Goal: Task Accomplishment & Management: Manage account settings

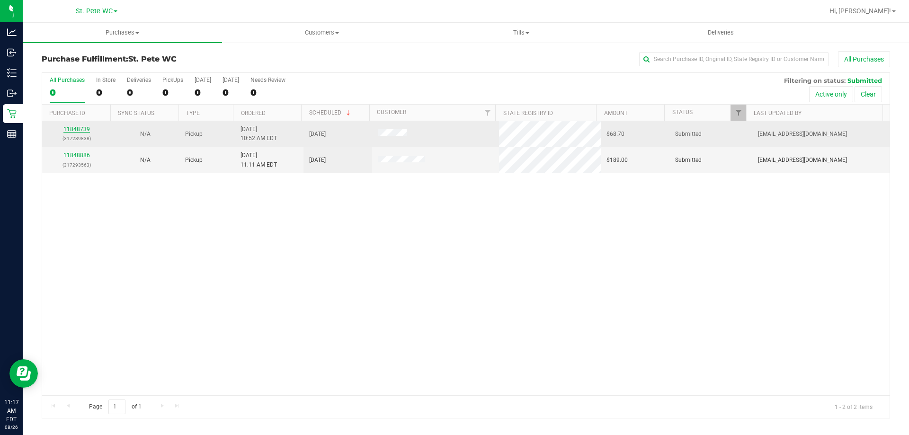
click at [75, 127] on link "11848739" at bounding box center [76, 129] width 27 height 7
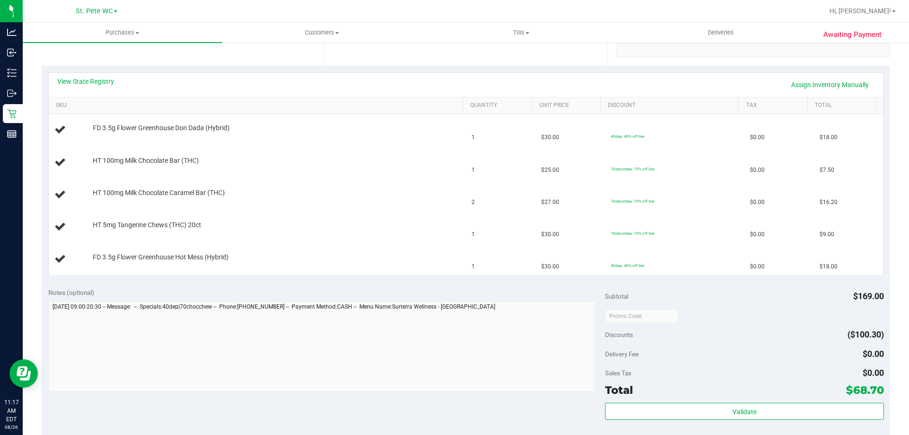
scroll to position [284, 0]
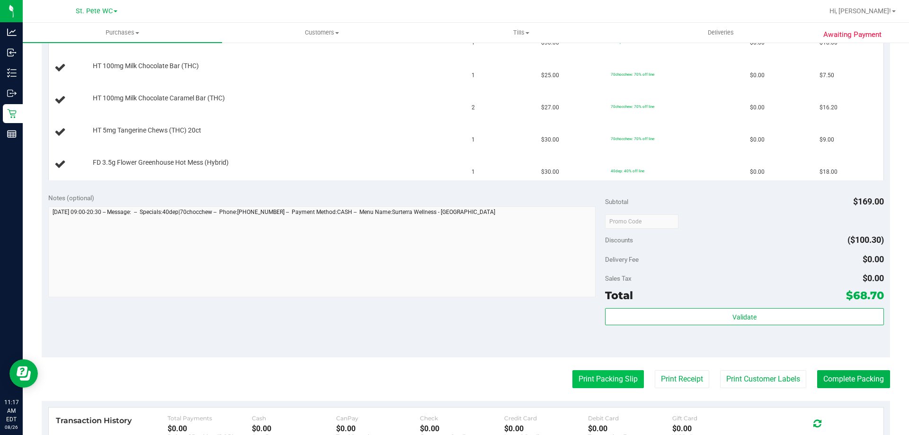
click at [621, 374] on button "Print Packing Slip" at bounding box center [607, 379] width 71 height 18
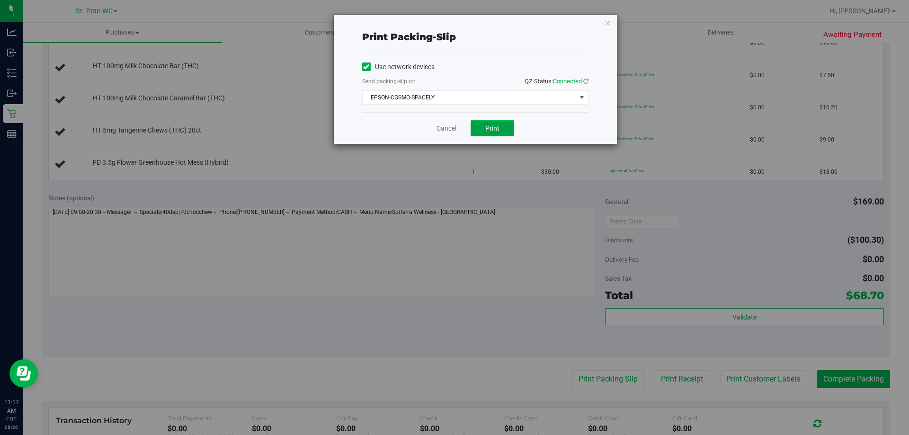
click at [476, 132] on button "Print" at bounding box center [493, 128] width 44 height 16
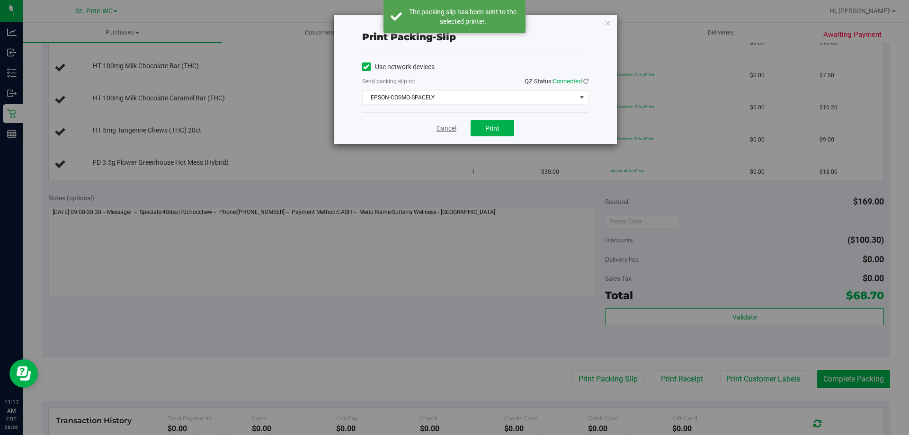
click at [450, 129] on link "Cancel" at bounding box center [446, 129] width 20 height 10
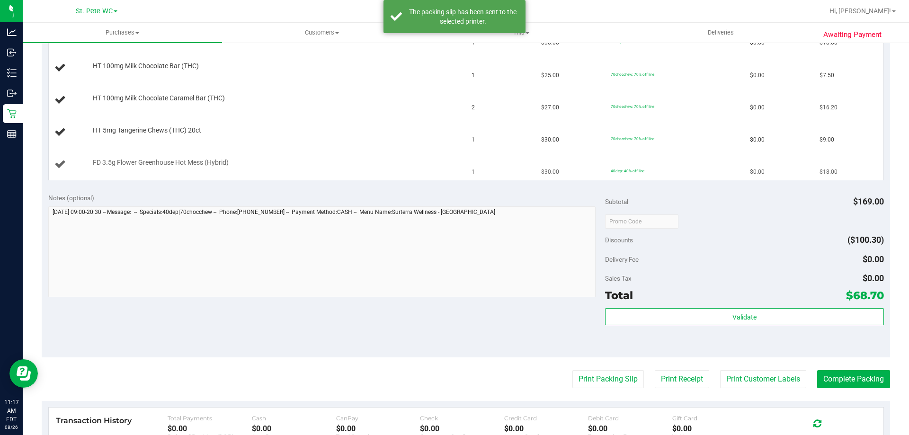
click at [431, 170] on div "FD 3.5g Flower Greenhouse Hot Mess (Hybrid)" at bounding box center [257, 164] width 406 height 13
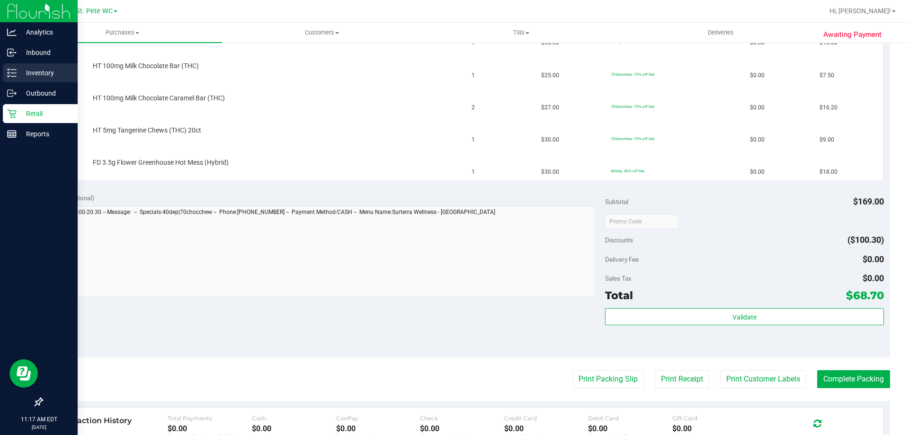
click at [14, 75] on icon at bounding box center [11, 72] width 9 height 9
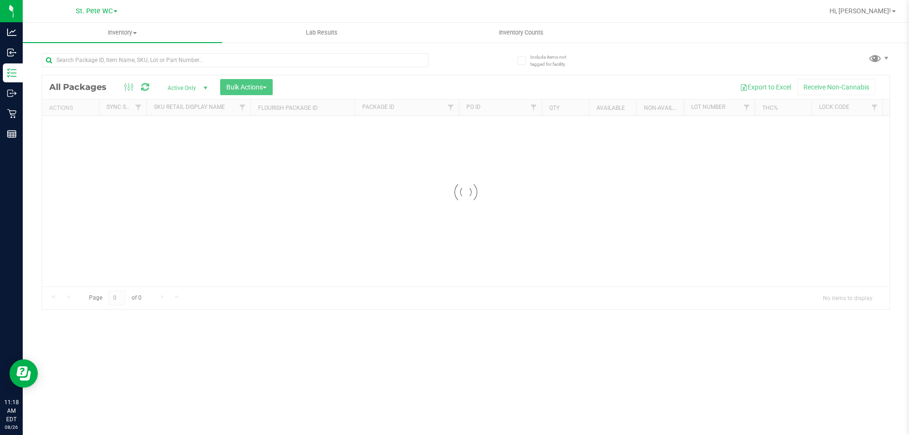
click at [97, 72] on div at bounding box center [235, 64] width 387 height 22
click at [117, 56] on div "Inventory All packages All inventory Waste log Create inventory Lab Results Inv…" at bounding box center [466, 229] width 886 height 412
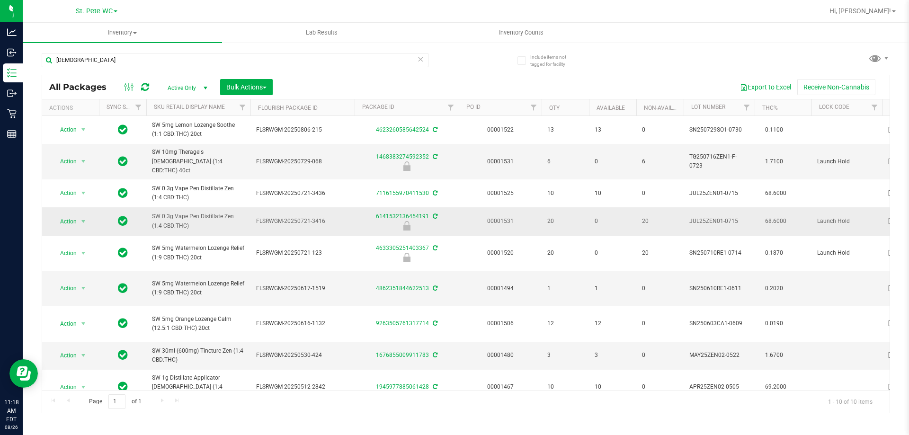
click at [169, 224] on span "SW 0.3g Vape Pen Distillate Zen (1:4 CBD:THC)" at bounding box center [198, 221] width 93 height 18
copy tr "SW 0.3g Vape Pen Distillate Zen (1:4 CBD:THC)"
click at [178, 62] on input "[DEMOGRAPHIC_DATA]" at bounding box center [235, 60] width 387 height 14
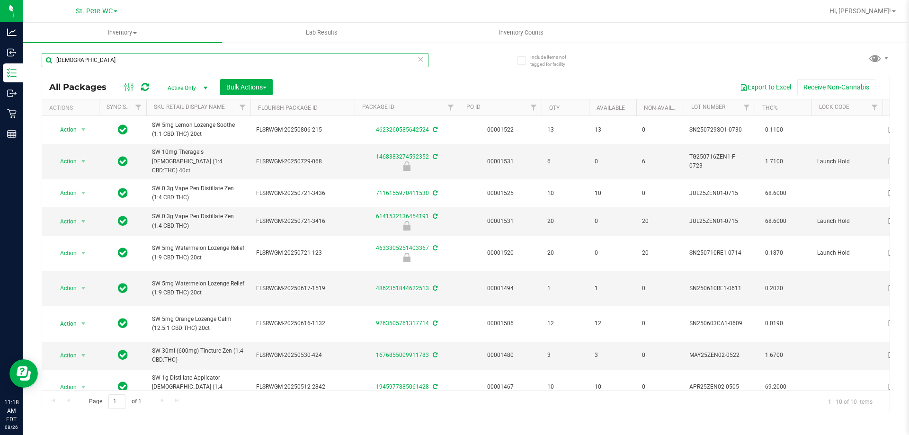
click at [178, 62] on input "[DEMOGRAPHIC_DATA]" at bounding box center [235, 60] width 387 height 14
paste input "SW 0.3g Vape Pen Distillate Zen (1:4 CBD:THC)"
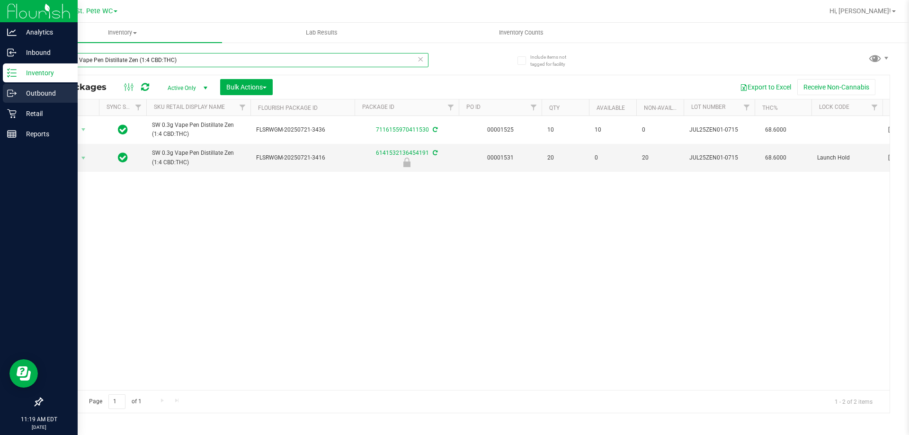
type input "SW 0.3g Vape Pen Distillate Zen (1:4 CBD:THC)"
click at [7, 102] on div "Outbound" at bounding box center [40, 93] width 75 height 19
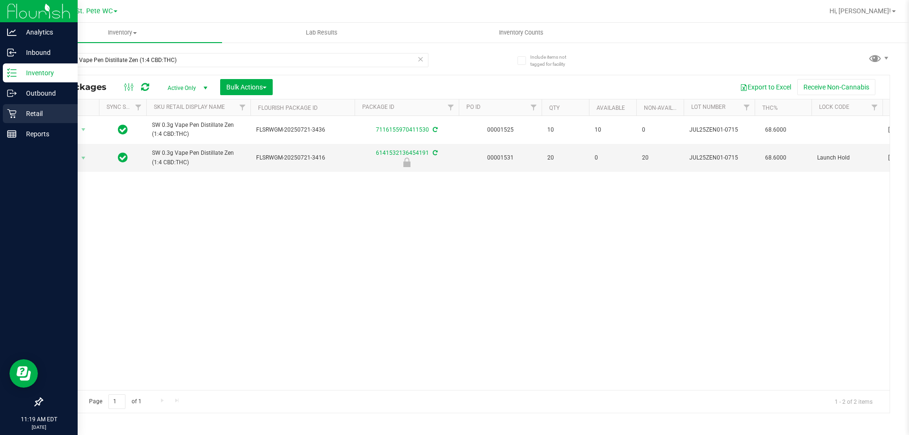
click at [9, 113] on icon at bounding box center [11, 113] width 9 height 9
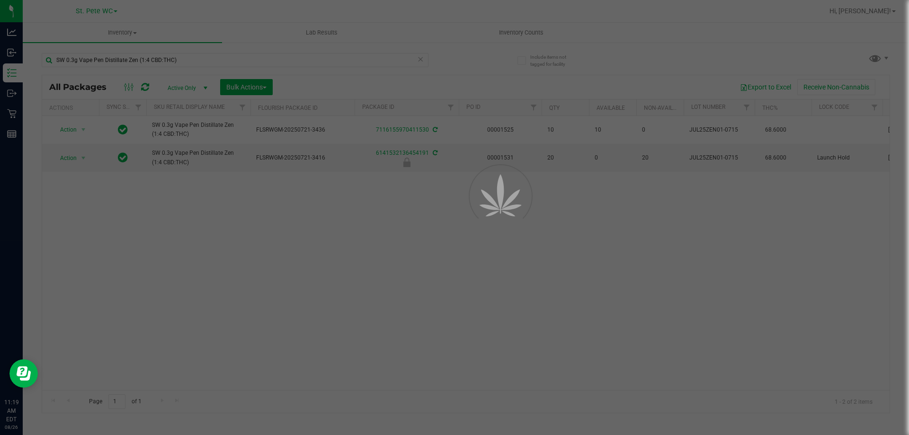
click at [9, 77] on div at bounding box center [454, 217] width 909 height 435
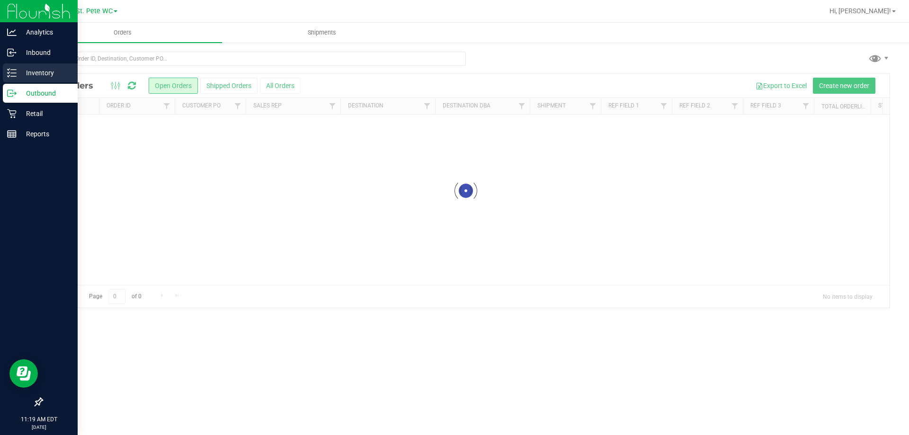
click at [14, 76] on line at bounding box center [13, 76] width 5 height 0
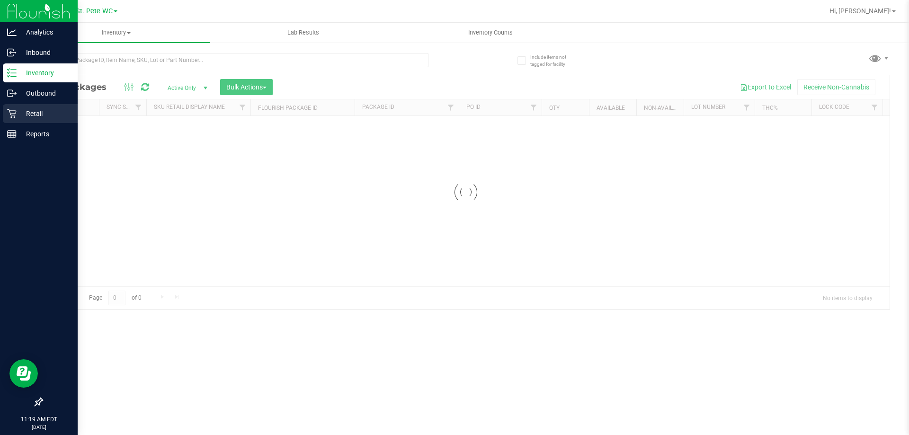
click at [20, 115] on p "Retail" at bounding box center [45, 113] width 57 height 11
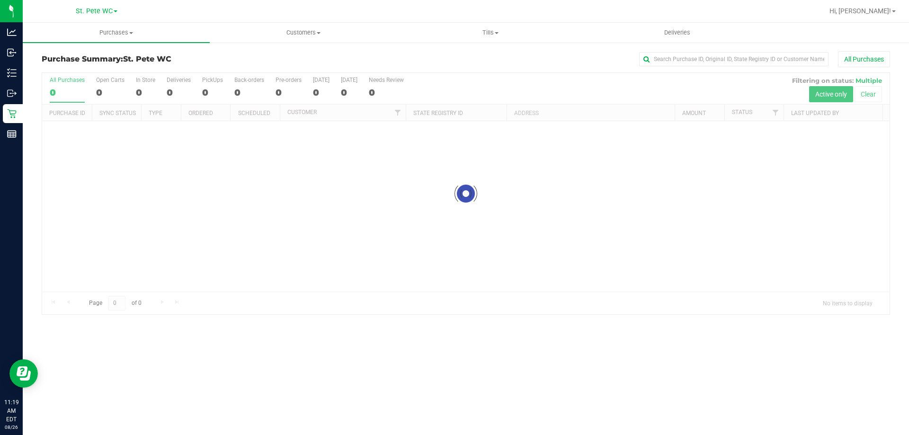
click at [126, 44] on div "Purchase Summary: St. [PERSON_NAME] WC All Purchases Loading... All Purchases 0…" at bounding box center [466, 183] width 886 height 283
click at [124, 37] on uib-tab-heading "Purchases Summary of purchases Fulfillment All purchases" at bounding box center [116, 33] width 187 height 20
click at [110, 64] on li "Fulfillment" at bounding box center [116, 68] width 187 height 11
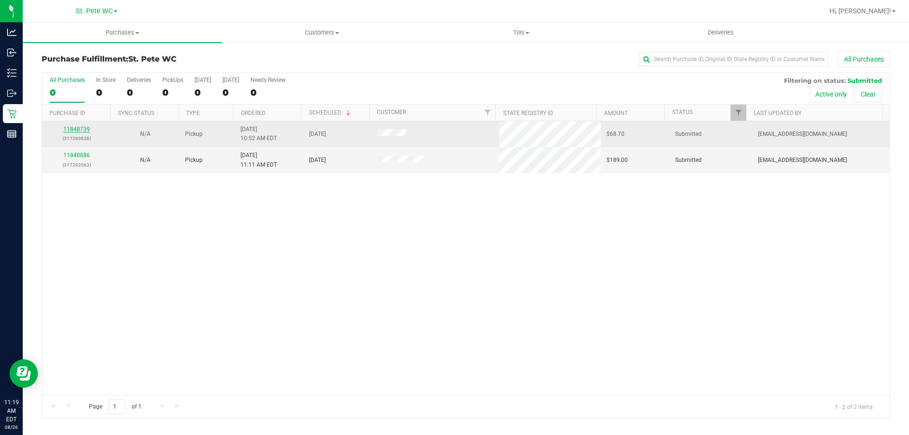
click at [67, 131] on link "11848739" at bounding box center [76, 129] width 27 height 7
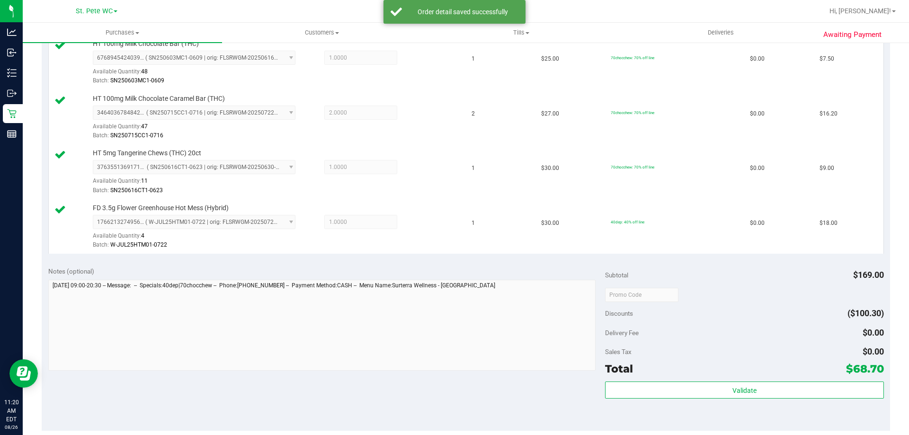
scroll to position [426, 0]
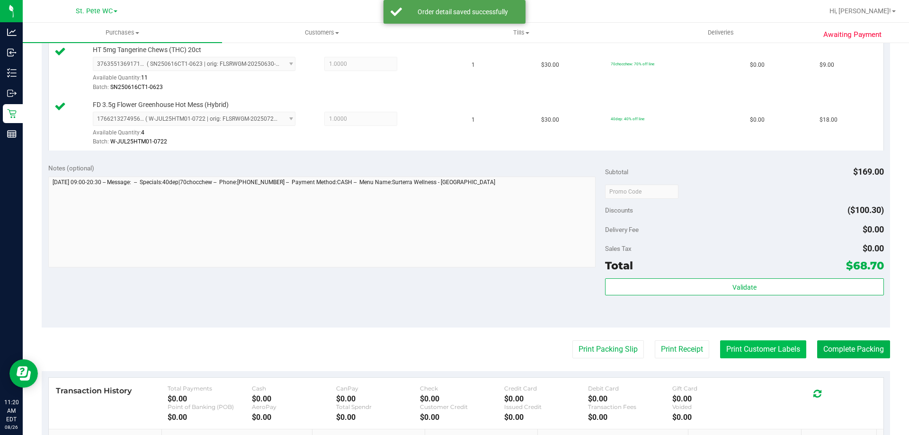
click at [730, 355] on button "Print Customer Labels" at bounding box center [763, 349] width 86 height 18
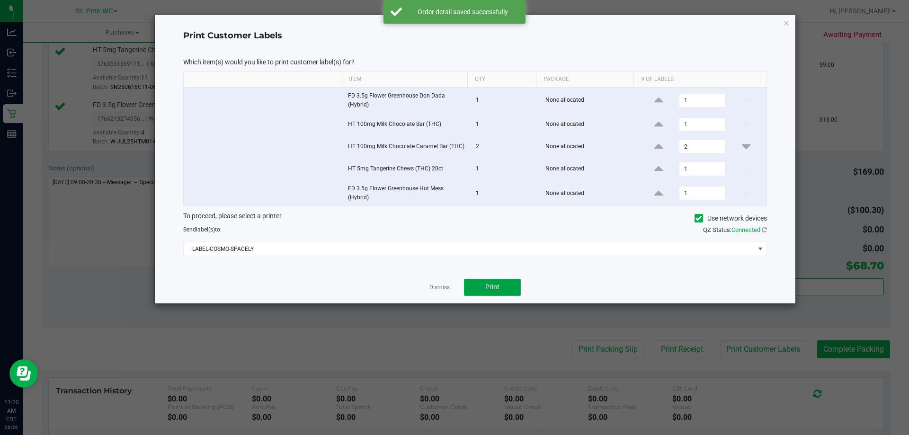
click at [493, 288] on span "Print" at bounding box center [492, 287] width 14 height 8
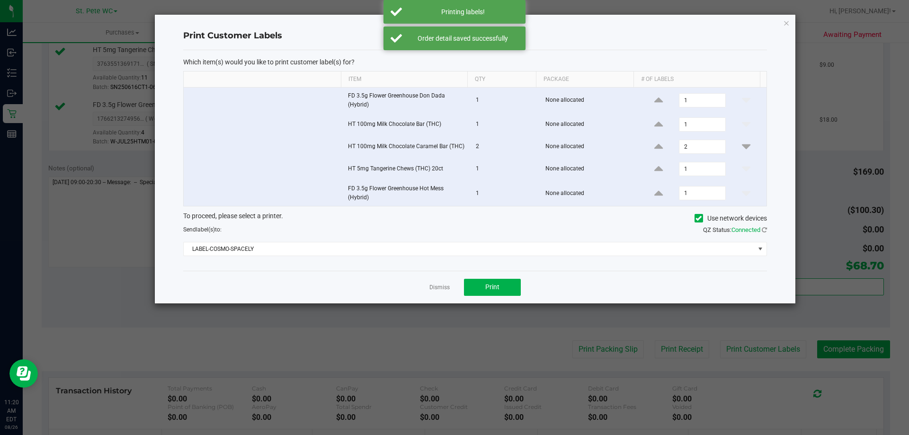
click at [439, 289] on link "Dismiss" at bounding box center [439, 288] width 20 height 8
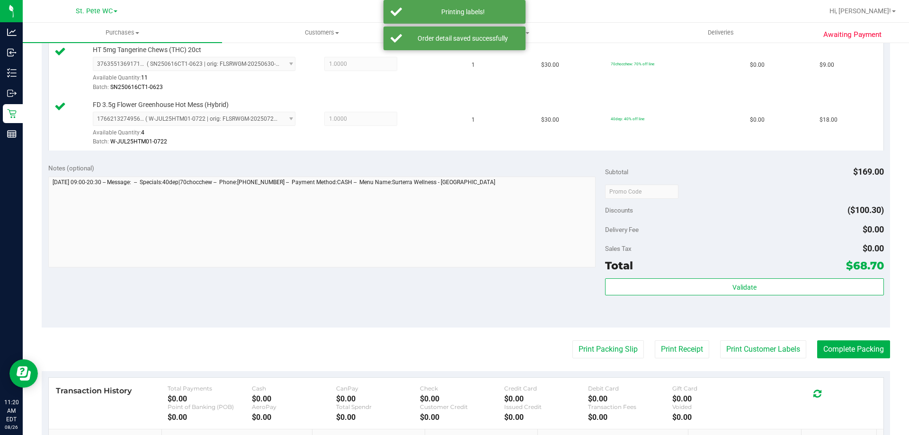
click at [697, 273] on div "Total $68.70" at bounding box center [744, 265] width 278 height 17
click at [697, 275] on div "Subtotal $169.00 Discounts ($100.30) Delivery Fee $0.00 Sales Tax $0.00 Total $…" at bounding box center [744, 242] width 278 height 158
click at [699, 297] on div "Validate" at bounding box center [744, 299] width 278 height 43
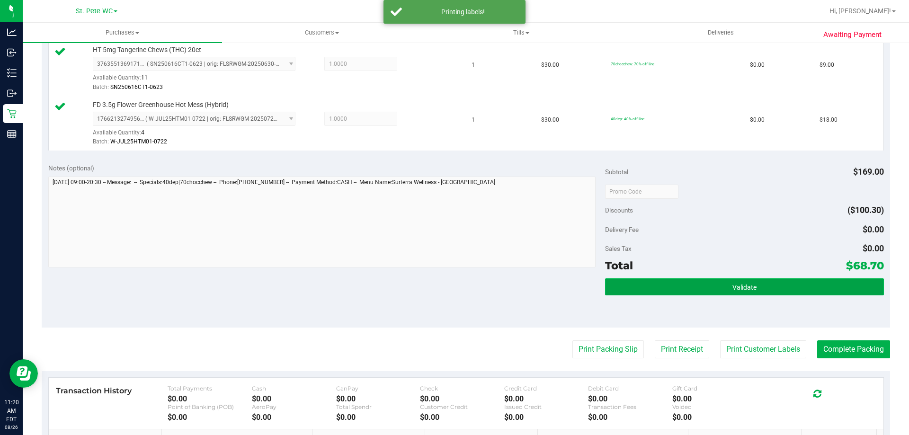
click at [693, 281] on button "Validate" at bounding box center [744, 286] width 278 height 17
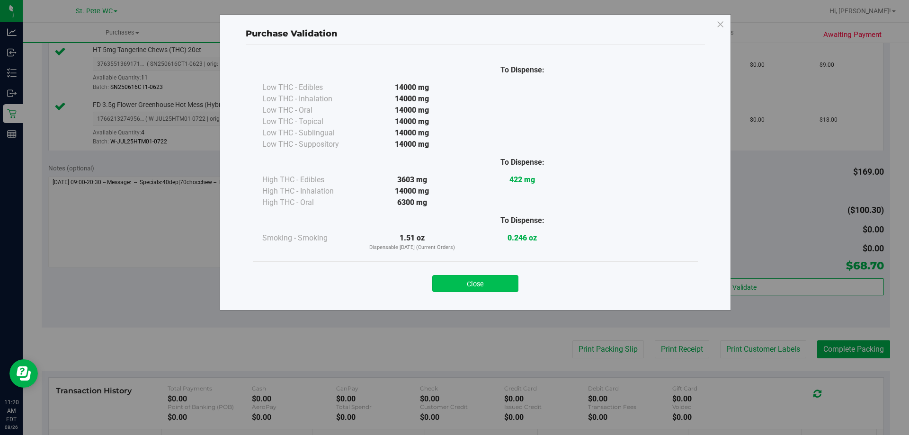
click at [510, 281] on button "Close" at bounding box center [475, 283] width 86 height 17
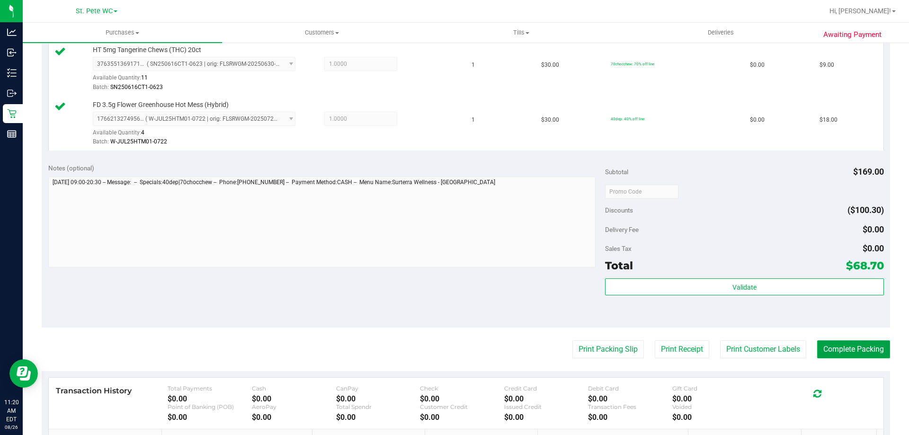
click at [854, 350] on button "Complete Packing" at bounding box center [853, 349] width 73 height 18
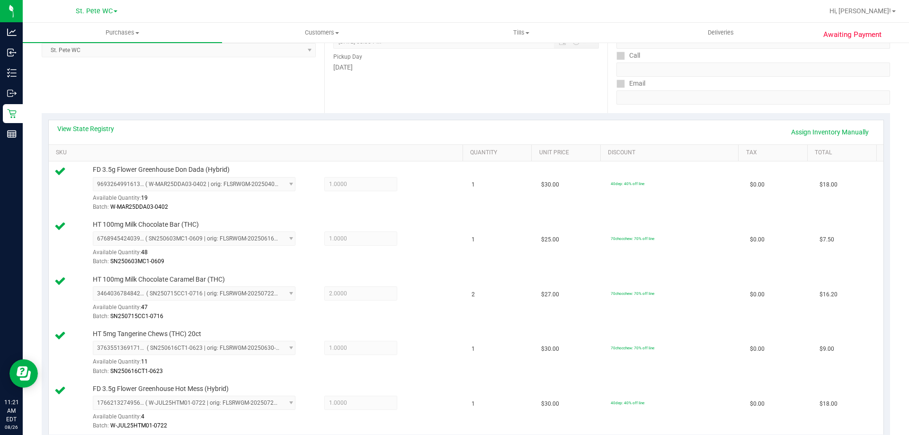
scroll to position [0, 0]
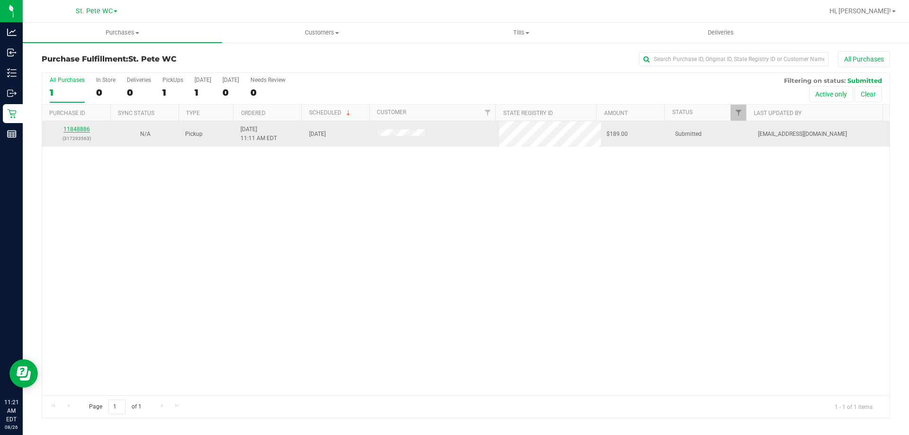
click at [84, 129] on link "11848886" at bounding box center [76, 129] width 27 height 7
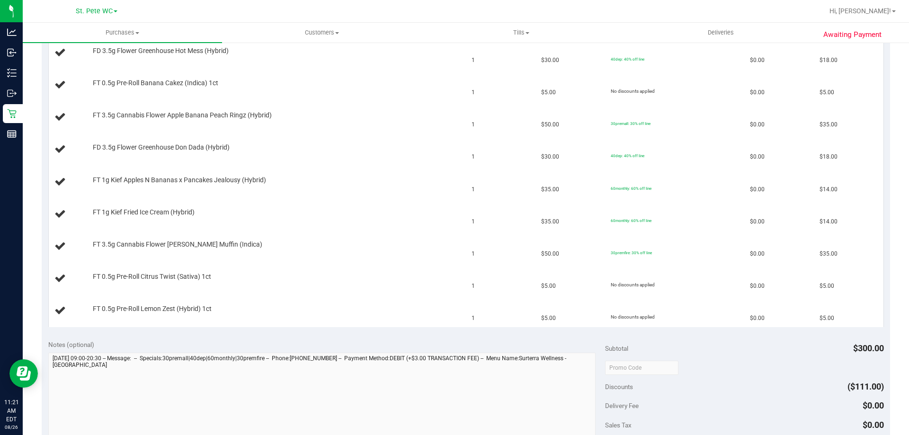
scroll to position [521, 0]
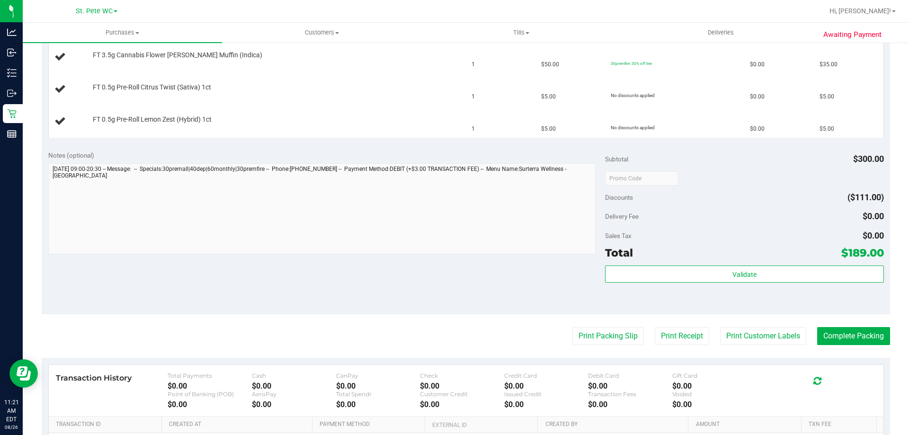
click at [612, 342] on purchase-details "Back Edit Purchase Cancel Purchase View Profile # 11848886 BioTrack ID: - Submi…" at bounding box center [466, 32] width 848 height 1004
click at [604, 316] on purchase-details "Back Edit Purchase Cancel Purchase View Profile # 11848886 BioTrack ID: - Submi…" at bounding box center [466, 32] width 848 height 1004
click at [601, 333] on button "Print Packing Slip" at bounding box center [607, 336] width 71 height 18
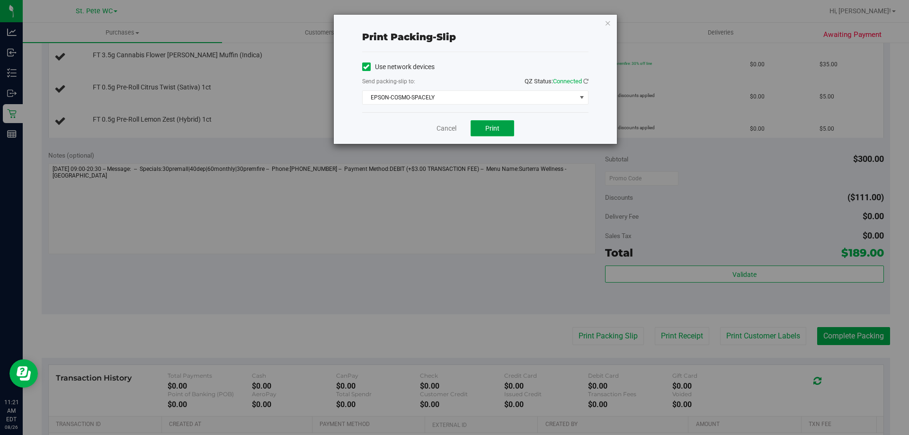
click at [485, 126] on button "Print" at bounding box center [493, 128] width 44 height 16
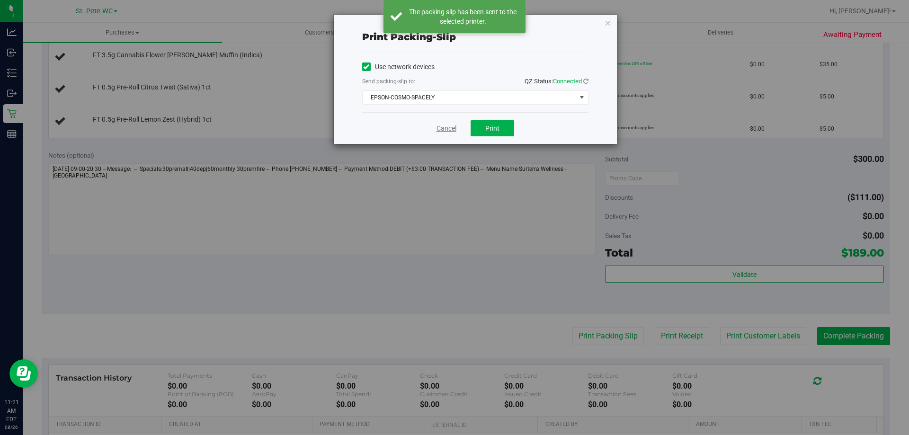
click at [445, 125] on link "Cancel" at bounding box center [446, 129] width 20 height 10
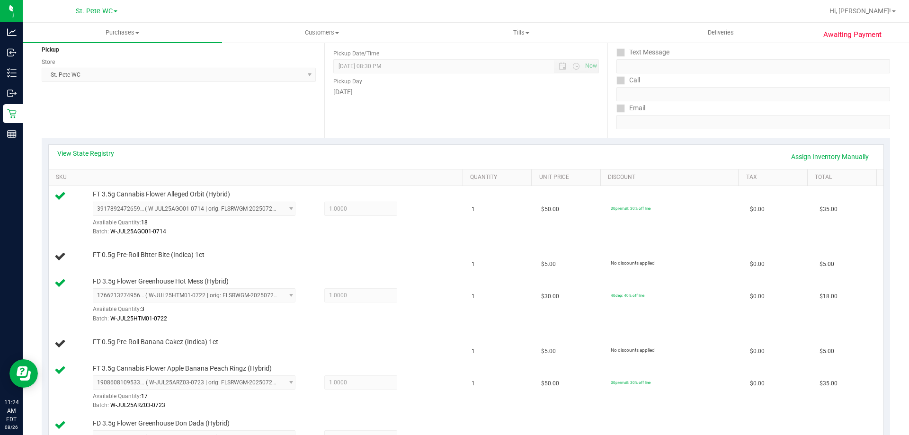
scroll to position [47, 0]
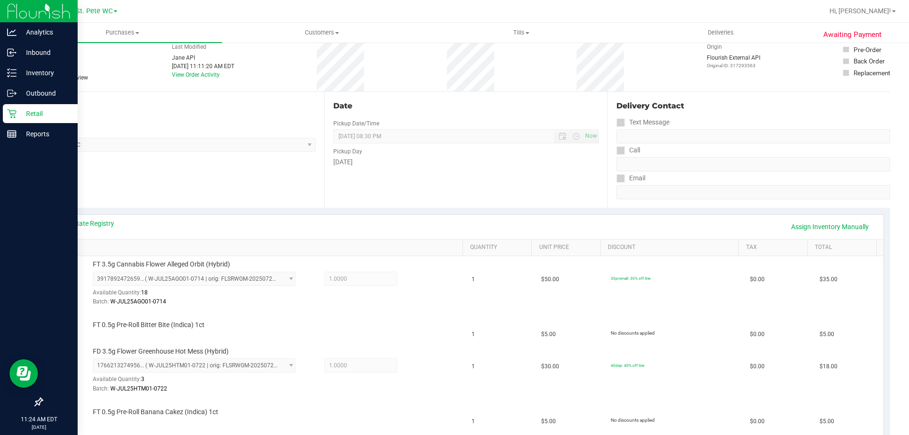
click at [5, 110] on div "Retail" at bounding box center [40, 113] width 75 height 19
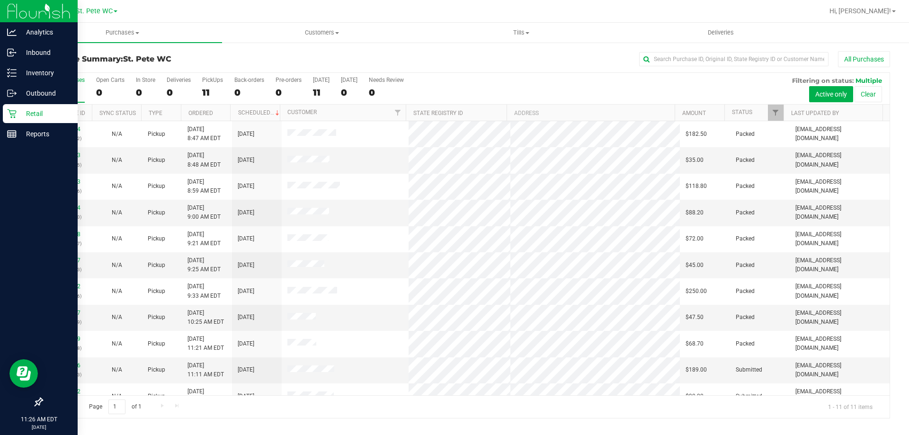
click at [9, 118] on div "Retail" at bounding box center [40, 113] width 75 height 19
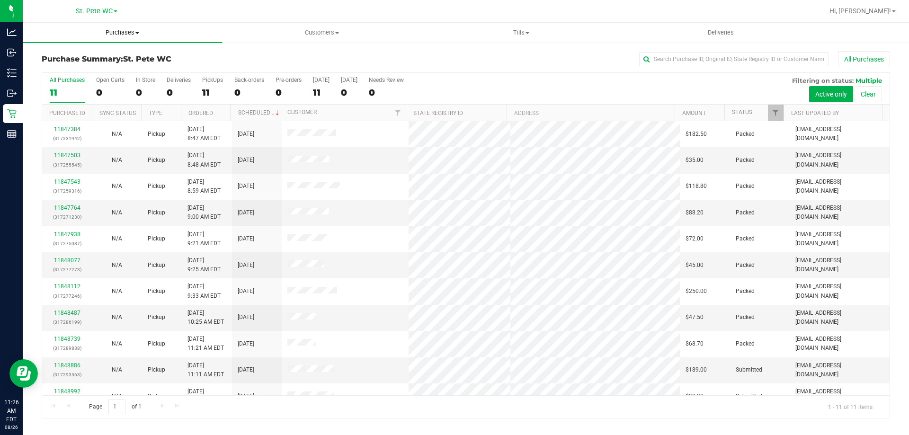
click at [109, 27] on uib-tab-heading "Purchases Summary of purchases Fulfillment All purchases" at bounding box center [122, 33] width 199 height 20
click at [65, 64] on span "Fulfillment" at bounding box center [52, 68] width 59 height 8
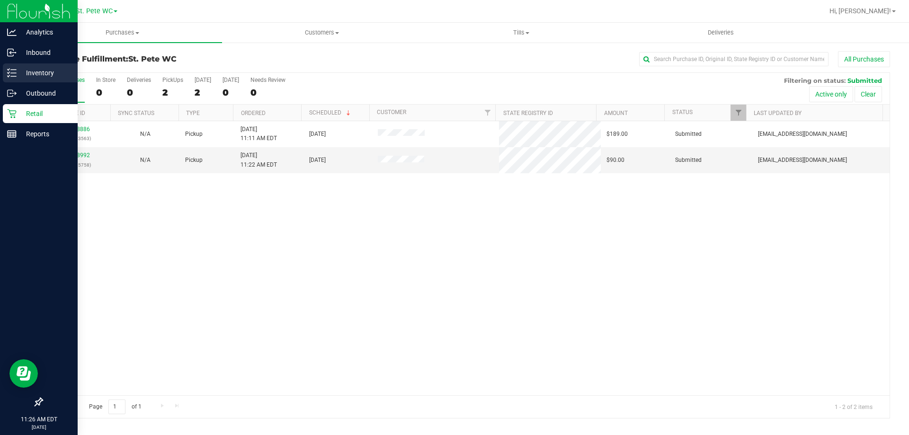
click at [58, 75] on p "Inventory" at bounding box center [45, 72] width 57 height 11
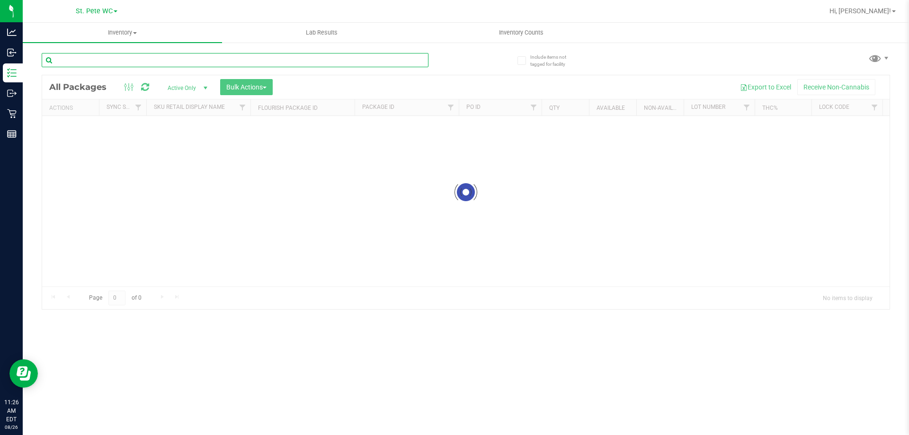
click at [125, 67] on input "text" at bounding box center [235, 60] width 387 height 14
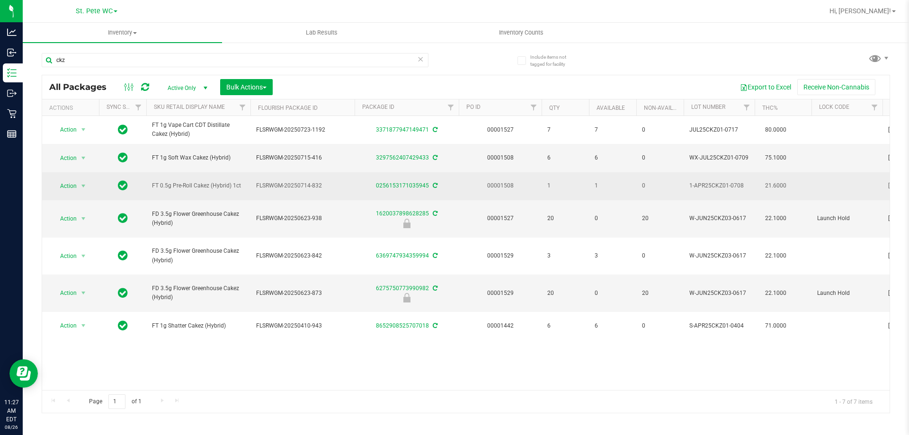
click at [181, 190] on span "FT 0.5g Pre-Roll Cakez (Hybrid) 1ct" at bounding box center [198, 185] width 93 height 9
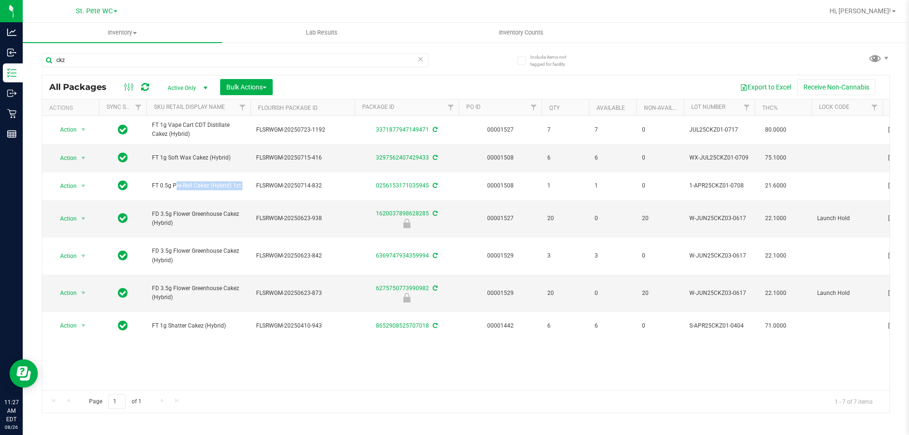
copy tr "FT 0.5g Pre-Roll Cakez (Hybrid) 1ct"
click at [207, 62] on input "ckz" at bounding box center [235, 60] width 387 height 14
paste input "FT 0.5g Pre-Roll Cakez (Hybrid) 1ct"
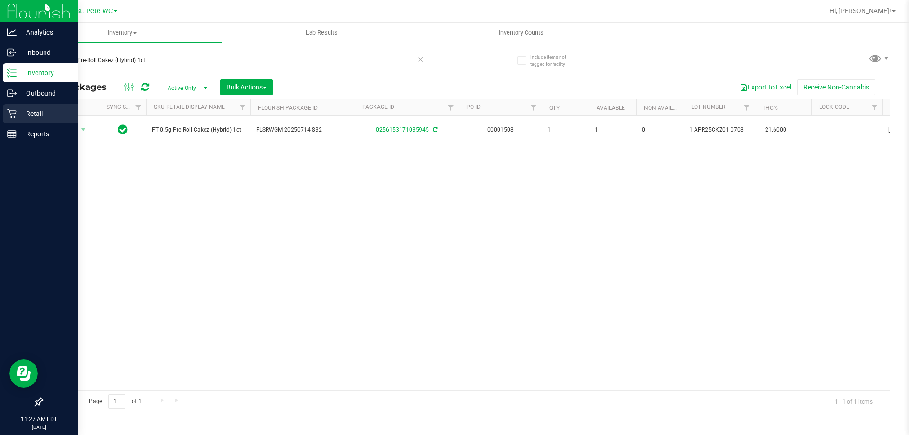
type input "FT 0.5g Pre-Roll Cakez (Hybrid) 1ct"
click at [2, 118] on link "Retail" at bounding box center [39, 114] width 78 height 20
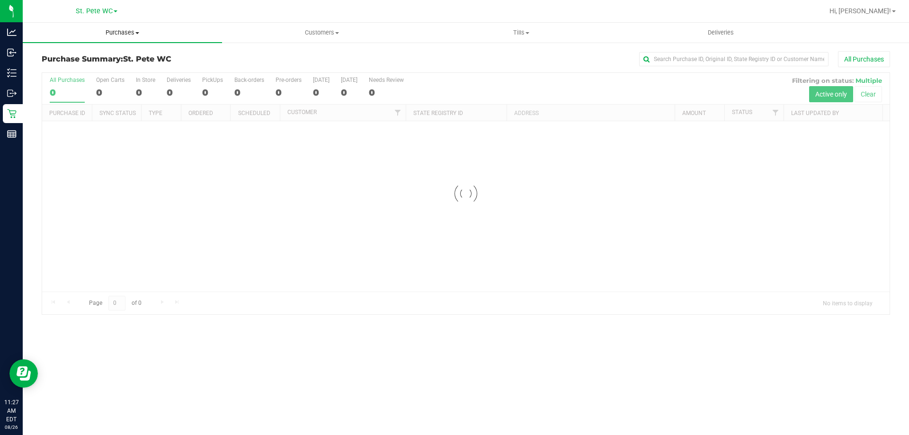
click at [110, 34] on span "Purchases" at bounding box center [122, 32] width 199 height 9
click at [106, 71] on li "Fulfillment" at bounding box center [122, 68] width 199 height 11
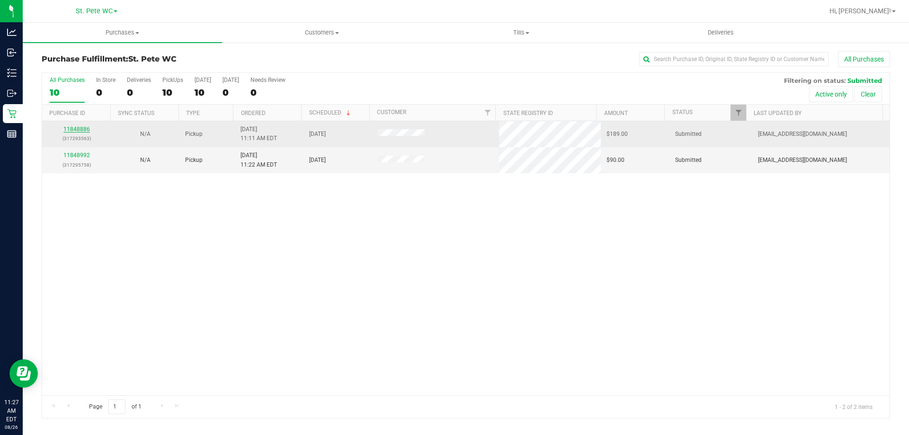
click at [78, 130] on link "11848886" at bounding box center [76, 129] width 27 height 7
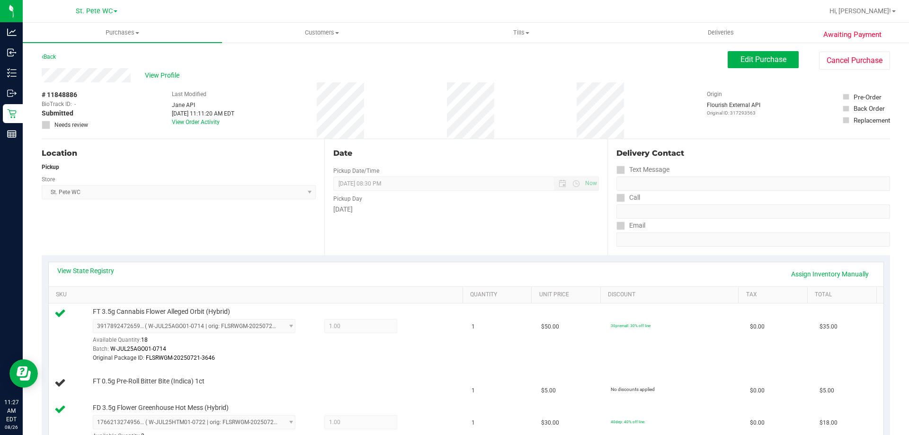
scroll to position [189, 0]
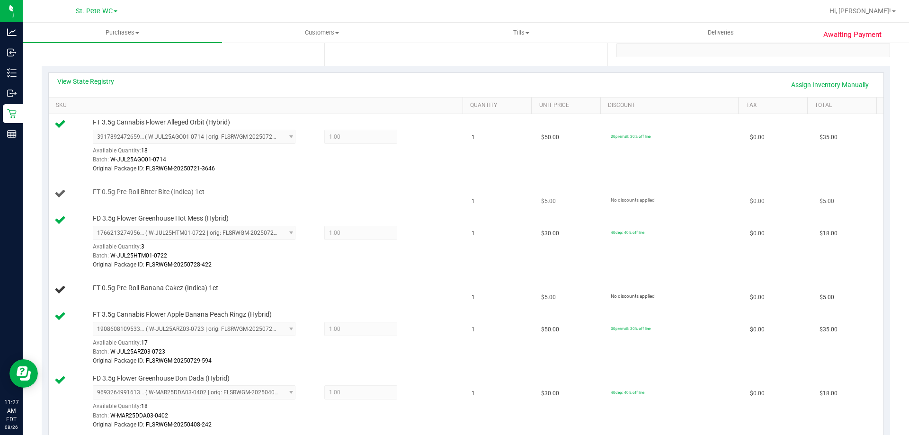
click at [355, 209] on td "FT 0.5g Pre-Roll Bitter Bite (Indica) 1ct" at bounding box center [258, 194] width 418 height 32
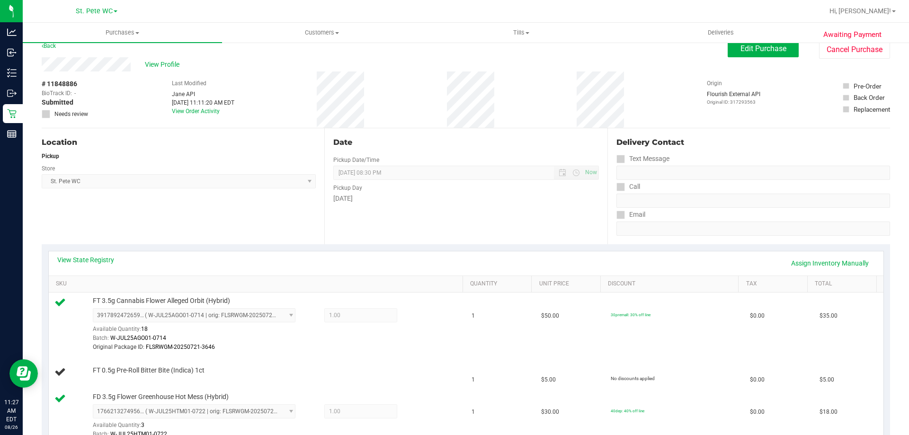
scroll to position [0, 0]
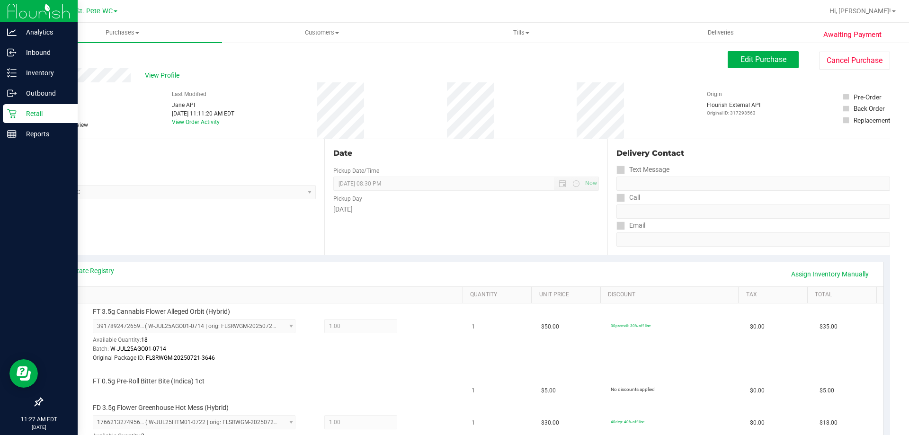
click at [22, 113] on p "Retail" at bounding box center [45, 113] width 57 height 11
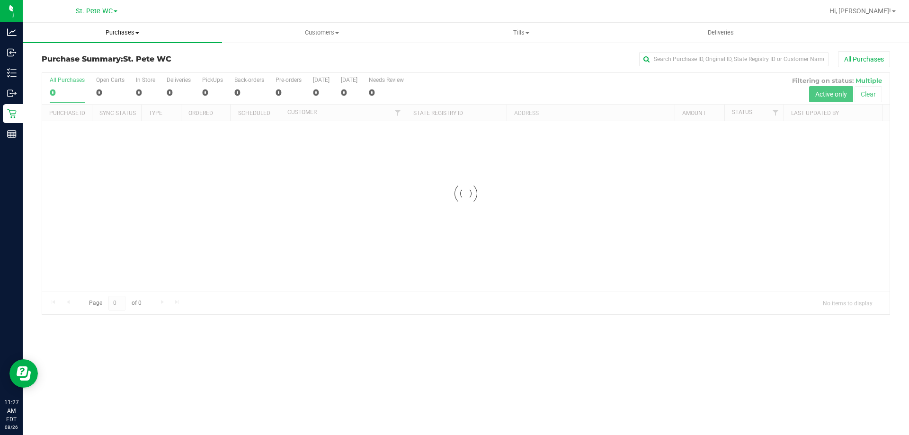
click at [100, 33] on span "Purchases" at bounding box center [122, 32] width 199 height 9
click at [91, 68] on li "Fulfillment" at bounding box center [122, 68] width 199 height 11
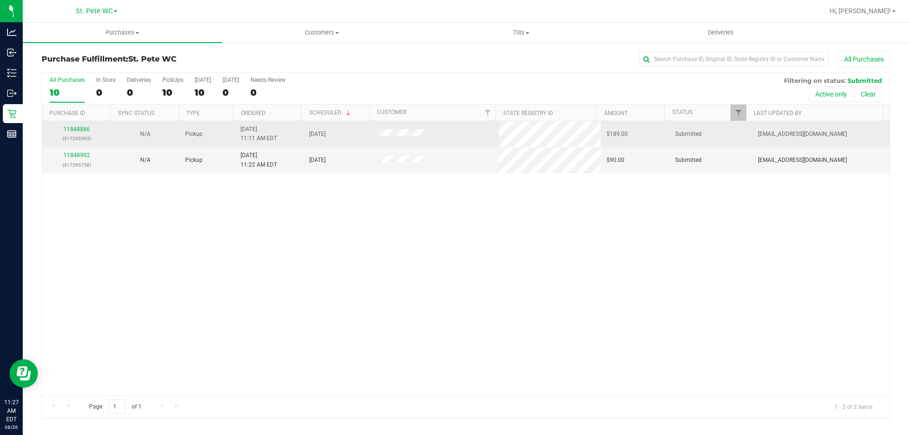
click at [86, 133] on div "11848886 (317293563)" at bounding box center [76, 134] width 57 height 18
click at [87, 124] on td "11848886 (317293563)" at bounding box center [76, 134] width 69 height 26
click at [87, 127] on link "11848886" at bounding box center [76, 129] width 27 height 7
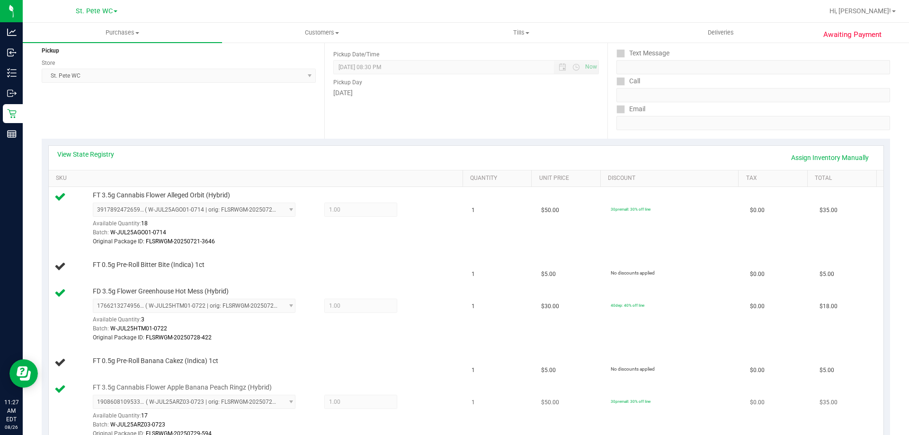
scroll to position [237, 0]
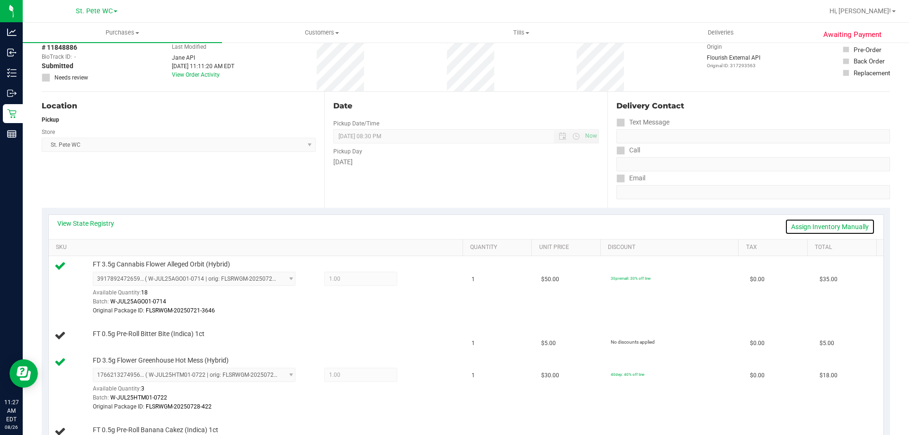
click at [809, 222] on link "Assign Inventory Manually" at bounding box center [830, 227] width 90 height 16
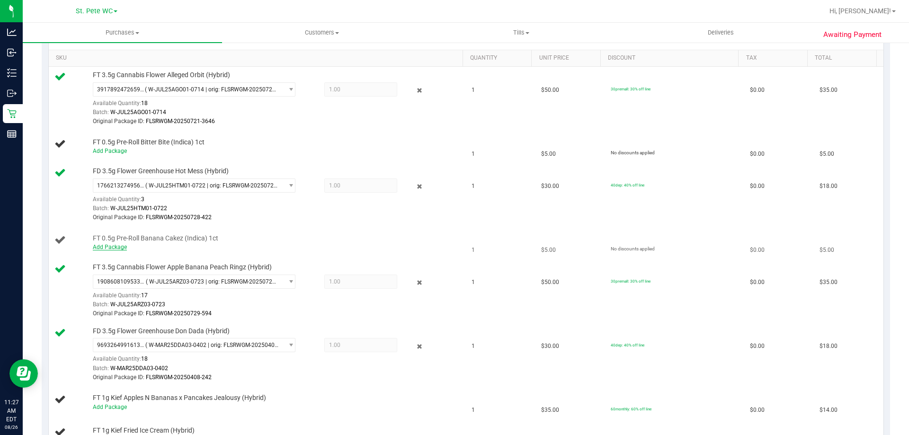
click at [111, 249] on link "Add Package" at bounding box center [110, 247] width 34 height 7
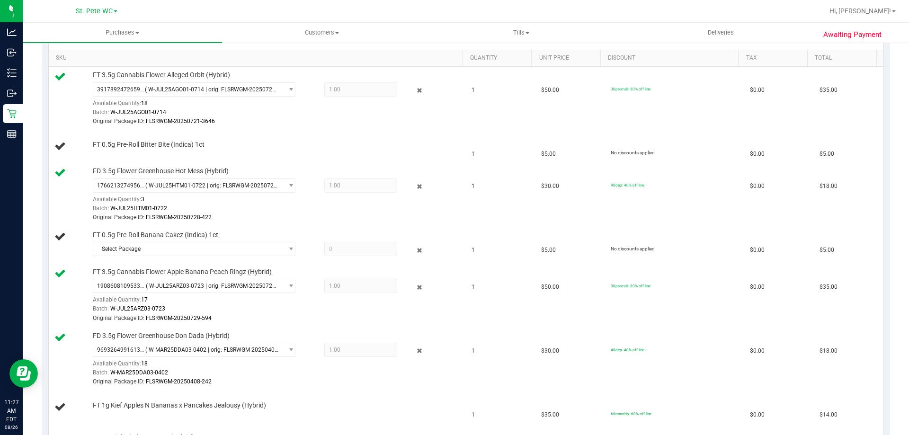
scroll to position [473, 0]
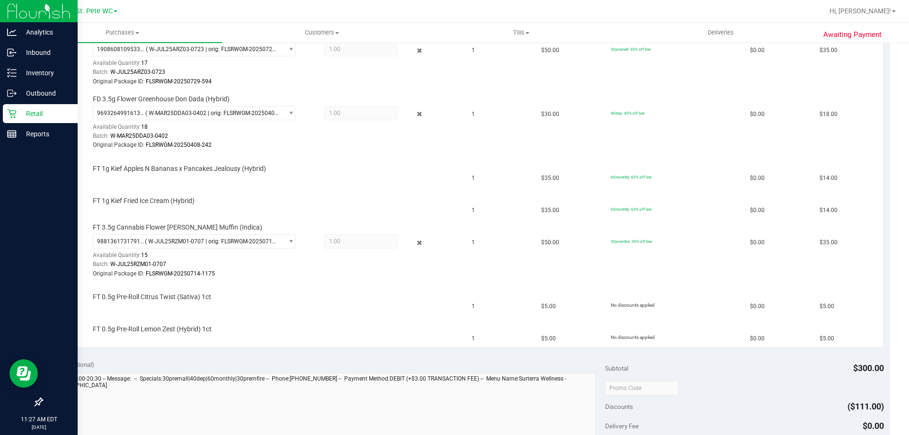
click at [8, 115] on icon at bounding box center [11, 113] width 9 height 9
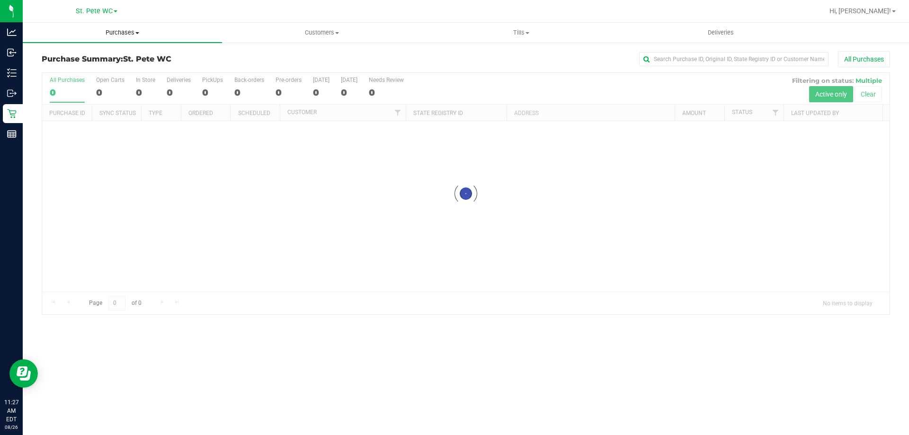
click at [121, 27] on uib-tab-heading "Purchases Summary of purchases Fulfillment All purchases" at bounding box center [122, 33] width 199 height 20
click at [108, 76] on li "All purchases" at bounding box center [122, 79] width 199 height 11
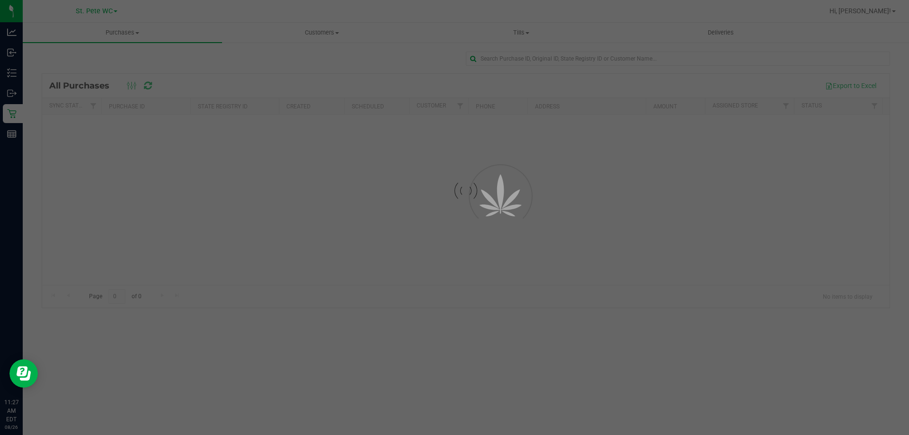
click at [127, 36] on div at bounding box center [454, 217] width 909 height 435
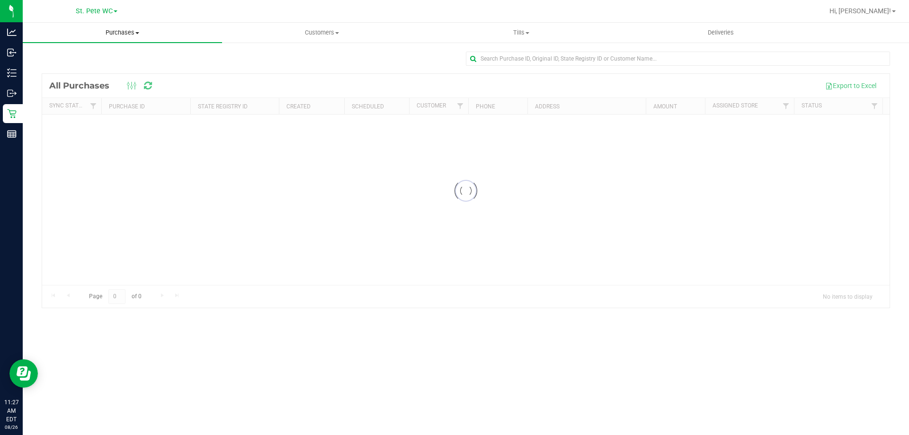
click at [112, 33] on span "Purchases" at bounding box center [122, 32] width 199 height 9
click at [101, 63] on li "Fulfillment" at bounding box center [122, 68] width 199 height 11
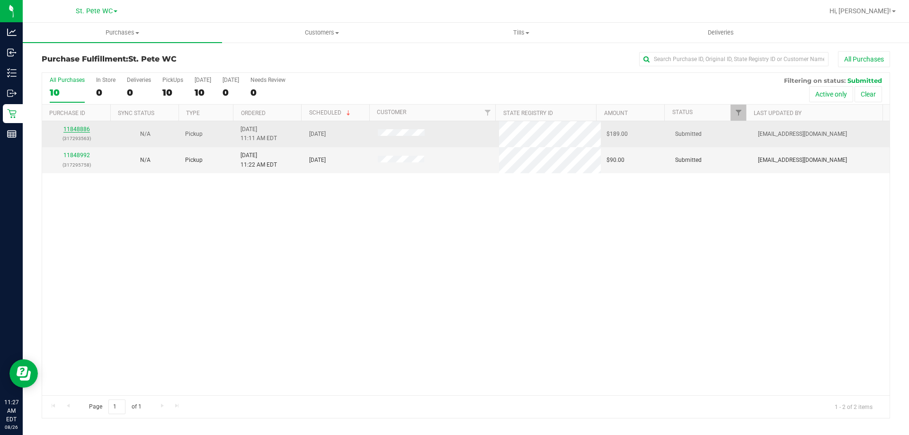
click at [83, 127] on link "11848886" at bounding box center [76, 129] width 27 height 7
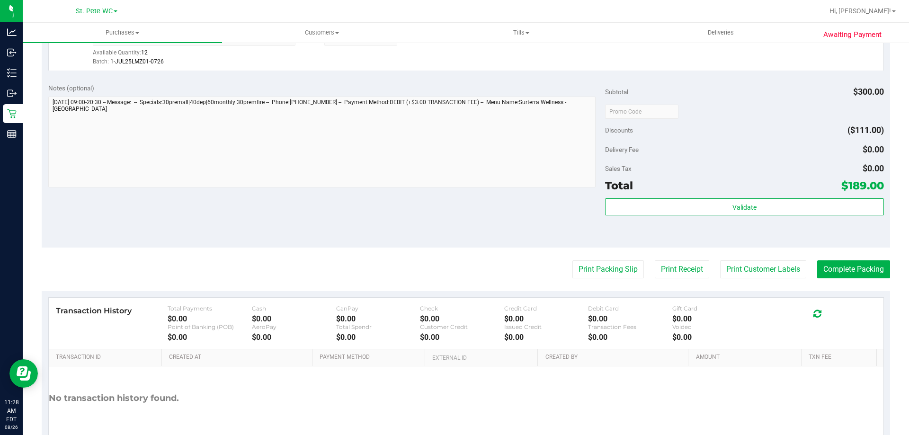
scroll to position [932, 0]
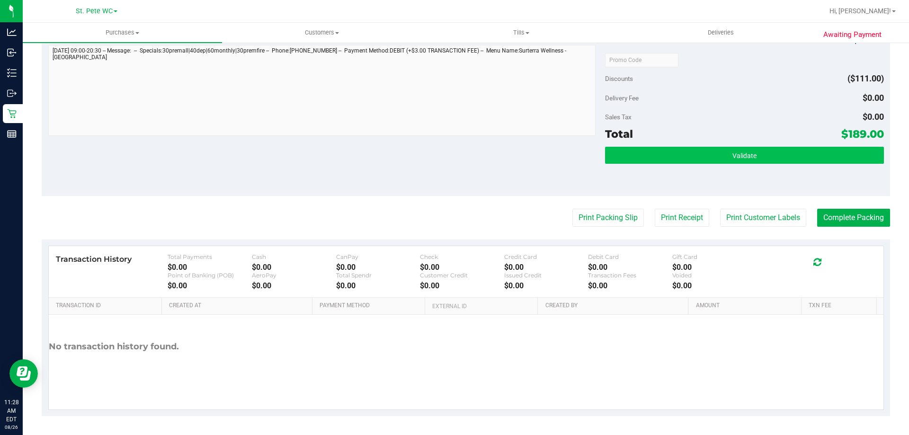
drag, startPoint x: 799, startPoint y: 167, endPoint x: 799, endPoint y: 159, distance: 8.0
click at [799, 165] on div "Validate" at bounding box center [744, 168] width 278 height 43
click at [799, 159] on button "Validate" at bounding box center [744, 155] width 278 height 17
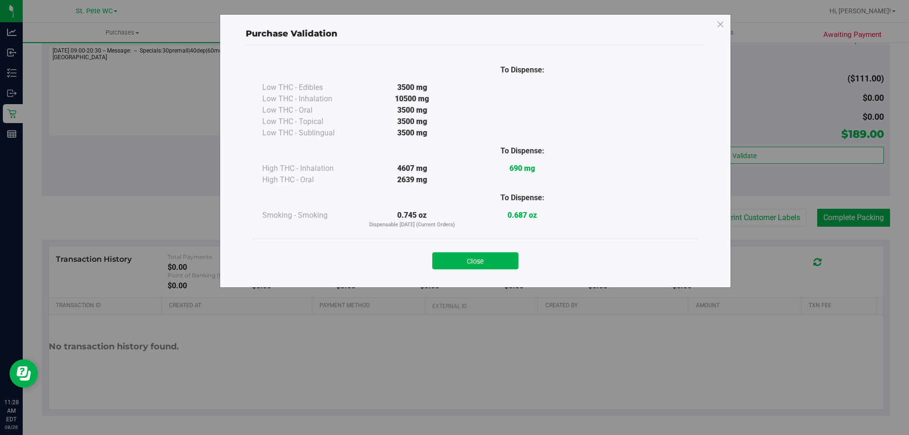
click at [423, 268] on div "Close" at bounding box center [475, 258] width 431 height 24
click at [431, 268] on div "Close" at bounding box center [475, 258] width 431 height 24
click at [443, 258] on button "Close" at bounding box center [475, 260] width 86 height 17
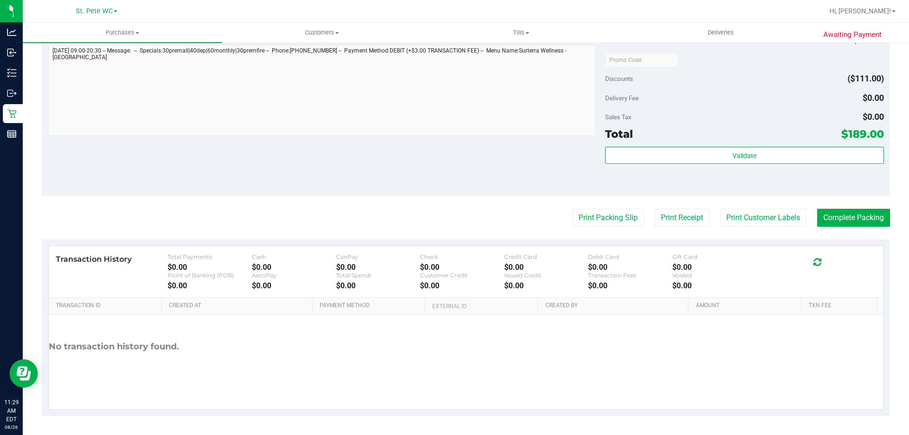
click at [433, 146] on div "Notes (optional) Subtotal $300.00 Discounts ($111.00) Delivery Fee $0.00 Sales …" at bounding box center [466, 111] width 848 height 170
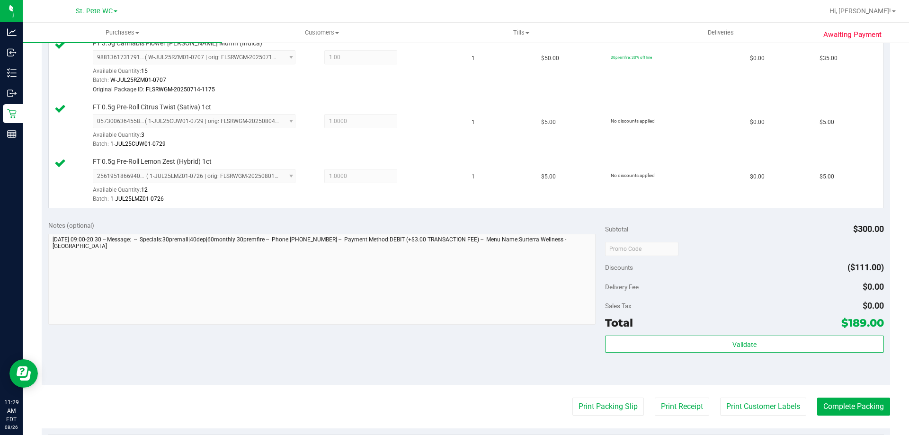
scroll to position [742, 0]
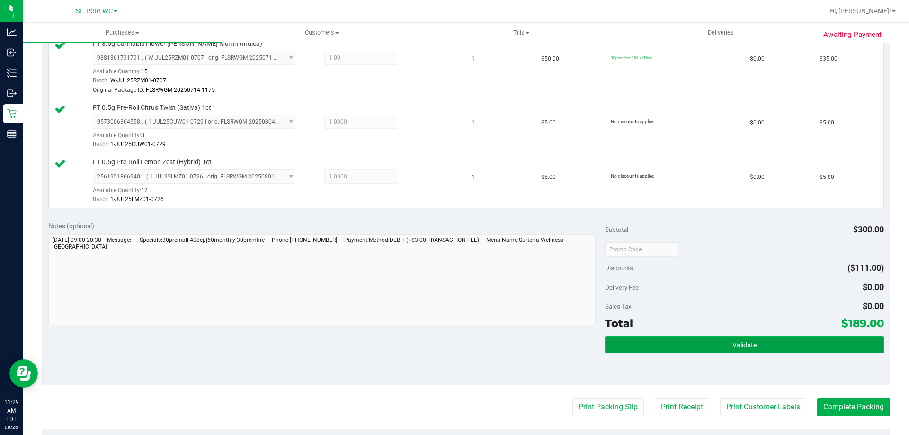
click at [695, 341] on button "Validate" at bounding box center [744, 344] width 278 height 17
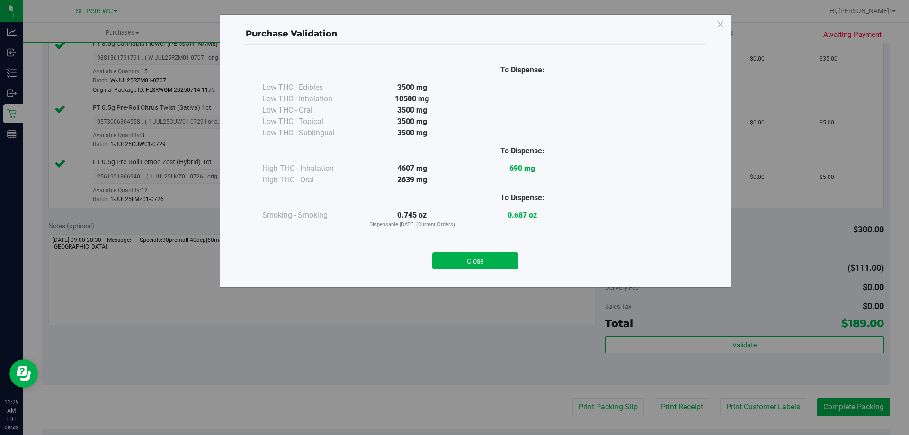
click at [489, 243] on div "Close" at bounding box center [475, 258] width 445 height 38
click at [492, 255] on button "Close" at bounding box center [475, 260] width 86 height 17
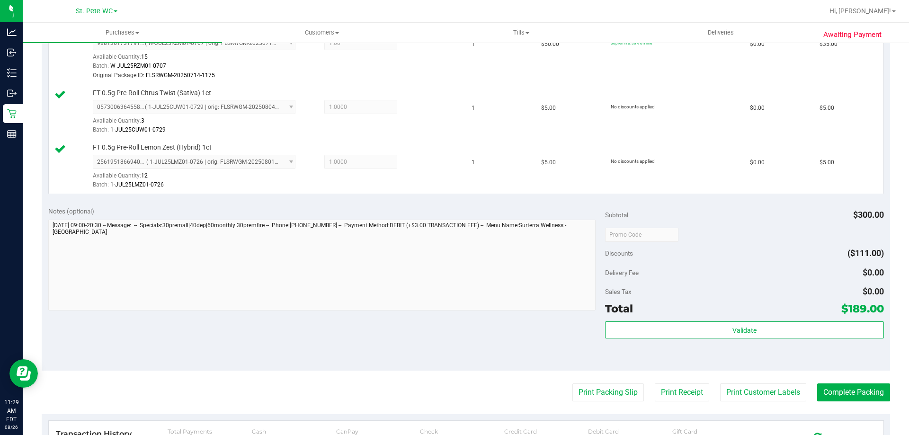
scroll to position [757, 0]
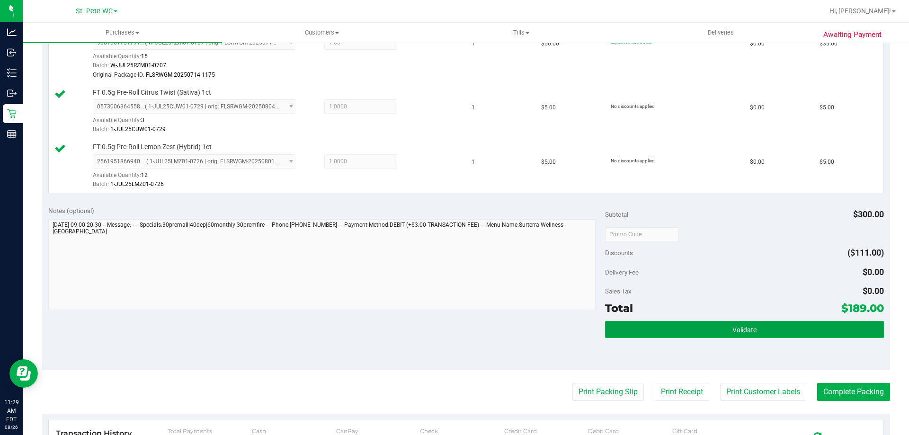
click at [666, 332] on button "Validate" at bounding box center [744, 329] width 278 height 17
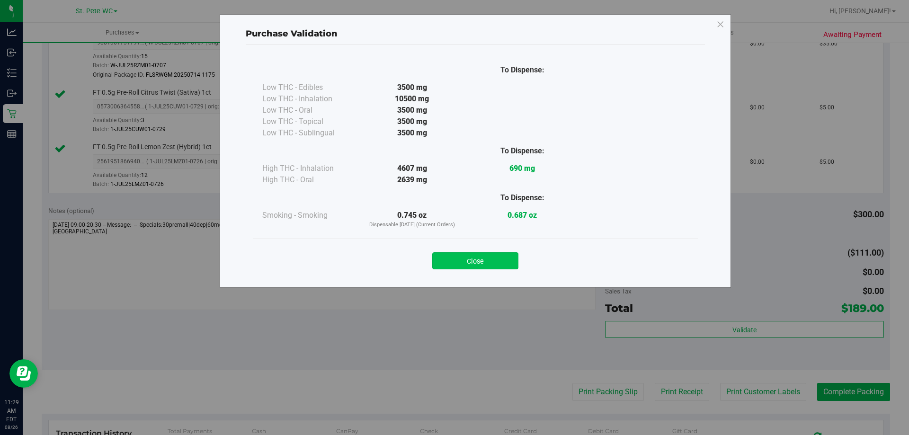
click at [480, 254] on button "Close" at bounding box center [475, 260] width 86 height 17
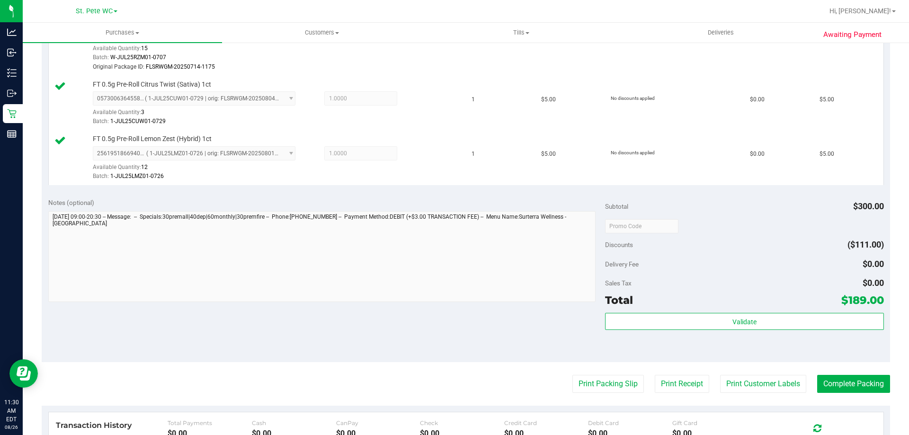
scroll to position [899, 0]
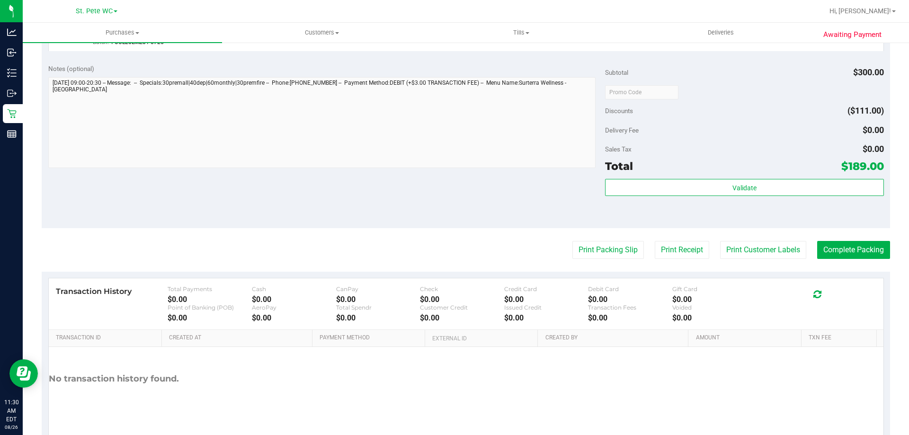
click at [750, 210] on div "Validate" at bounding box center [744, 200] width 278 height 43
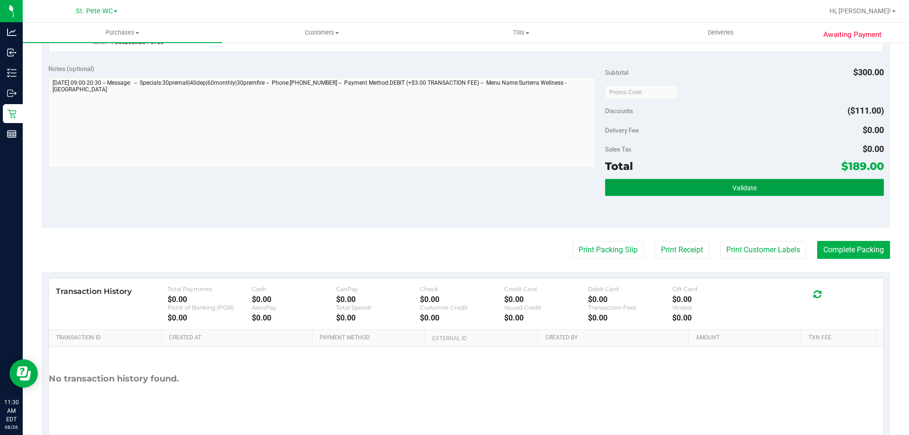
click at [755, 183] on button "Validate" at bounding box center [744, 187] width 278 height 17
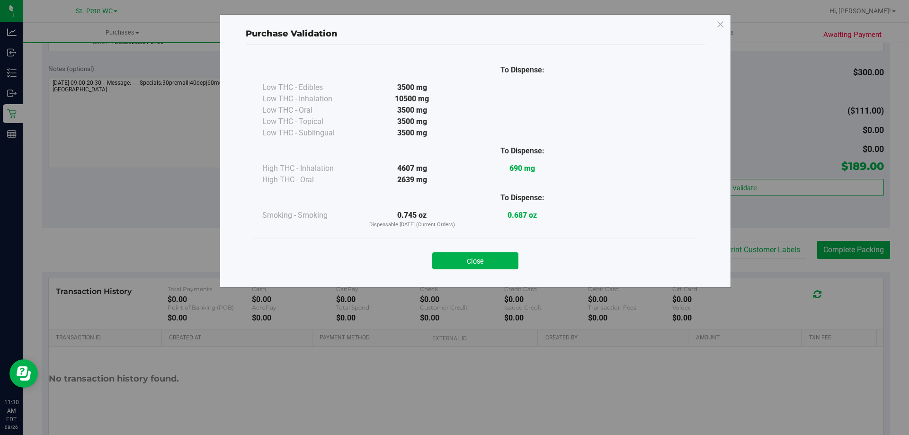
click at [495, 262] on button "Close" at bounding box center [475, 260] width 86 height 17
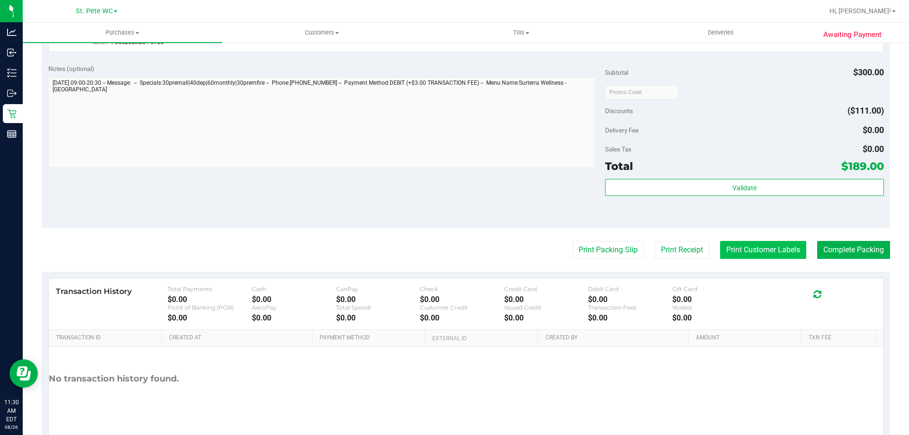
click at [746, 249] on button "Print Customer Labels" at bounding box center [763, 250] width 86 height 18
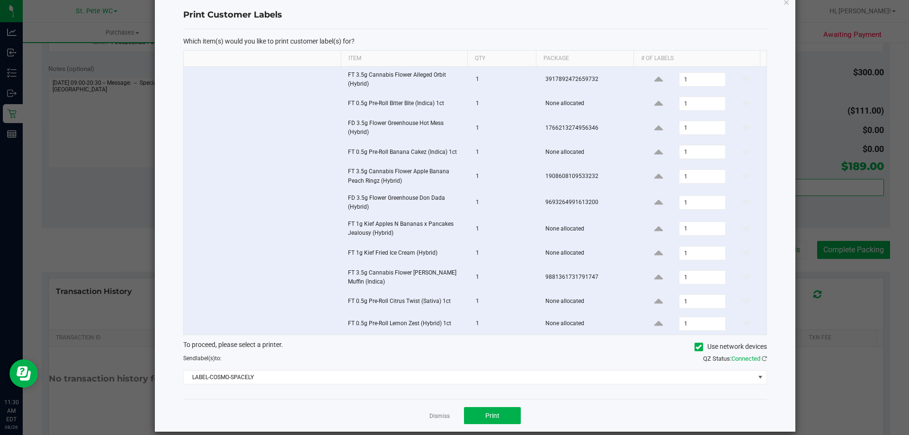
scroll to position [32, 0]
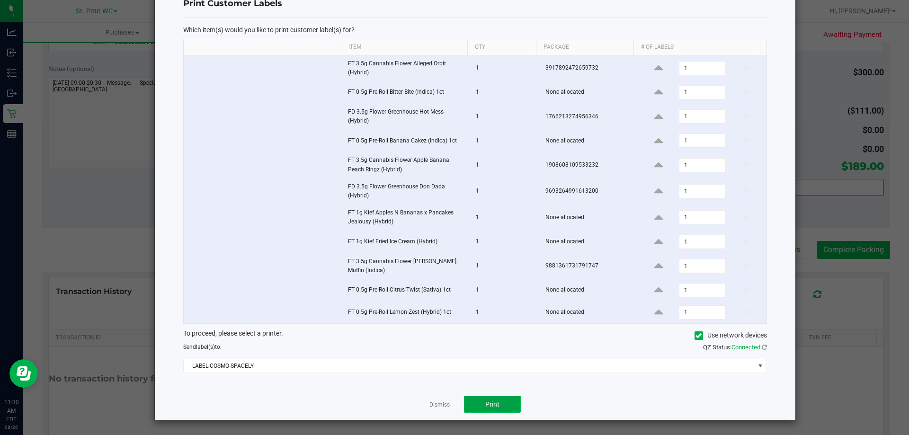
click at [476, 404] on button "Print" at bounding box center [492, 404] width 57 height 17
click at [430, 408] on link "Dismiss" at bounding box center [439, 405] width 20 height 8
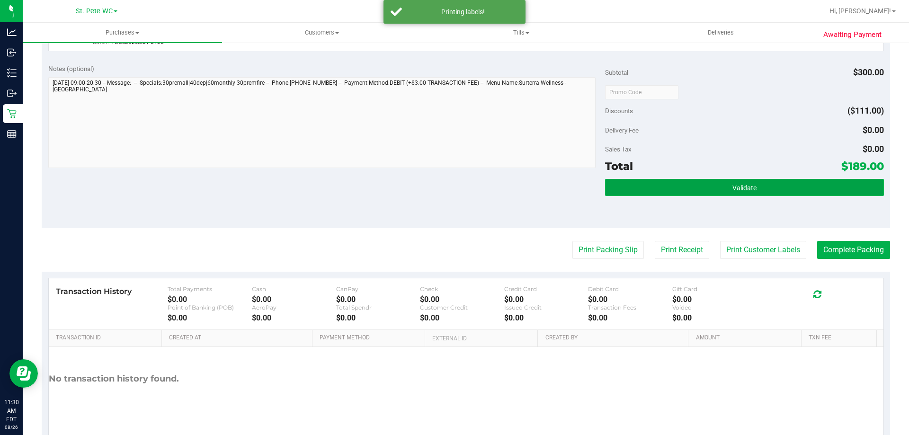
click at [691, 196] on button "Validate" at bounding box center [744, 187] width 278 height 17
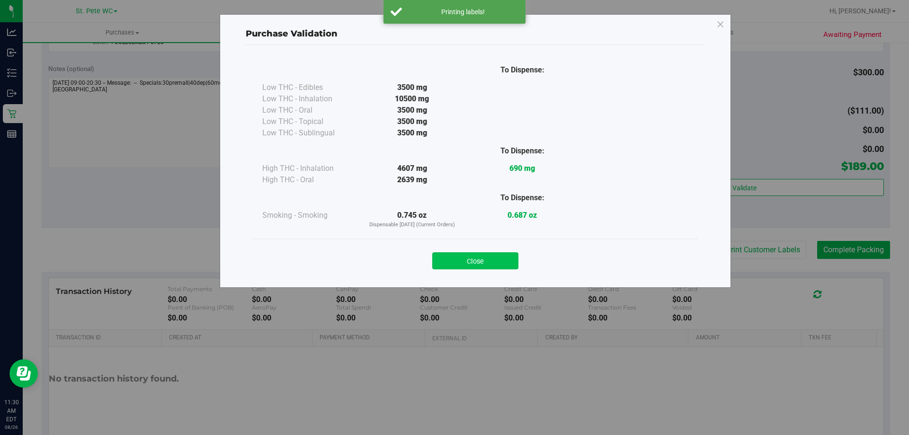
click at [478, 267] on button "Close" at bounding box center [475, 260] width 86 height 17
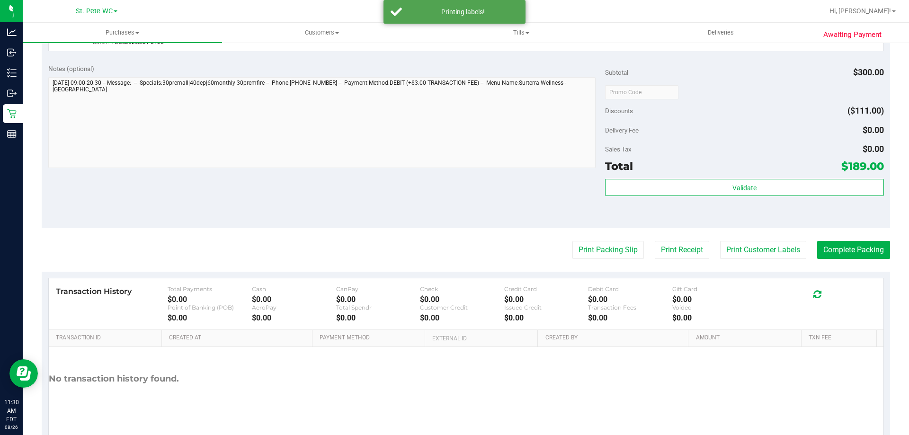
click at [476, 184] on div "Notes (optional) Subtotal $300.00 Discounts ($111.00) Delivery Fee $0.00 Sales …" at bounding box center [466, 143] width 848 height 170
click at [869, 252] on button "Complete Packing" at bounding box center [853, 250] width 73 height 18
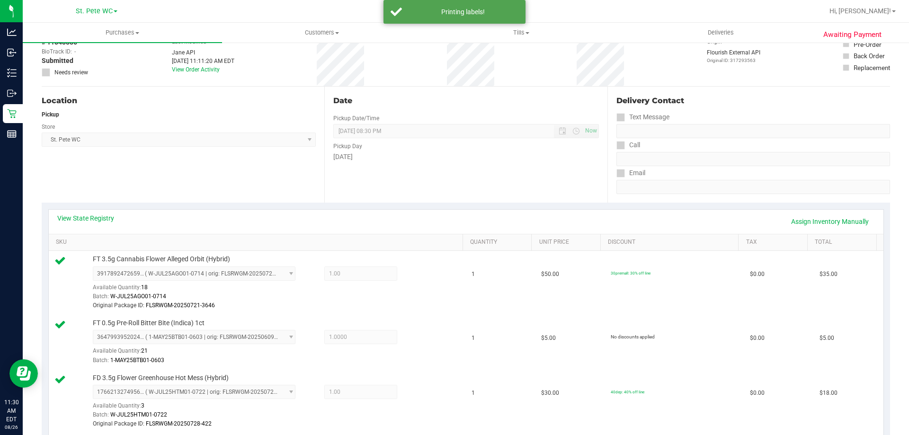
scroll to position [47, 0]
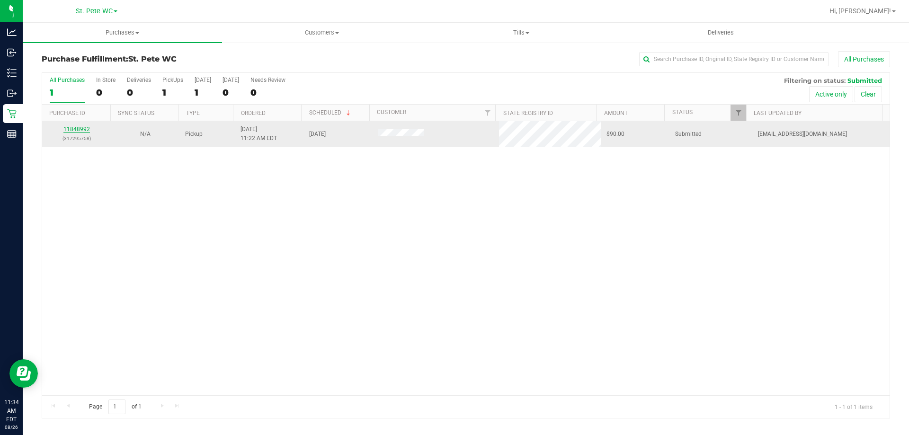
click at [81, 128] on link "11848992" at bounding box center [76, 129] width 27 height 7
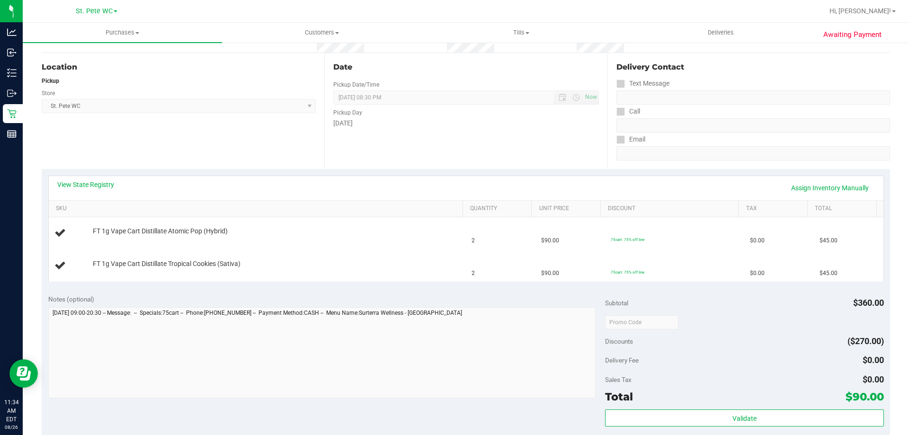
scroll to position [189, 0]
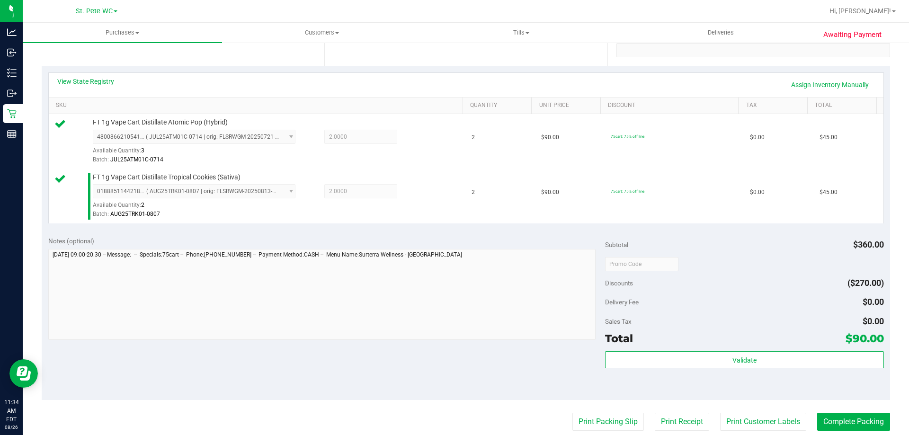
click at [707, 393] on div "Validate" at bounding box center [744, 372] width 278 height 43
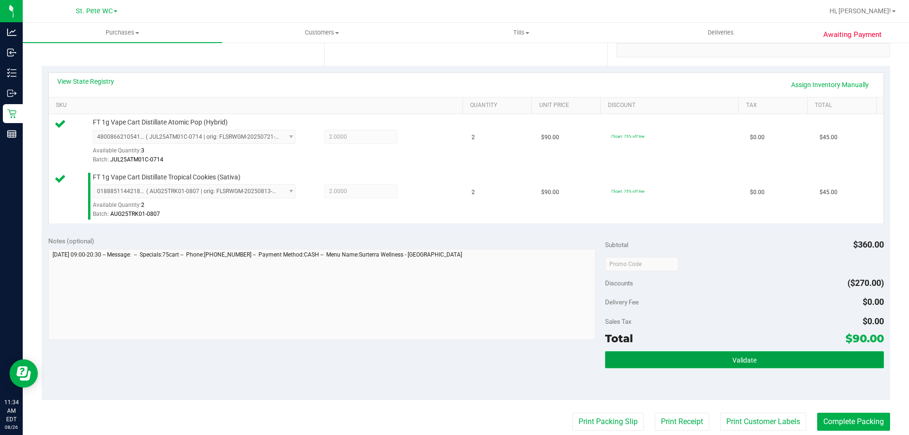
click at [723, 364] on button "Validate" at bounding box center [744, 359] width 278 height 17
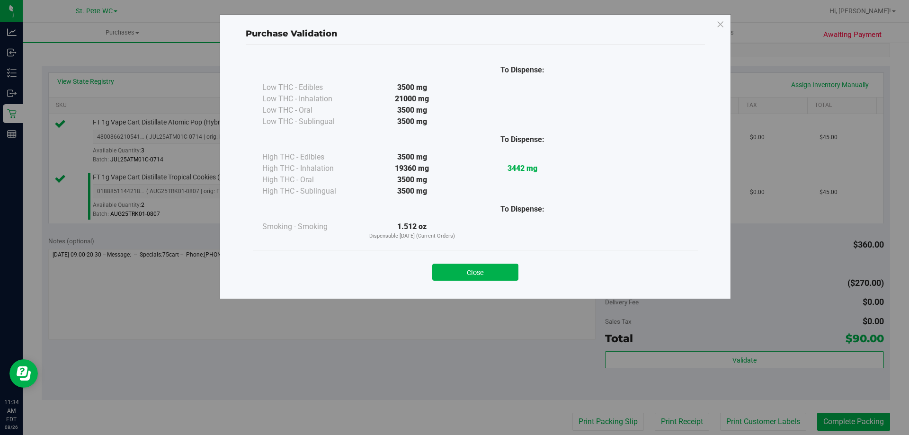
click at [476, 279] on button "Close" at bounding box center [475, 272] width 86 height 17
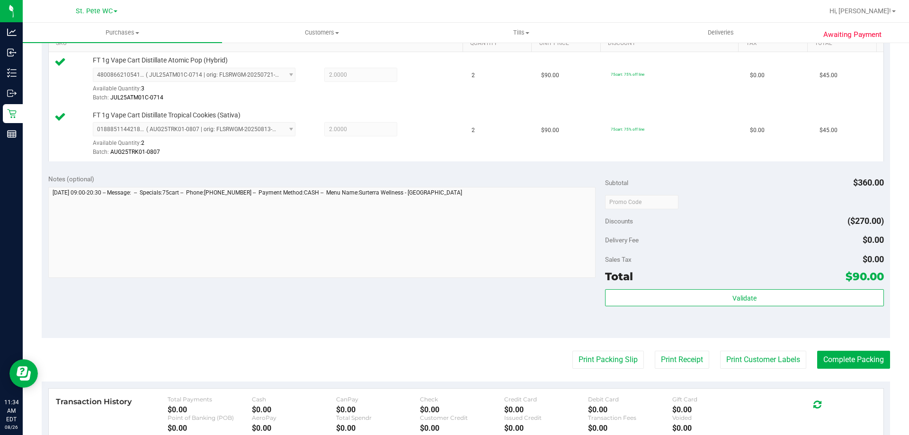
scroll to position [284, 0]
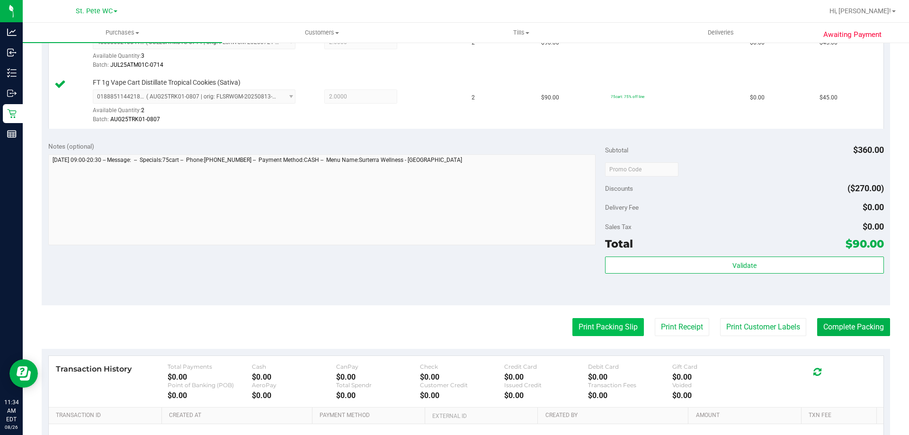
click at [579, 320] on button "Print Packing Slip" at bounding box center [607, 327] width 71 height 18
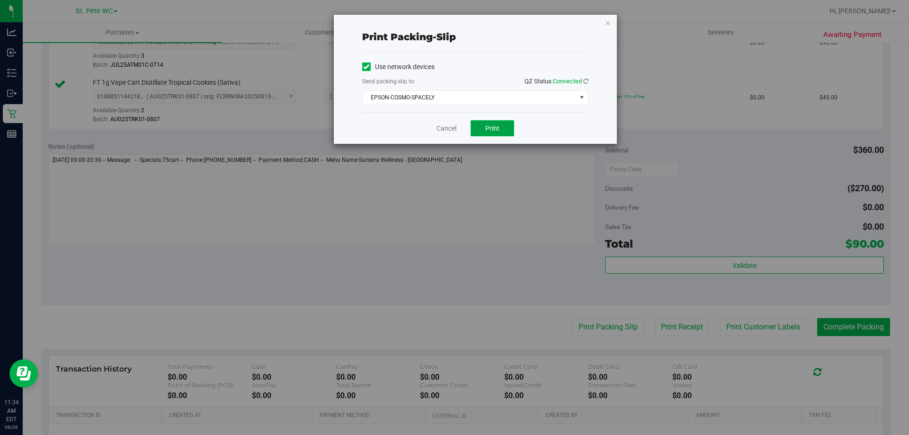
click at [482, 131] on button "Print" at bounding box center [493, 128] width 44 height 16
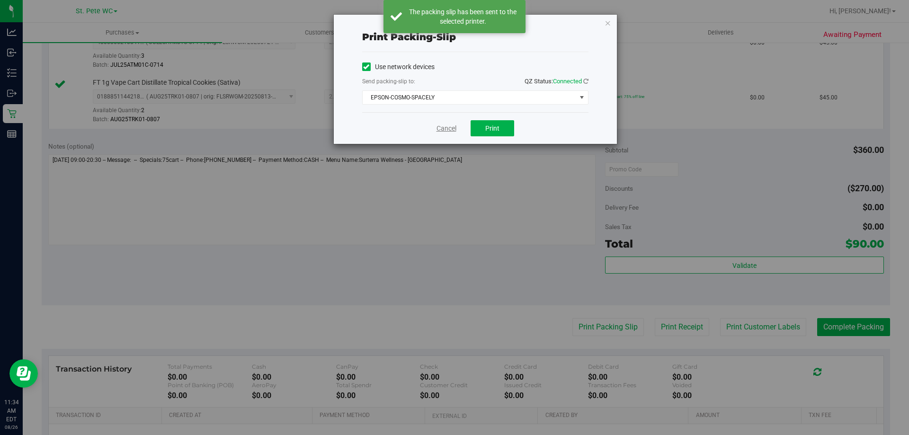
click at [447, 129] on link "Cancel" at bounding box center [446, 129] width 20 height 10
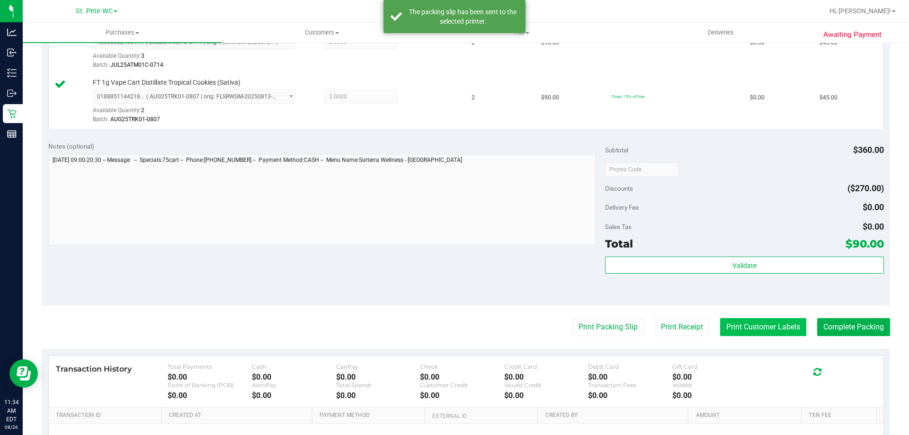
click at [737, 323] on button "Print Customer Labels" at bounding box center [763, 327] width 86 height 18
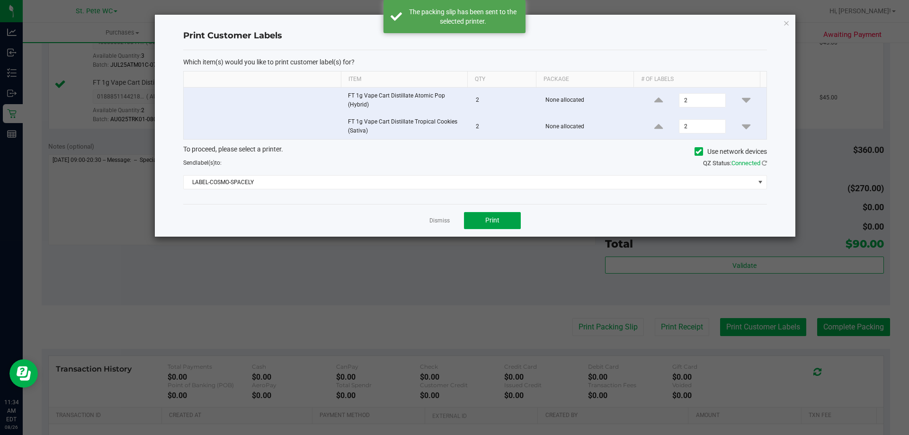
click at [477, 219] on button "Print" at bounding box center [492, 220] width 57 height 17
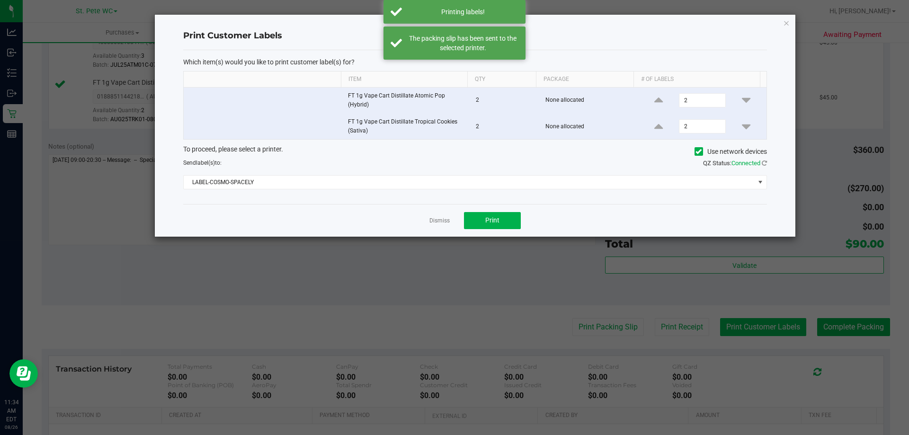
click at [429, 219] on div "Dismiss Print" at bounding box center [475, 220] width 584 height 33
click at [433, 219] on link "Dismiss" at bounding box center [439, 221] width 20 height 8
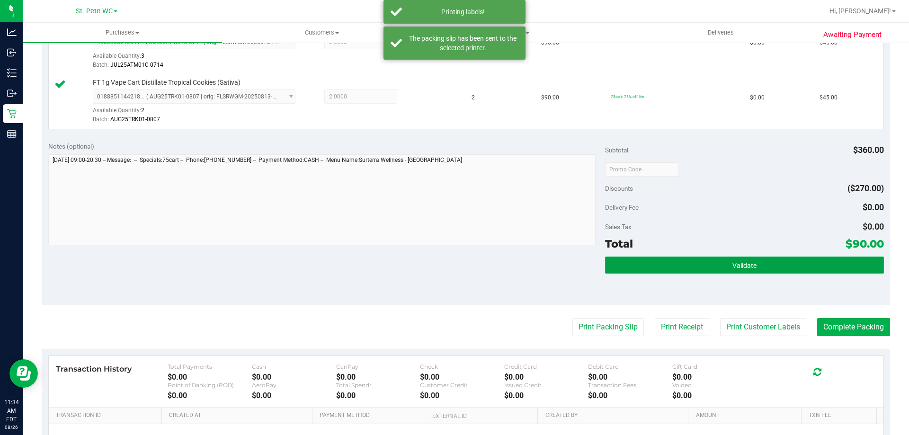
click at [770, 258] on button "Validate" at bounding box center [744, 265] width 278 height 17
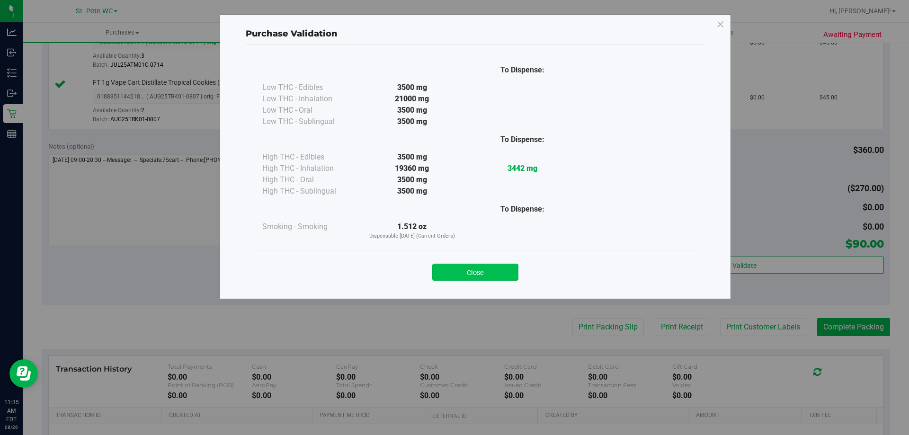
click at [475, 264] on button "Close" at bounding box center [475, 272] width 86 height 17
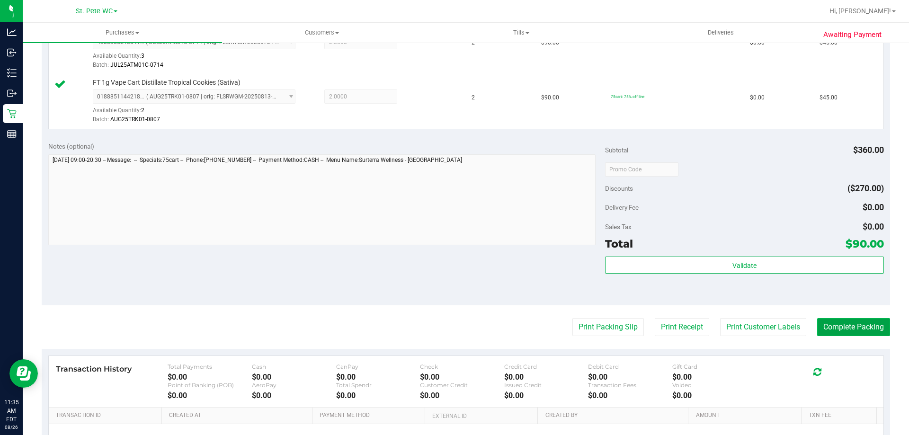
click at [817, 319] on button "Complete Packing" at bounding box center [853, 327] width 73 height 18
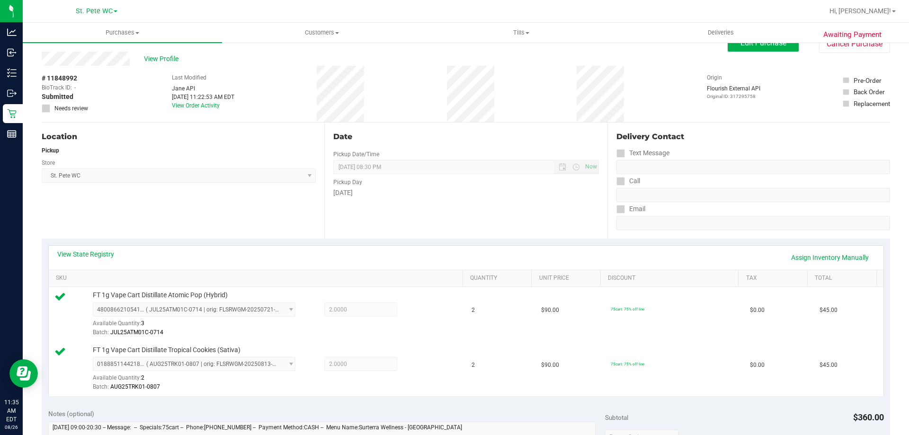
scroll to position [0, 0]
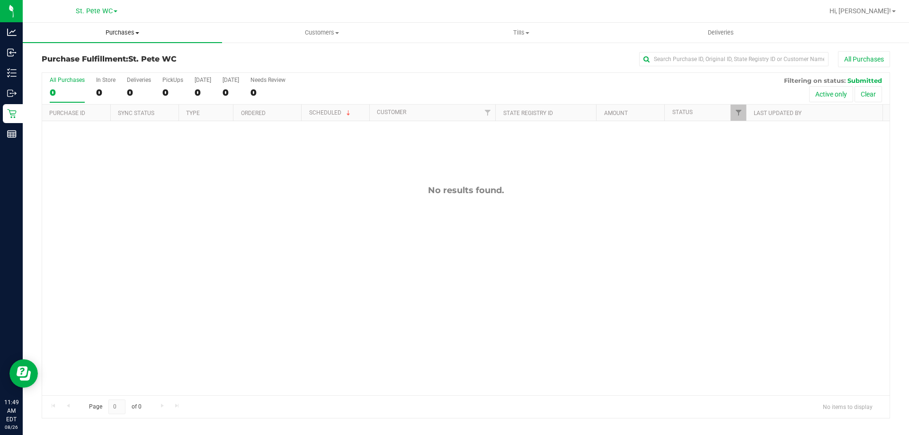
click at [149, 38] on uib-tab-heading "Purchases Summary of purchases Fulfillment All purchases" at bounding box center [122, 33] width 199 height 20
click at [114, 66] on li "Fulfillment" at bounding box center [122, 68] width 199 height 11
click at [347, 153] on div at bounding box center [465, 193] width 847 height 241
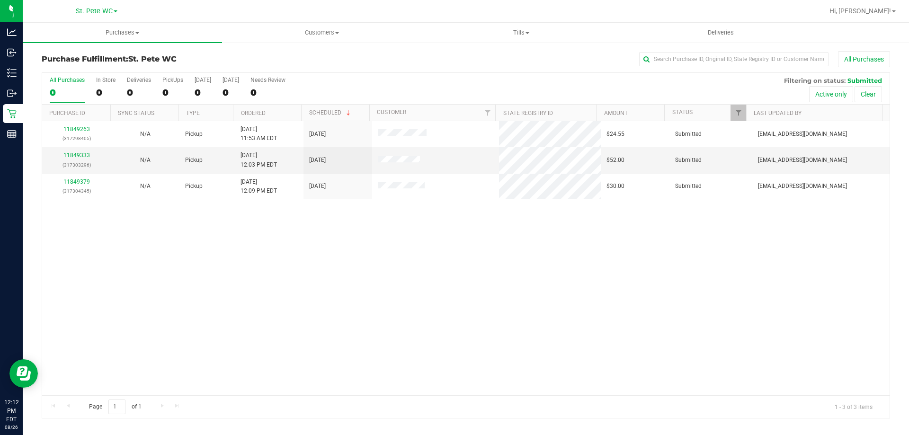
click at [271, 304] on div "11849263 (317298405) N/A Pickup [DATE] 11:53 AM EDT 8/26/2025 $24.55 Submitted …" at bounding box center [465, 258] width 847 height 274
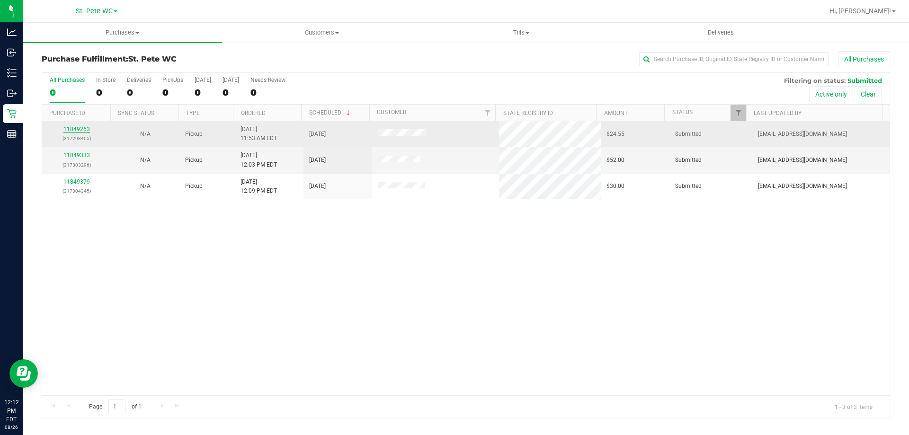
click at [71, 132] on link "11849263" at bounding box center [76, 129] width 27 height 7
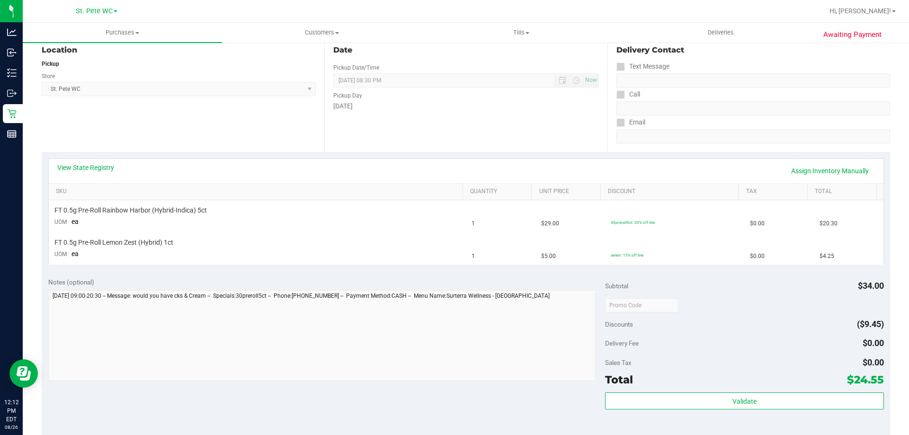
scroll to position [189, 0]
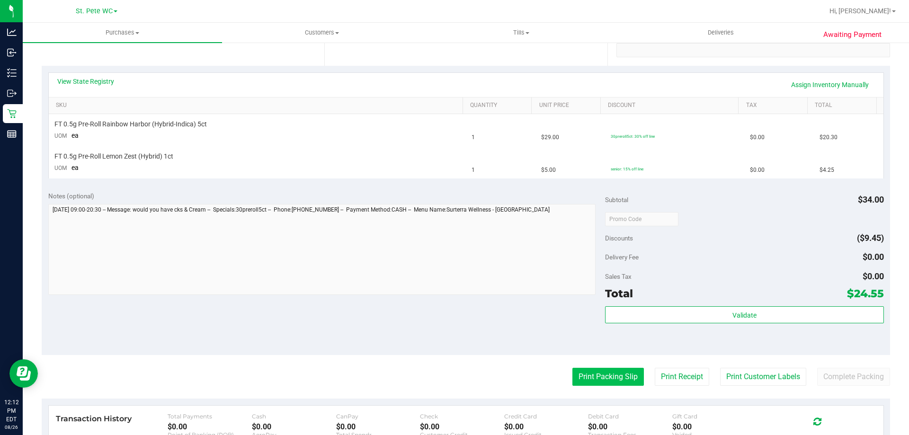
click at [603, 380] on button "Print Packing Slip" at bounding box center [607, 377] width 71 height 18
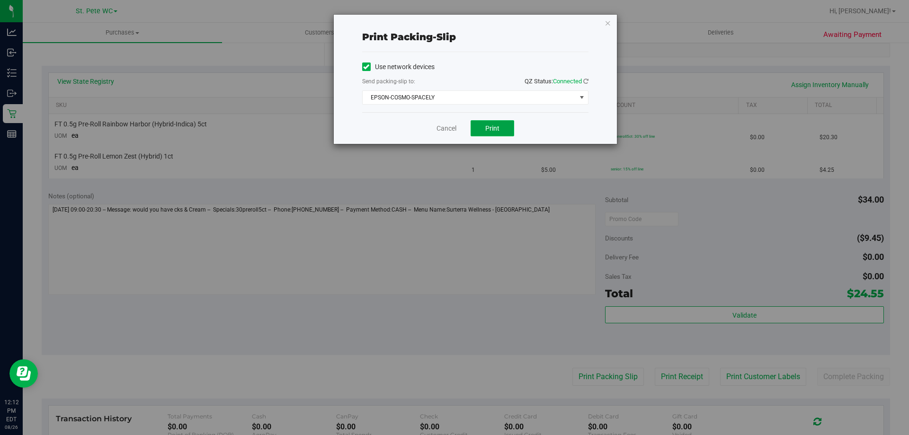
click at [497, 133] on button "Print" at bounding box center [493, 128] width 44 height 16
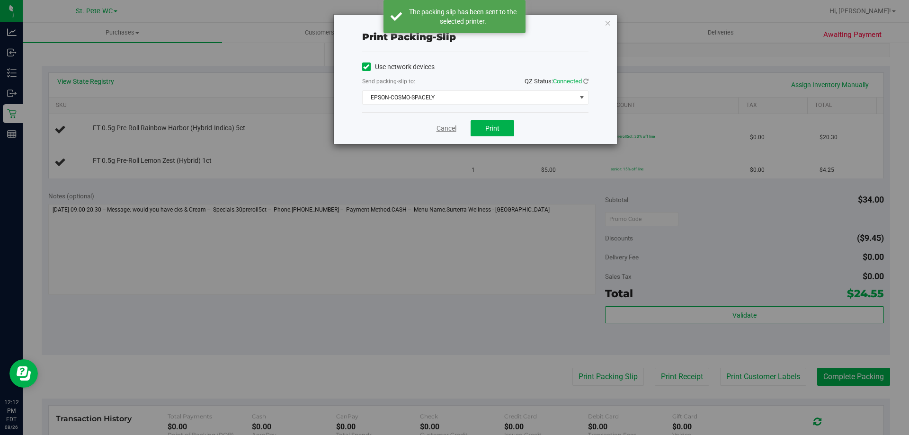
click at [449, 132] on link "Cancel" at bounding box center [446, 129] width 20 height 10
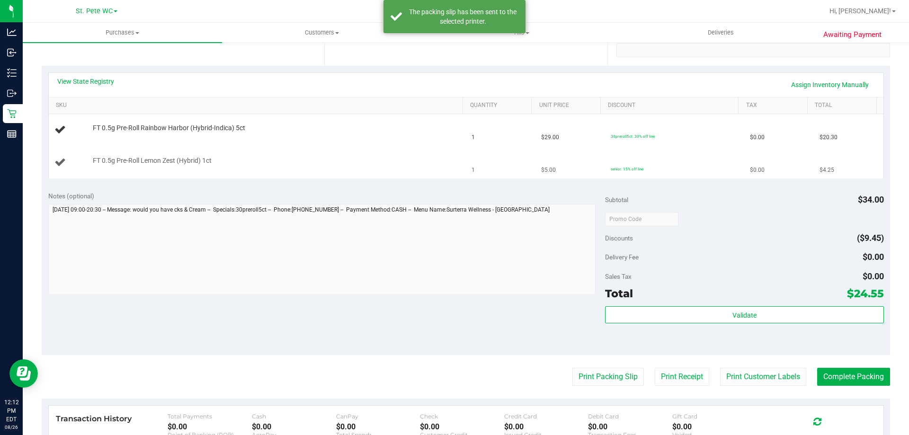
click at [436, 159] on div "FT 0.5g Pre-Roll Lemon Zest (Hybrid) 1ct" at bounding box center [273, 160] width 370 height 9
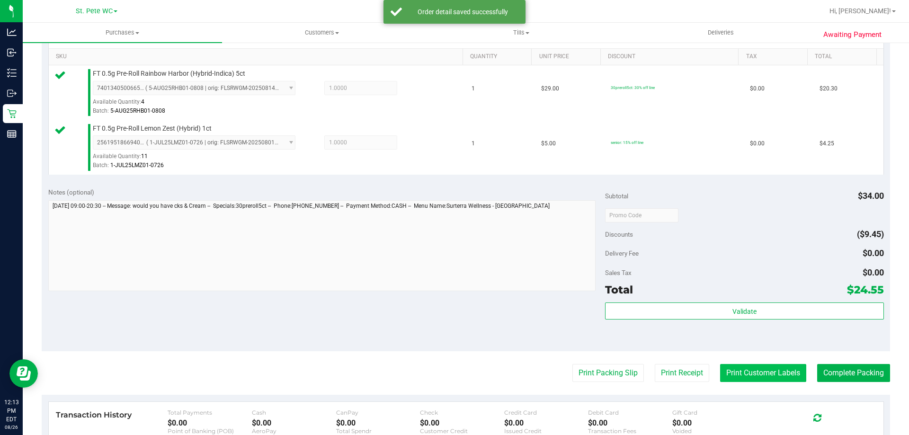
scroll to position [284, 0]
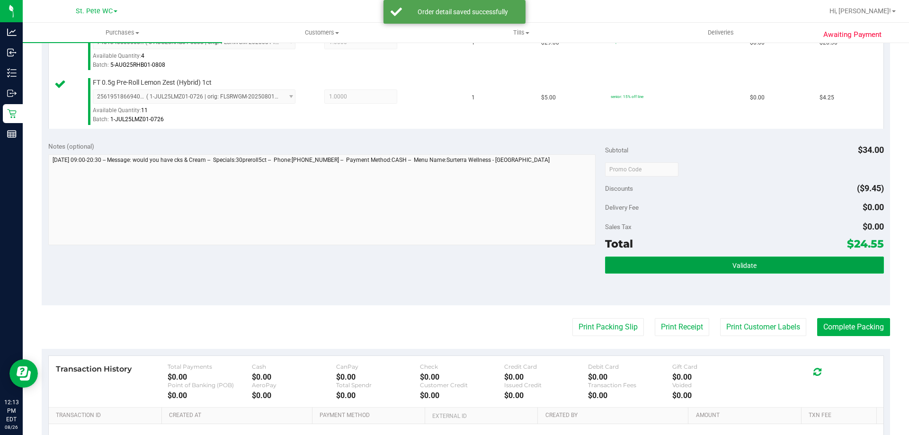
click at [795, 270] on button "Validate" at bounding box center [744, 265] width 278 height 17
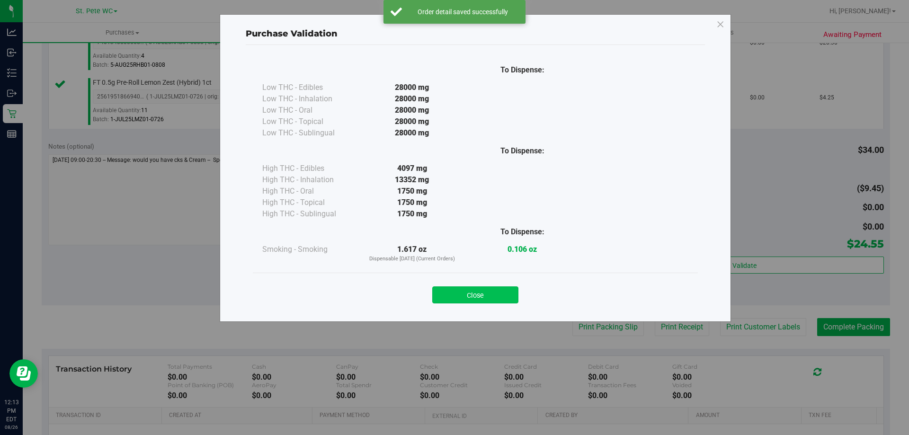
click at [462, 301] on button "Close" at bounding box center [475, 294] width 86 height 17
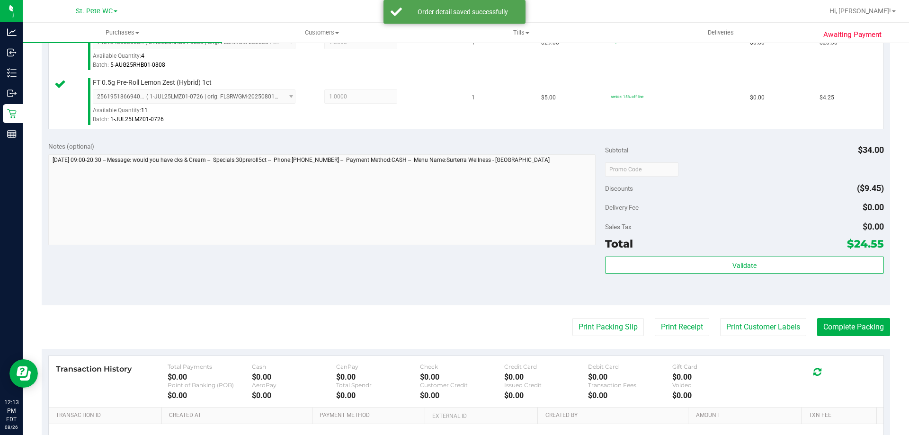
click at [761, 340] on purchase-details "Back Edit Purchase Cancel Purchase View Profile # 11849263 BioTrack ID: - Submi…" at bounding box center [466, 146] width 848 height 759
click at [752, 319] on button "Print Customer Labels" at bounding box center [763, 327] width 86 height 18
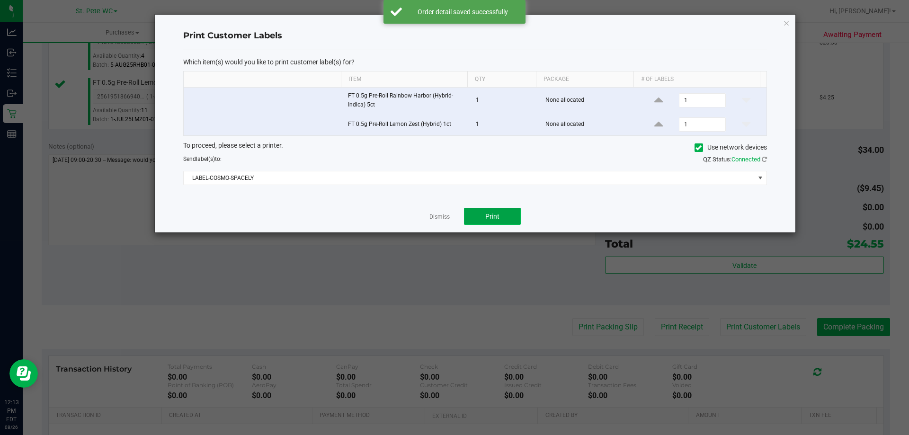
click at [478, 208] on button "Print" at bounding box center [492, 216] width 57 height 17
click at [441, 220] on link "Dismiss" at bounding box center [439, 217] width 20 height 8
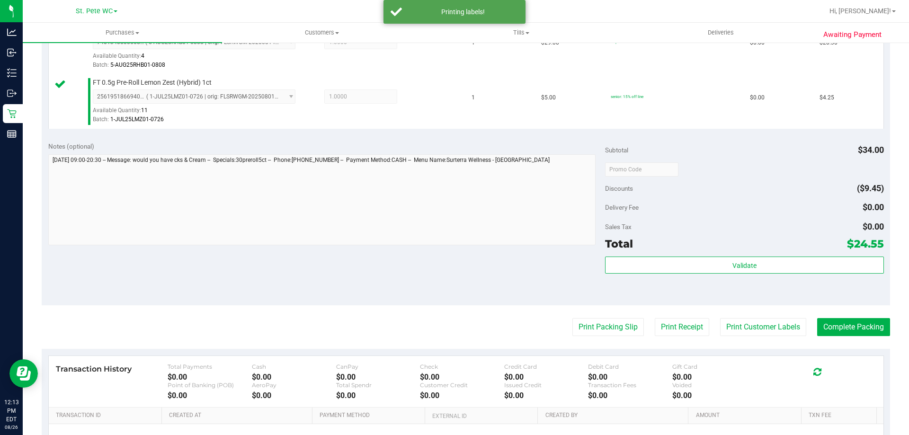
click at [629, 256] on div "Subtotal $34.00 Discounts ($9.45) Delivery Fee $0.00 Sales Tax $0.00 Total $24.…" at bounding box center [744, 221] width 278 height 158
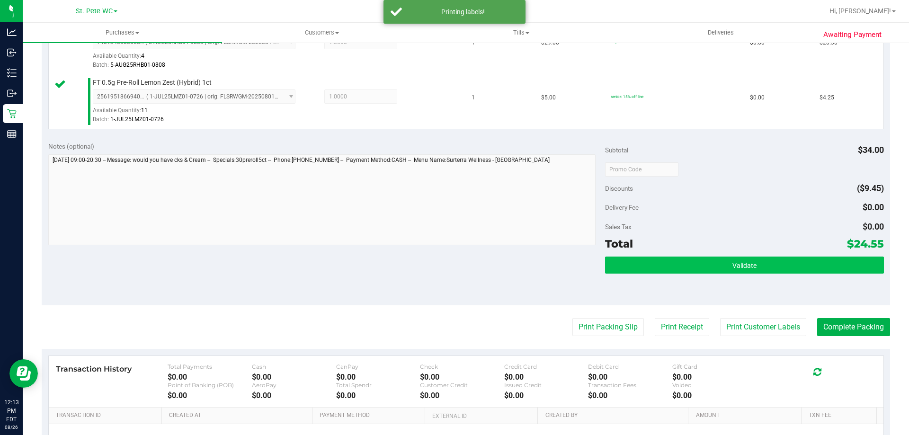
drag, startPoint x: 629, startPoint y: 256, endPoint x: 629, endPoint y: 261, distance: 5.7
click at [629, 259] on div "Subtotal $34.00 Discounts ($9.45) Delivery Fee $0.00 Sales Tax $0.00 Total $24.…" at bounding box center [744, 221] width 278 height 158
click at [628, 262] on button "Validate" at bounding box center [744, 265] width 278 height 17
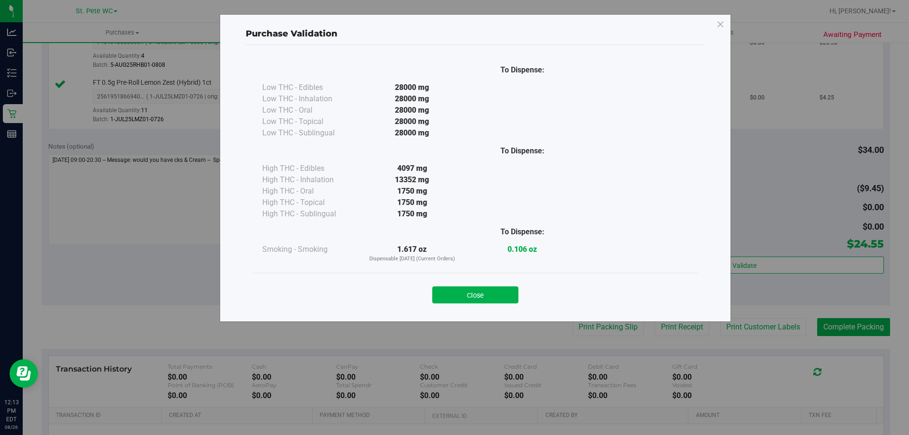
click at [465, 281] on div "Close" at bounding box center [475, 292] width 431 height 24
click at [467, 285] on div "Close" at bounding box center [475, 292] width 431 height 24
click at [467, 287] on button "Close" at bounding box center [475, 294] width 86 height 17
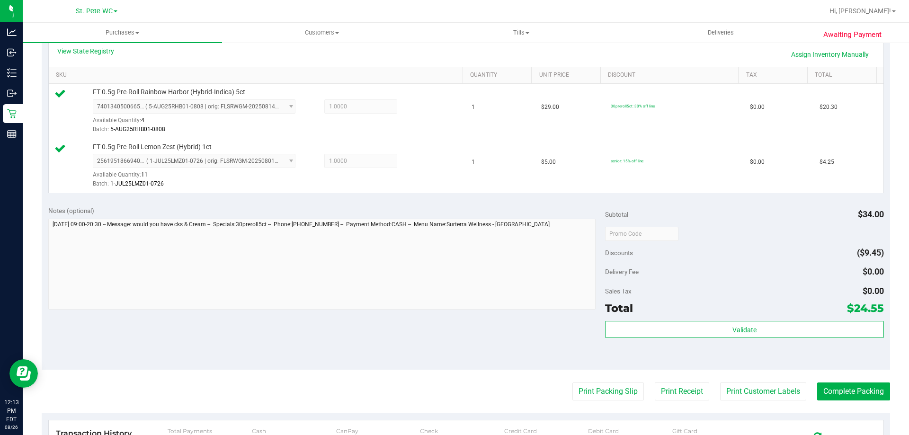
scroll to position [237, 0]
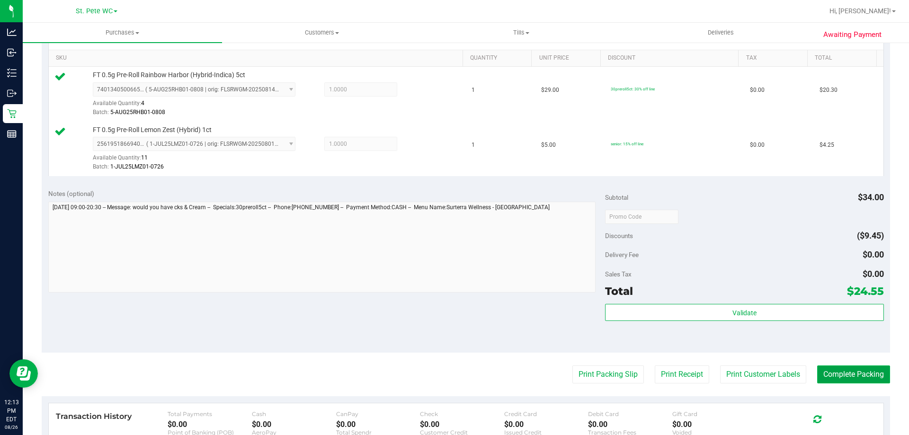
click at [850, 380] on button "Complete Packing" at bounding box center [853, 374] width 73 height 18
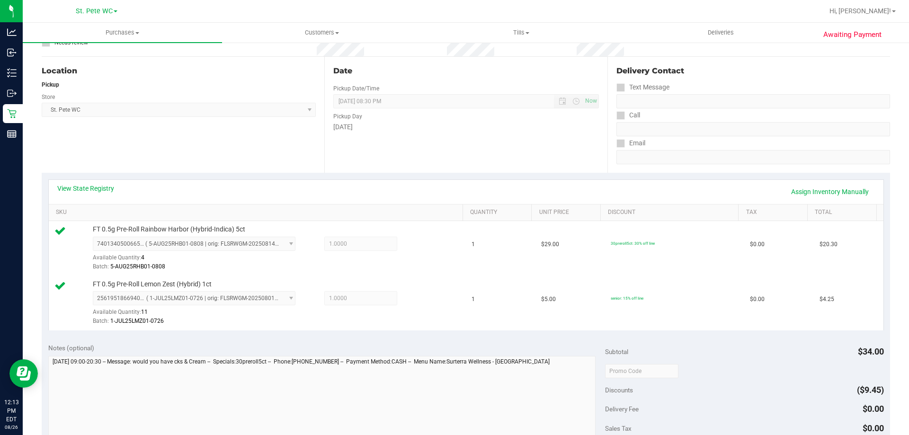
scroll to position [0, 0]
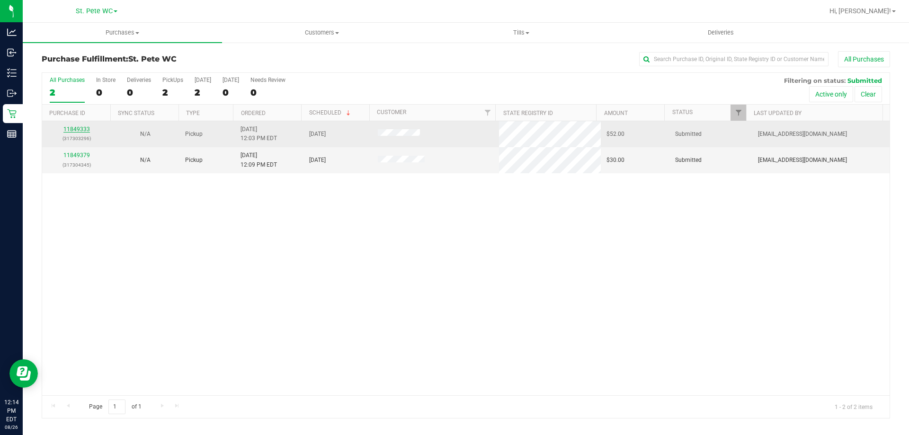
click at [88, 127] on link "11849333" at bounding box center [76, 129] width 27 height 7
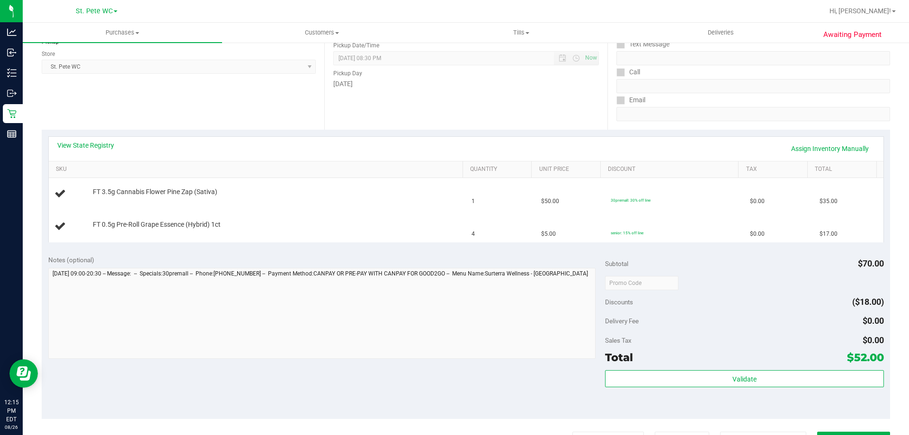
scroll to position [237, 0]
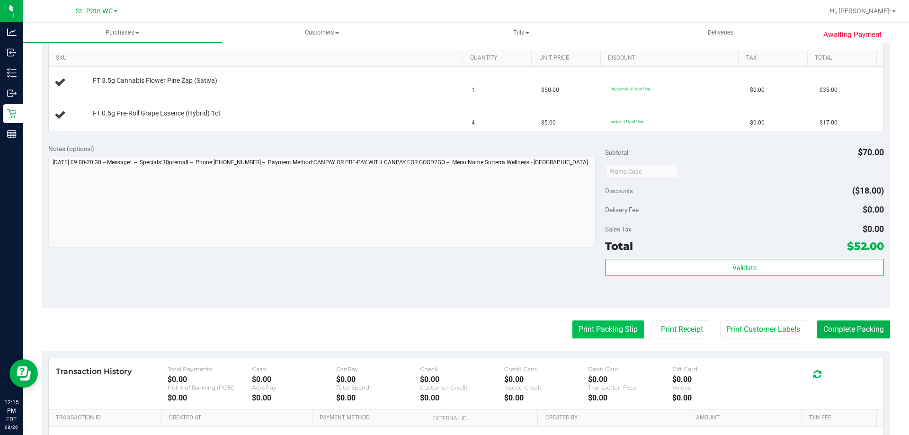
click at [588, 335] on button "Print Packing Slip" at bounding box center [607, 329] width 71 height 18
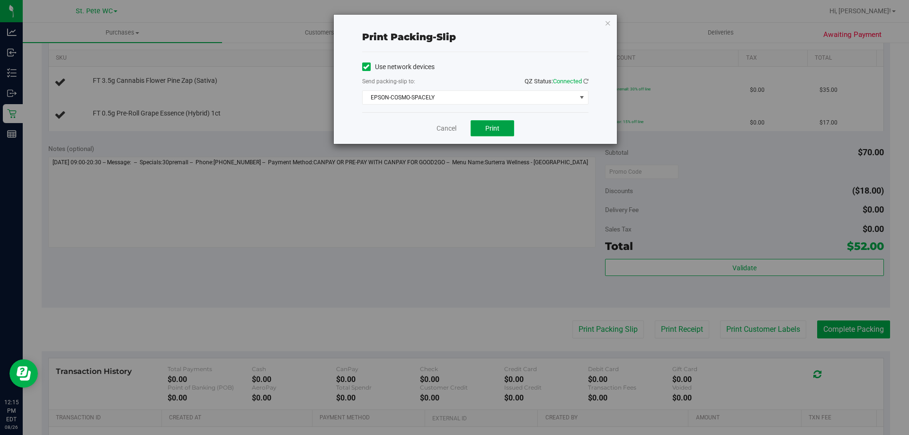
click at [485, 122] on button "Print" at bounding box center [493, 128] width 44 height 16
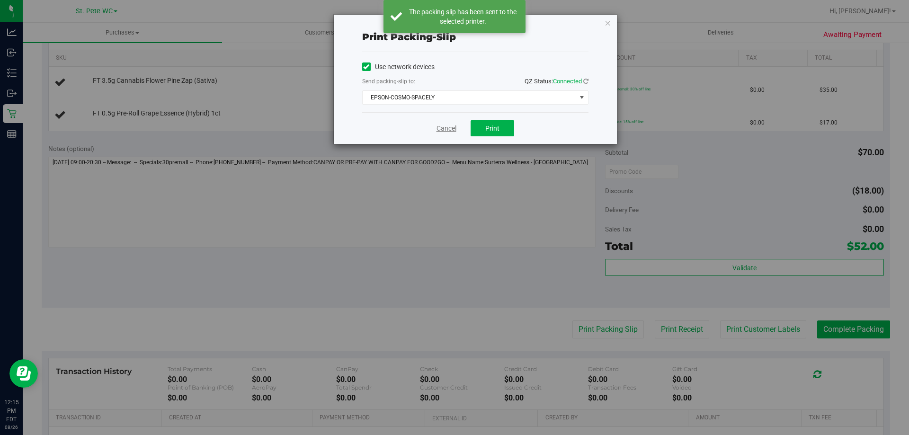
click at [451, 126] on link "Cancel" at bounding box center [446, 129] width 20 height 10
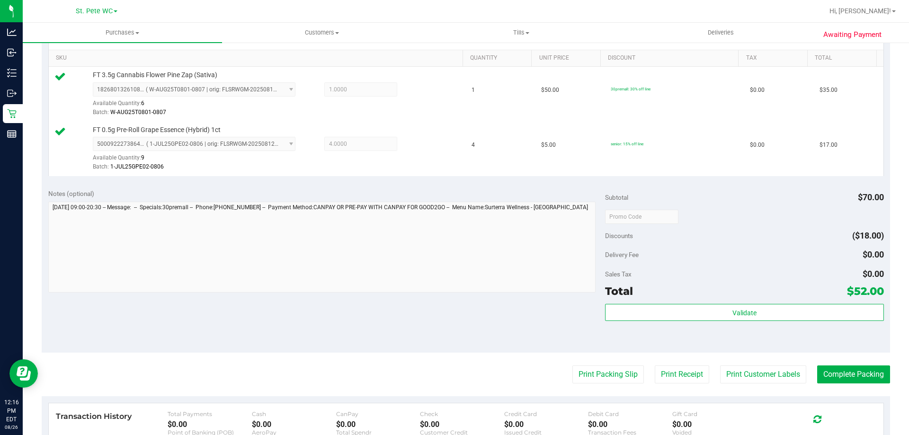
click at [640, 322] on div "Validate" at bounding box center [744, 325] width 278 height 43
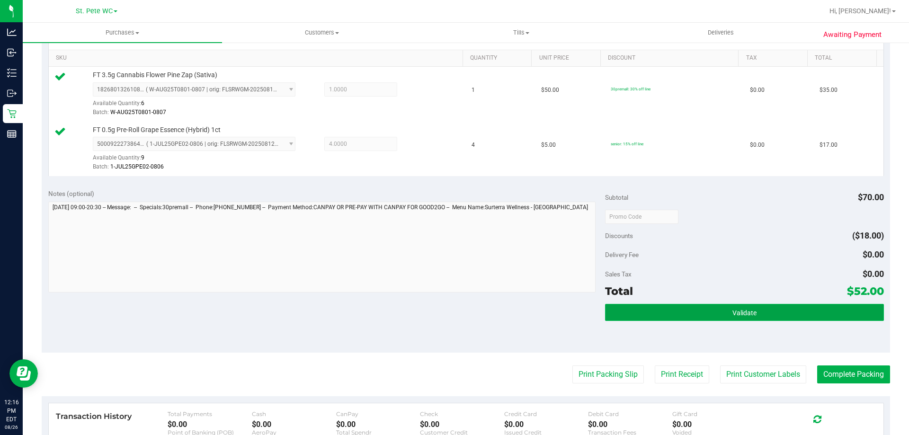
click at [647, 311] on button "Validate" at bounding box center [744, 312] width 278 height 17
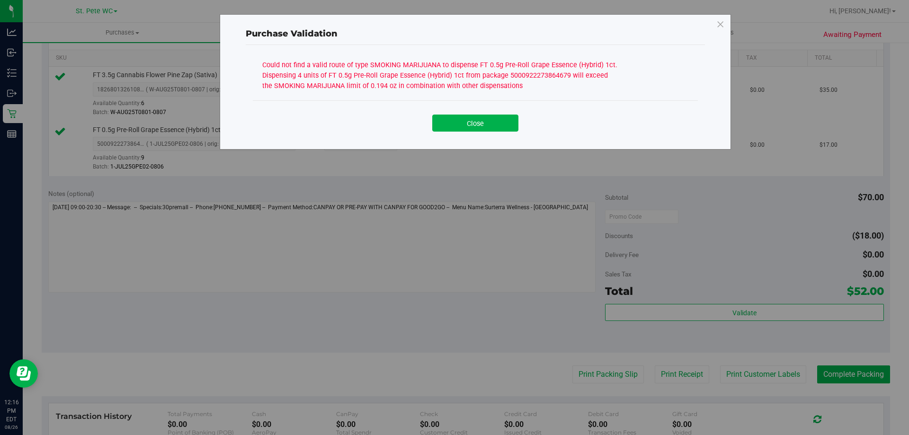
click at [476, 63] on div "Could not find a valid route of type SMOKING MARIJUANA to dispense FT 0.5g Pre-…" at bounding box center [439, 74] width 355 height 33
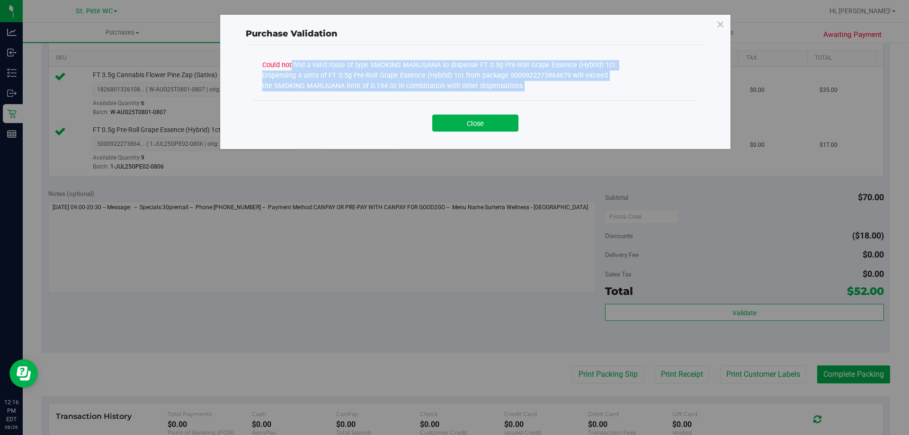
click at [476, 63] on div "Could not find a valid route of type SMOKING MARIJUANA to dispense FT 0.5g Pre-…" at bounding box center [439, 74] width 355 height 33
copy div "Could not find a valid route of type SMOKING MARIJUANA to dispense FT 0.5g Pre-…"
click at [527, 88] on div "Could not find a valid route of type SMOKING MARIJUANA to dispense FT 0.5g Pre-…" at bounding box center [439, 74] width 355 height 33
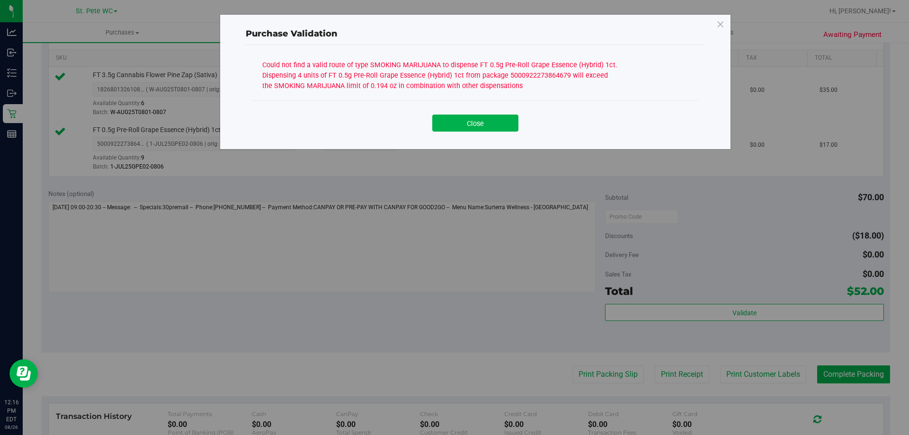
click at [499, 92] on div "Could not find a valid route of type SMOKING MARIJUANA to dispense FT 0.5g Pre-…" at bounding box center [475, 79] width 445 height 43
click at [493, 124] on button "Close" at bounding box center [475, 123] width 86 height 17
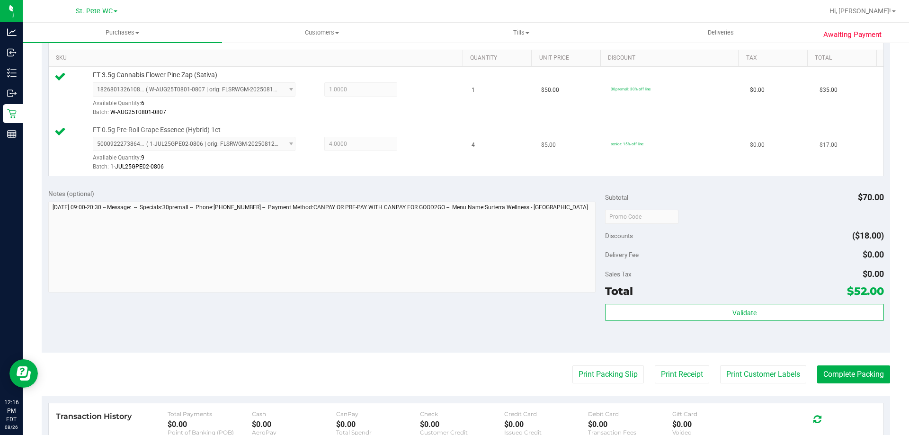
click at [450, 124] on td "FT 0.5g Pre-Roll Grape Essence (Hybrid) 1ct 5000922273864679 ( 1-JUL25GPE02-080…" at bounding box center [258, 149] width 418 height 54
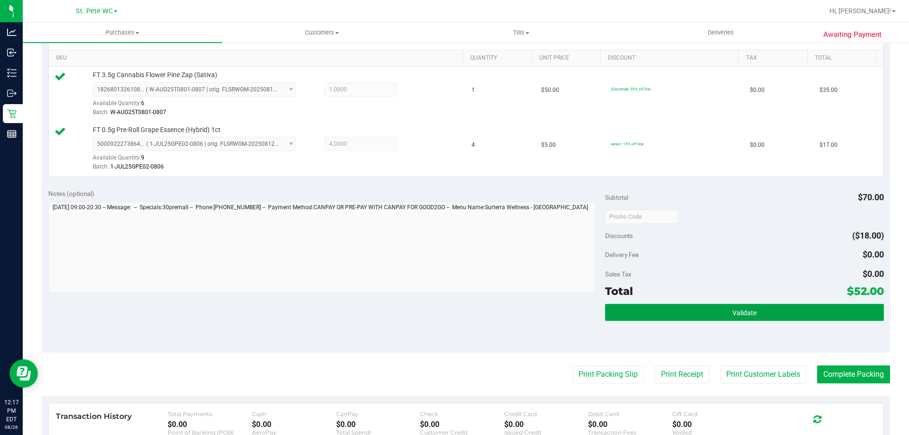
click at [710, 320] on button "Validate" at bounding box center [744, 312] width 278 height 17
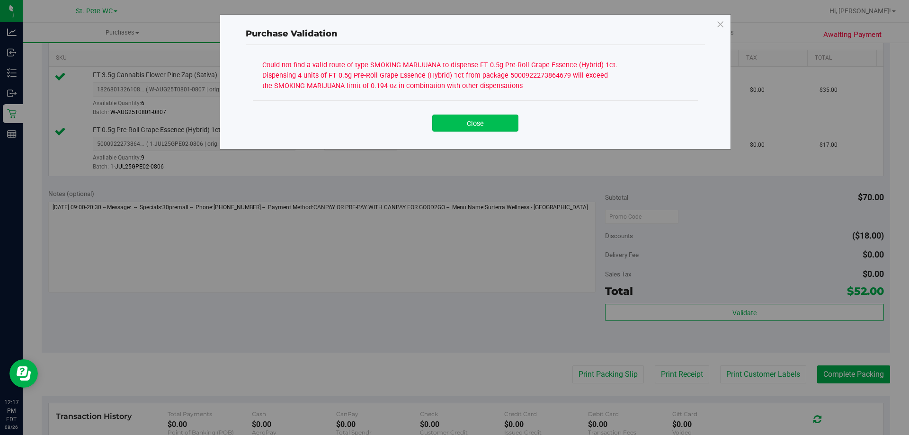
click at [460, 122] on button "Close" at bounding box center [475, 123] width 86 height 17
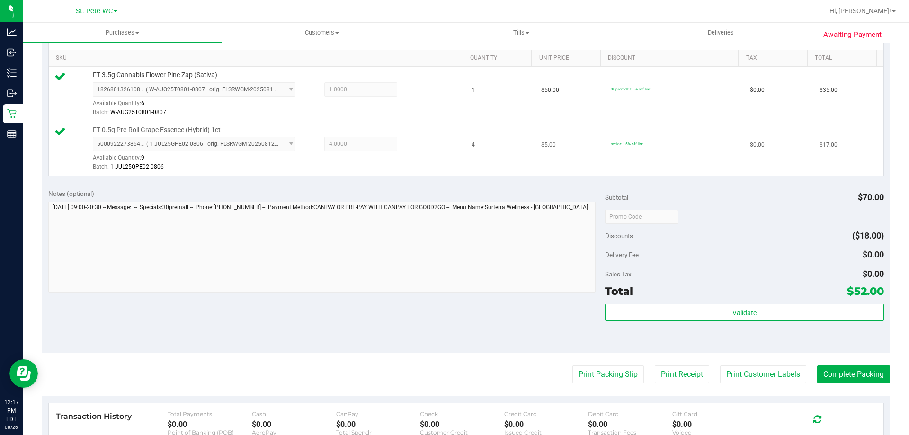
scroll to position [142, 0]
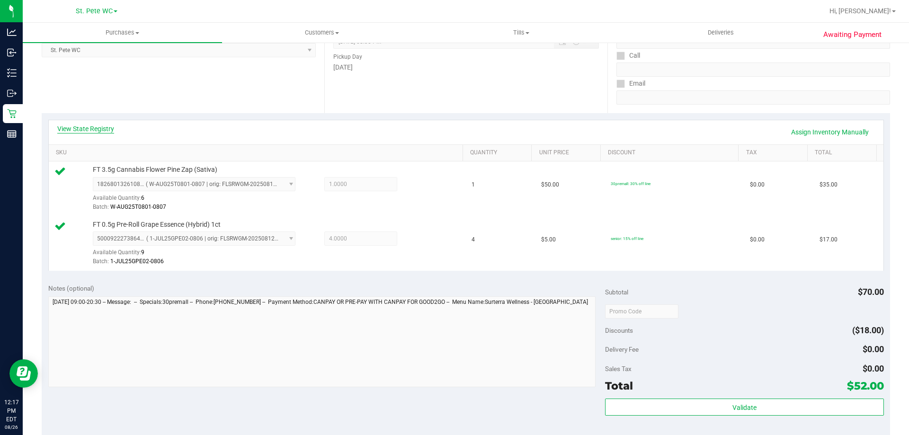
click at [110, 130] on link "View State Registry" at bounding box center [85, 128] width 57 height 9
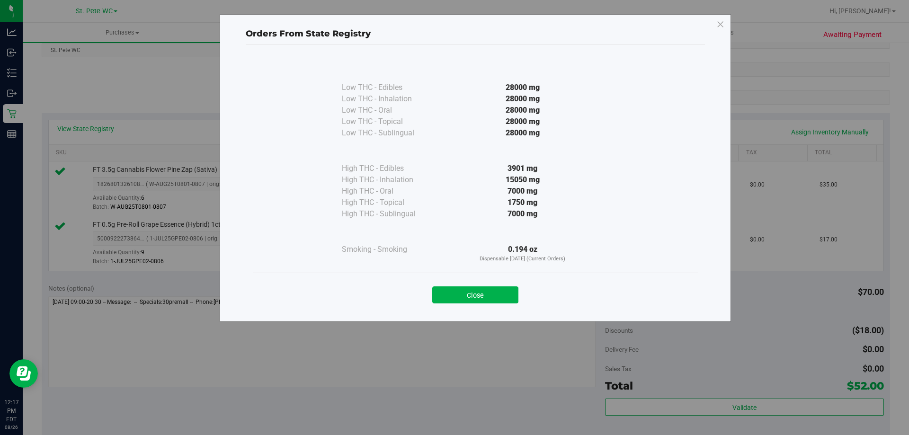
drag, startPoint x: 504, startPoint y: 297, endPoint x: 468, endPoint y: 299, distance: 35.6
click at [503, 297] on button "Close" at bounding box center [475, 294] width 86 height 17
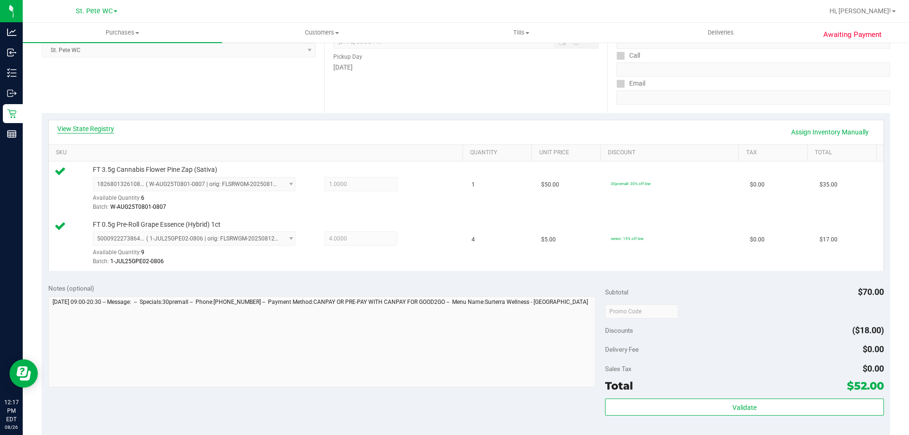
click at [102, 133] on link "View State Registry" at bounding box center [85, 128] width 57 height 9
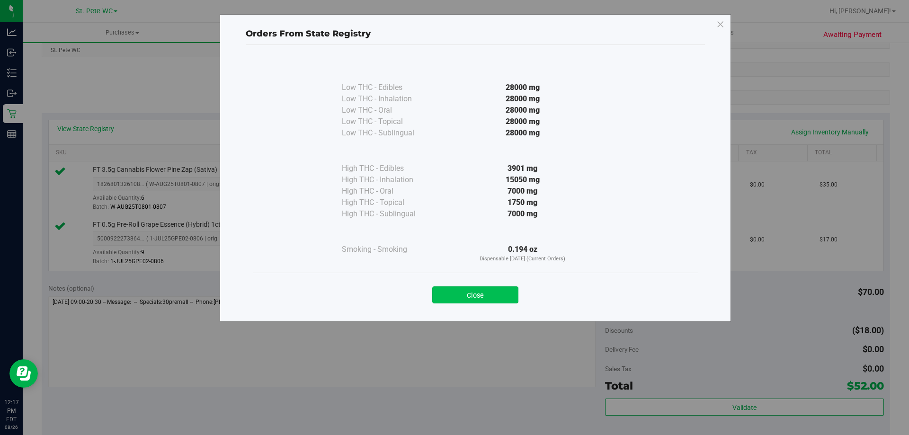
click at [466, 297] on button "Close" at bounding box center [475, 294] width 86 height 17
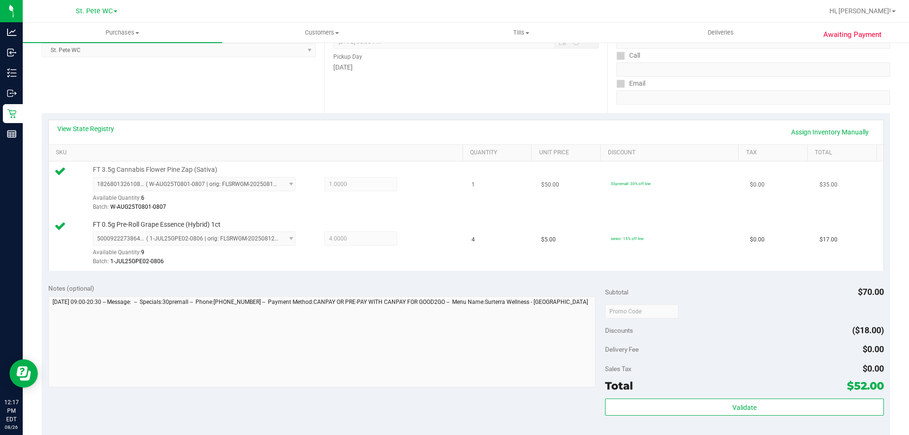
click at [341, 212] on td "FT 3.5g Cannabis Flower Pine Zap (Sativa) 1826801326108570 ( W-AUG25T0801-0807 …" at bounding box center [258, 188] width 418 height 55
click at [448, 195] on div "1826801326108570 ( W-AUG25T0801-0807 | orig: FLSRWGM-20250813-323 ) 18268013261…" at bounding box center [275, 194] width 365 height 35
click at [750, 34] on uib-tab-heading "Deliveries" at bounding box center [721, 32] width 198 height 19
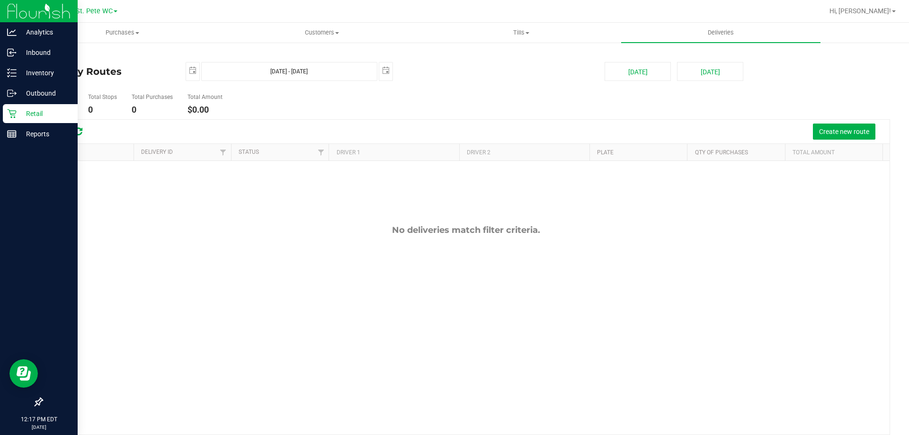
drag, startPoint x: 36, startPoint y: 123, endPoint x: 37, endPoint y: 116, distance: 6.3
click at [36, 122] on div "Retail" at bounding box center [40, 113] width 75 height 19
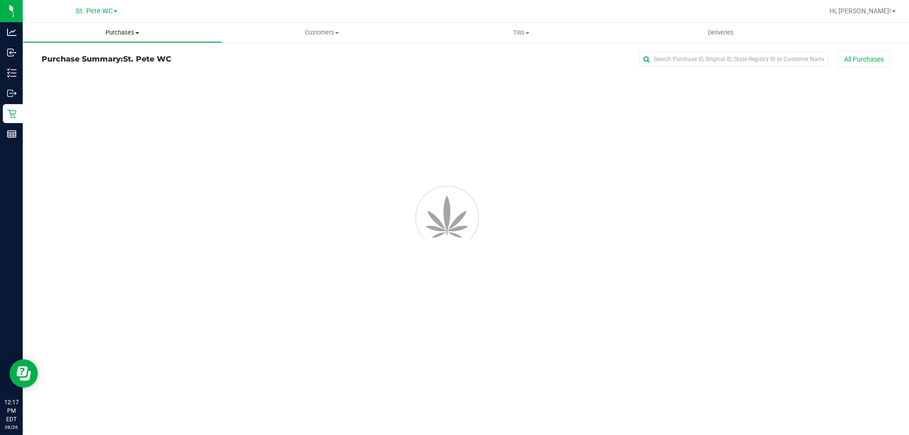
click at [125, 41] on uib-tab-heading "Purchases Summary of purchases Fulfillment All purchases" at bounding box center [122, 32] width 198 height 19
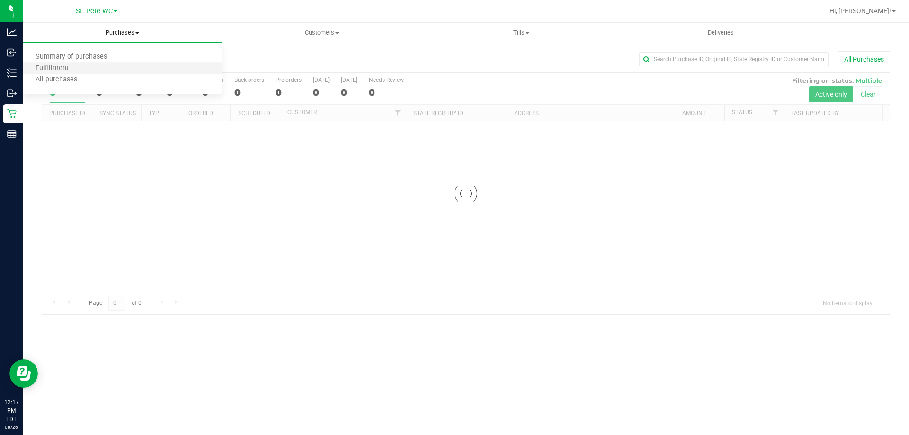
click at [104, 72] on li "Fulfillment" at bounding box center [122, 68] width 199 height 11
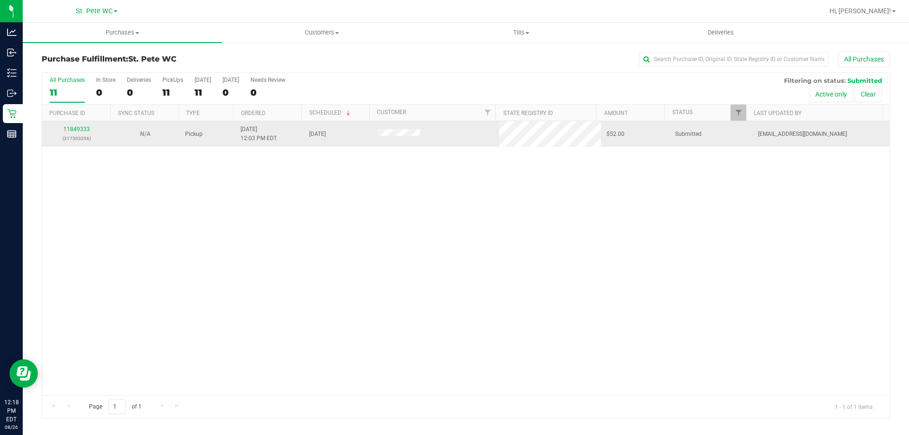
click at [75, 122] on td "11849333 (317303296)" at bounding box center [76, 134] width 69 height 26
click at [75, 125] on div "11849333 (317303296)" at bounding box center [76, 134] width 57 height 18
click at [76, 128] on link "11849333" at bounding box center [76, 129] width 27 height 7
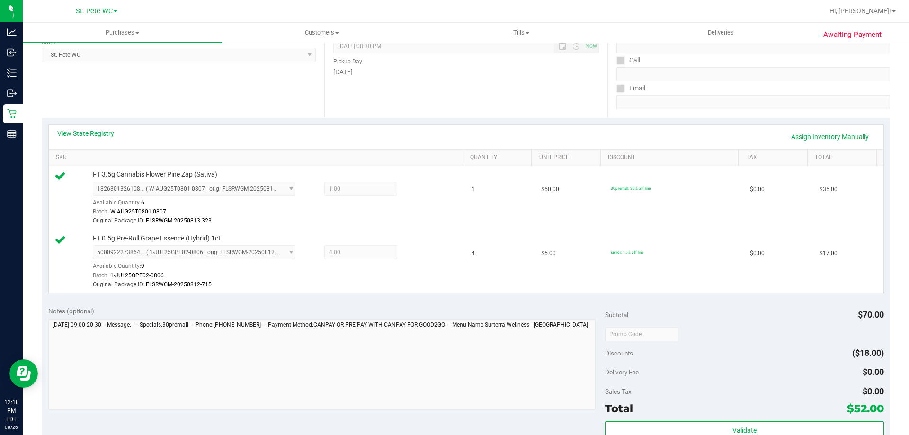
scroll to position [142, 0]
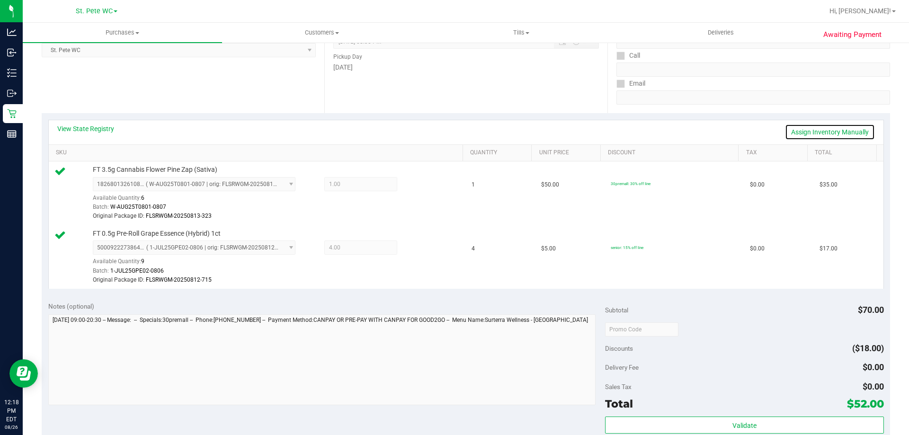
click at [817, 134] on link "Assign Inventory Manually" at bounding box center [830, 132] width 90 height 16
click at [417, 248] on icon at bounding box center [420, 248] width 10 height 11
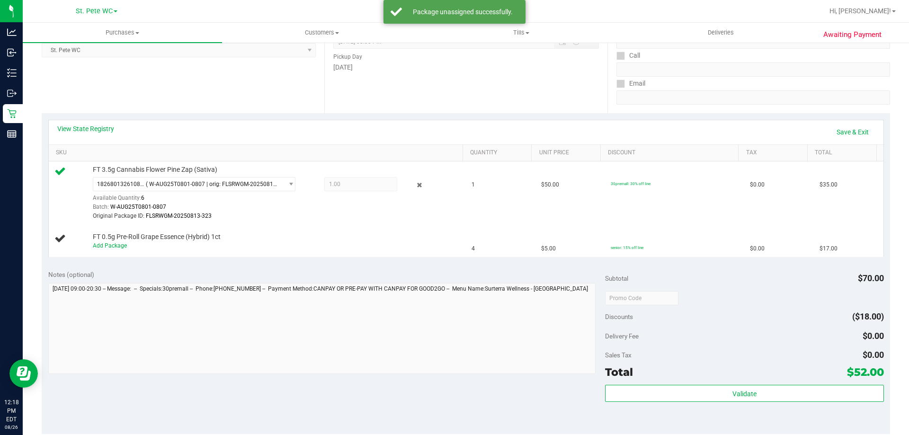
click at [415, 186] on icon at bounding box center [420, 185] width 10 height 11
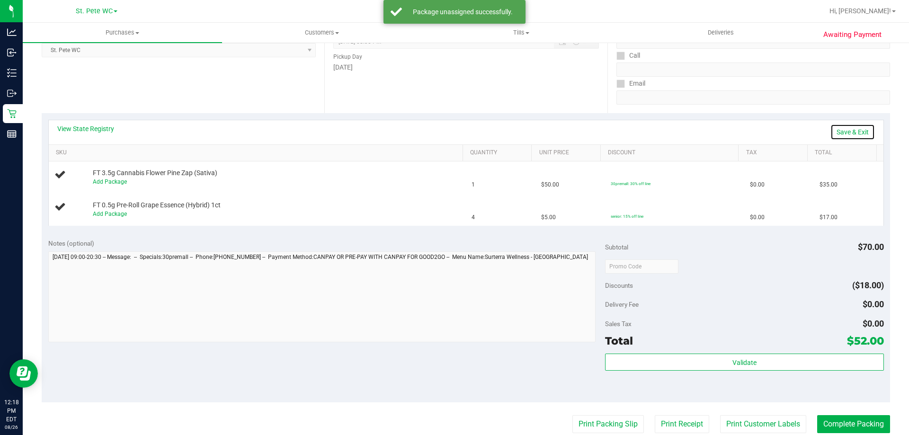
click at [835, 131] on link "Save & Exit" at bounding box center [852, 132] width 44 height 16
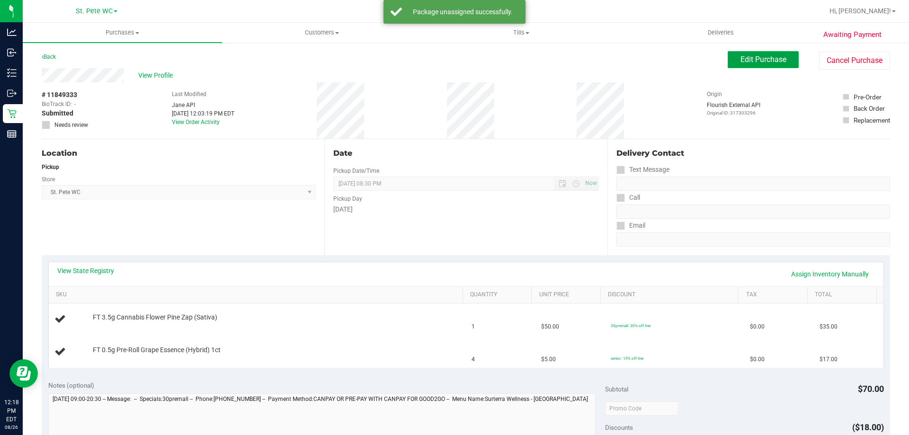
click at [770, 63] on span "Edit Purchase" at bounding box center [763, 59] width 46 height 9
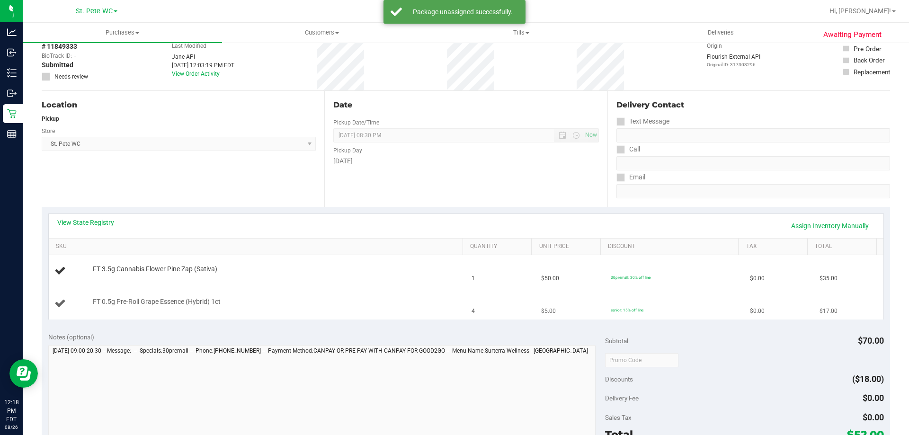
scroll to position [95, 0]
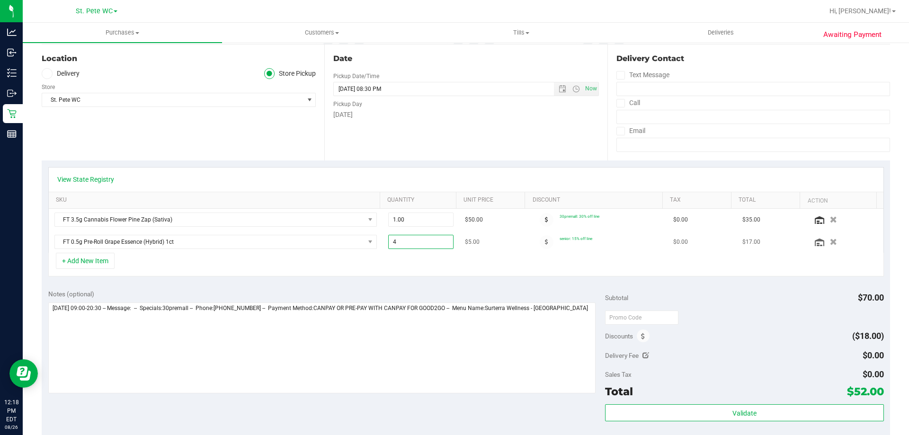
click at [423, 246] on span "4.00 4" at bounding box center [421, 242] width 66 height 14
click at [423, 246] on input "4" at bounding box center [421, 241] width 65 height 13
type input "3"
type input "3.00"
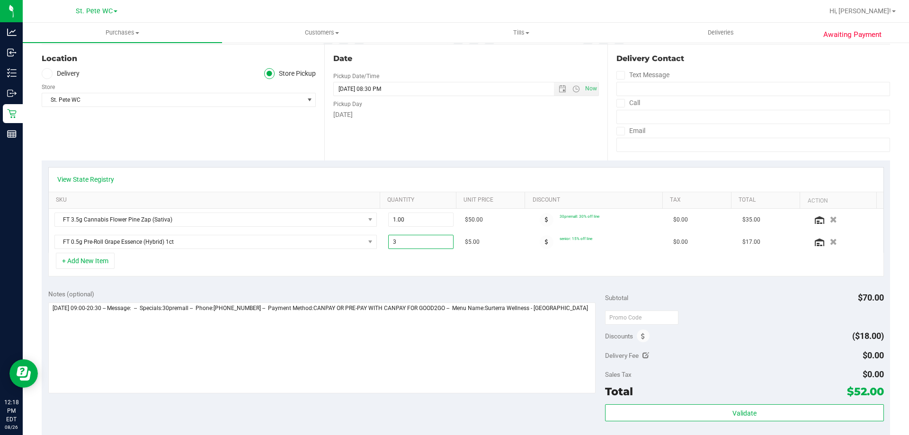
click at [423, 265] on div "+ Add New Item" at bounding box center [465, 265] width 835 height 24
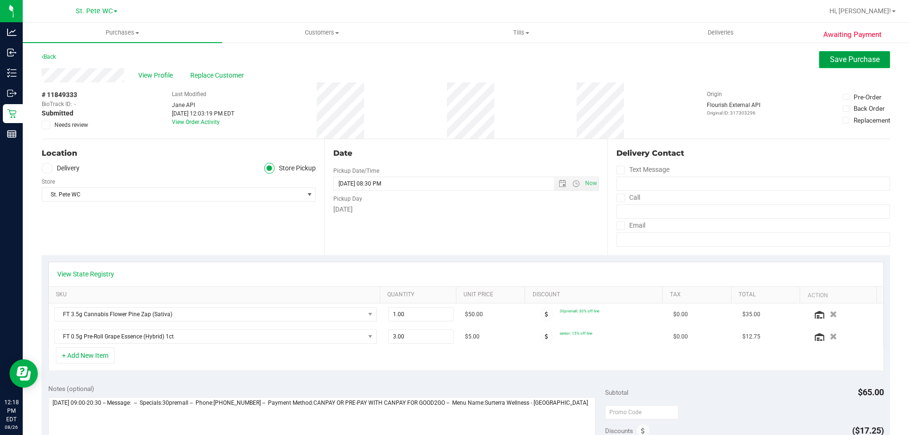
click at [860, 67] on button "Save Purchase" at bounding box center [854, 59] width 71 height 17
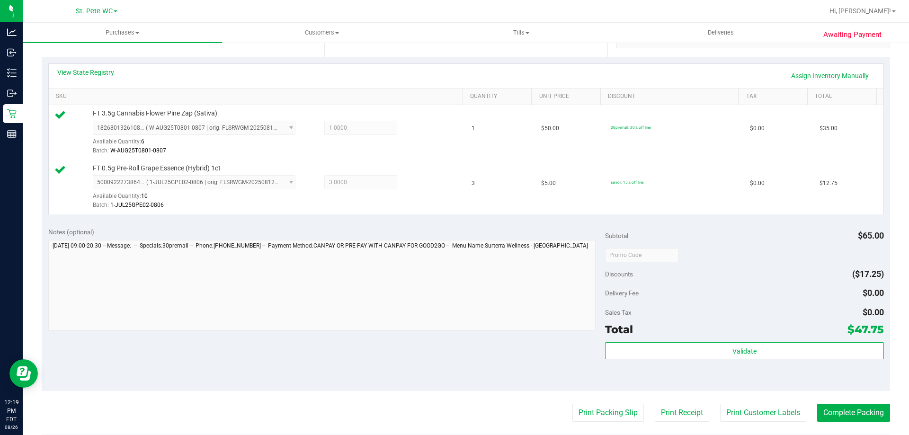
scroll to position [237, 0]
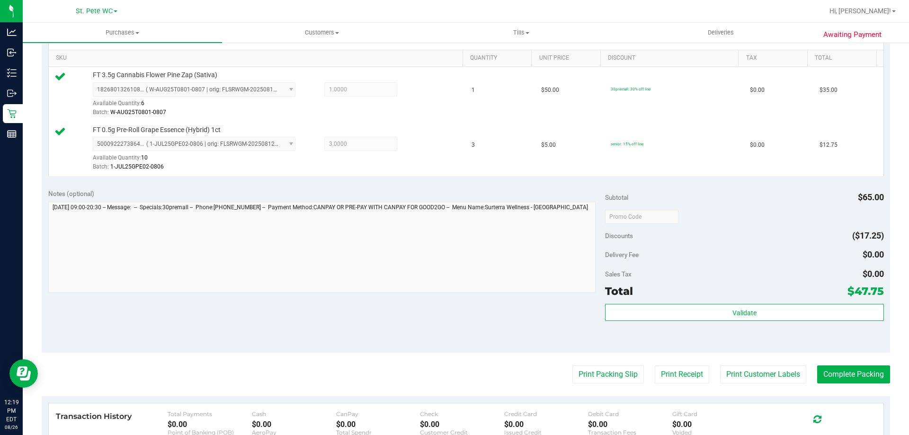
click at [684, 326] on div "Validate" at bounding box center [744, 325] width 278 height 43
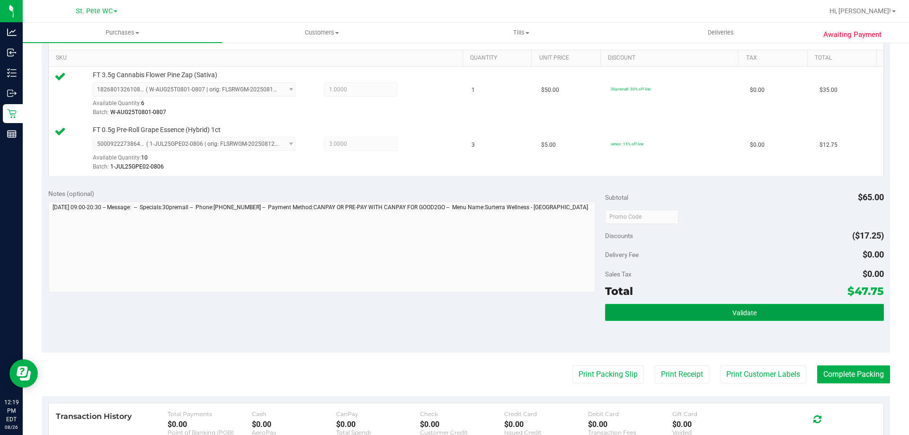
click at [684, 313] on button "Validate" at bounding box center [744, 312] width 278 height 17
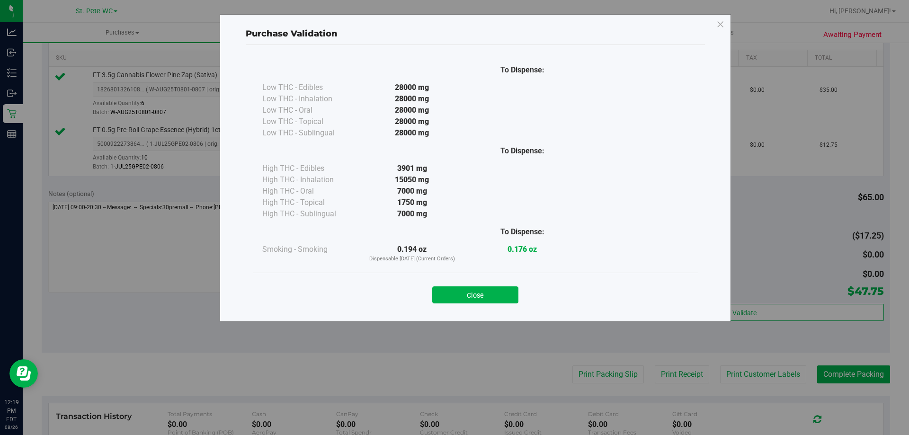
click at [456, 210] on div "7000 mg" at bounding box center [412, 213] width 110 height 11
click at [473, 307] on div "Close" at bounding box center [475, 292] width 445 height 38
click at [469, 290] on button "Close" at bounding box center [475, 294] width 86 height 17
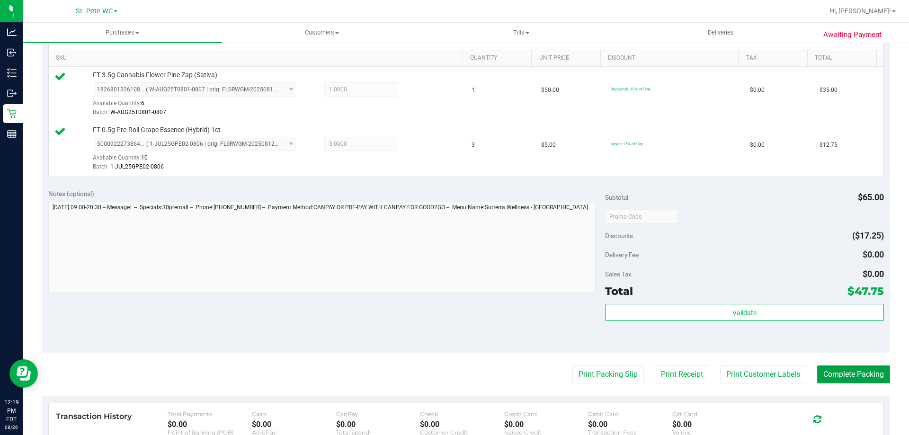
click at [827, 379] on button "Complete Packing" at bounding box center [853, 374] width 73 height 18
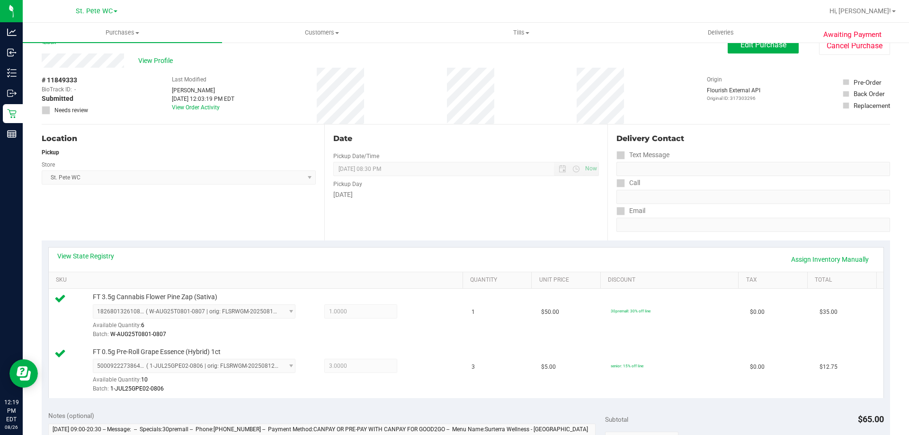
scroll to position [0, 0]
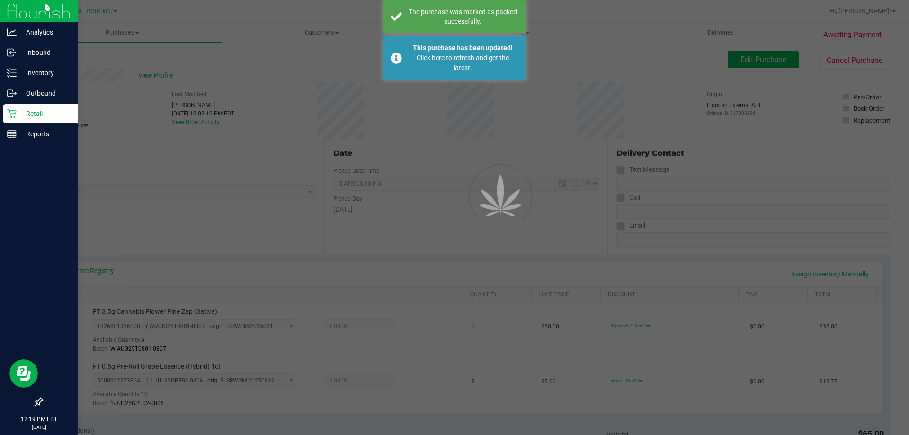
click at [9, 114] on icon at bounding box center [11, 113] width 9 height 9
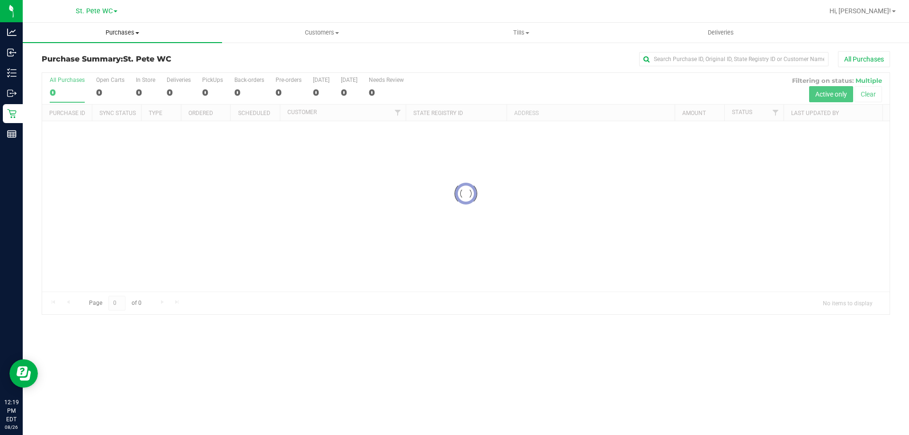
click at [155, 31] on span "Purchases" at bounding box center [122, 32] width 199 height 9
click at [87, 60] on span "Summary of purchases" at bounding box center [71, 57] width 97 height 8
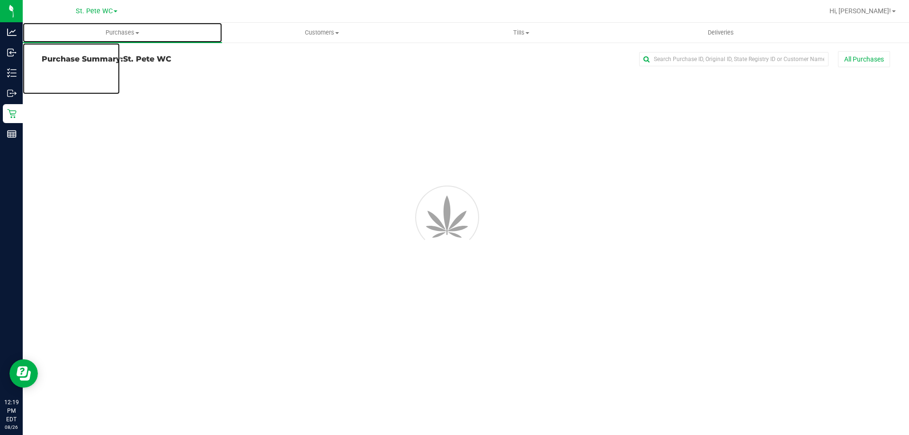
click at [137, 34] on span "Purchases" at bounding box center [122, 32] width 199 height 9
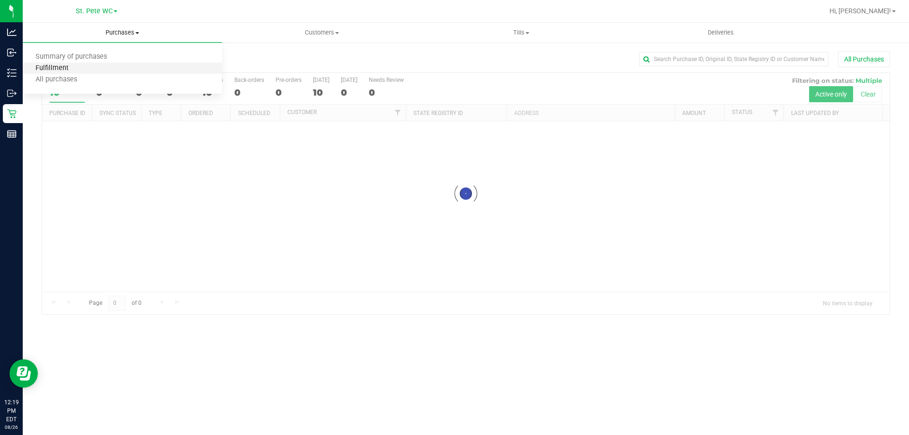
click at [75, 68] on span "Fulfillment" at bounding box center [52, 68] width 59 height 8
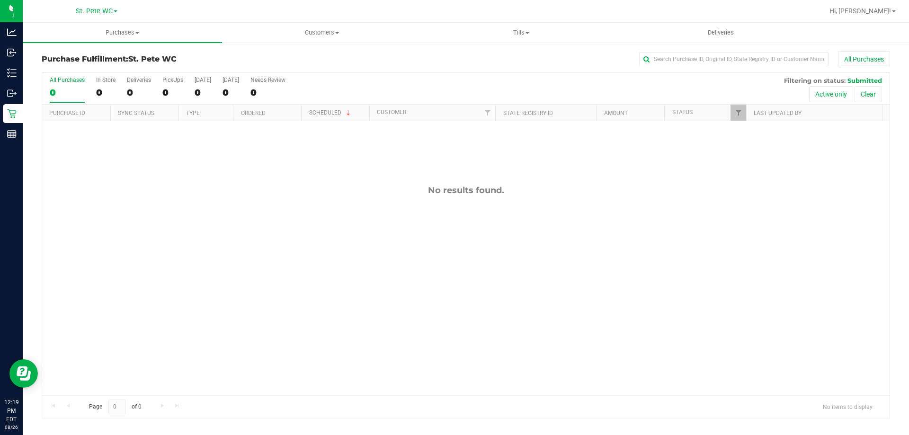
click at [182, 195] on div "No results found." at bounding box center [465, 190] width 847 height 10
click at [155, 36] on span "Purchases" at bounding box center [122, 32] width 199 height 9
click at [124, 54] on li "Summary of purchases" at bounding box center [122, 57] width 199 height 11
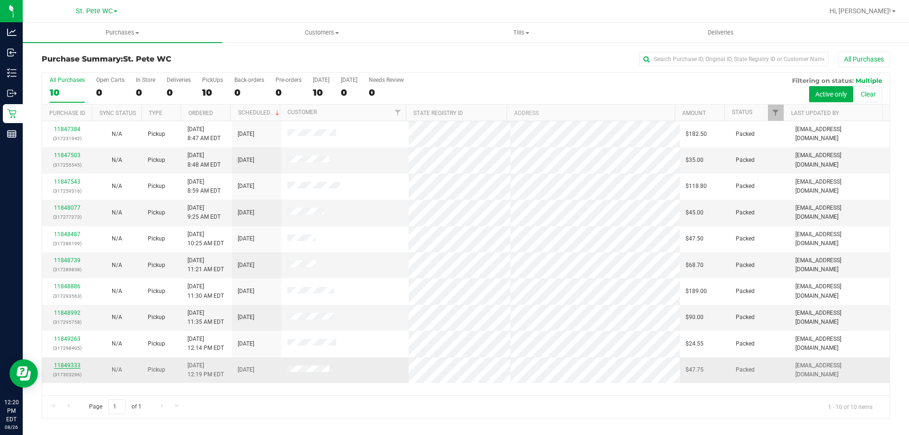
click at [72, 367] on link "11849333" at bounding box center [67, 365] width 27 height 7
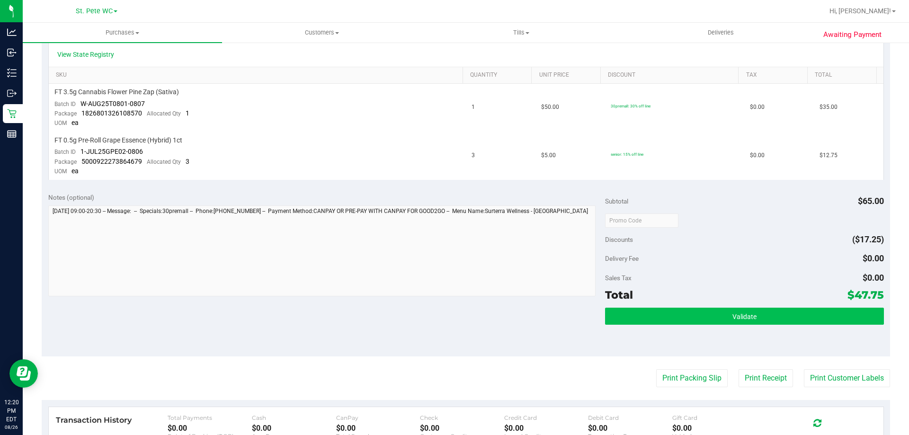
scroll to position [237, 0]
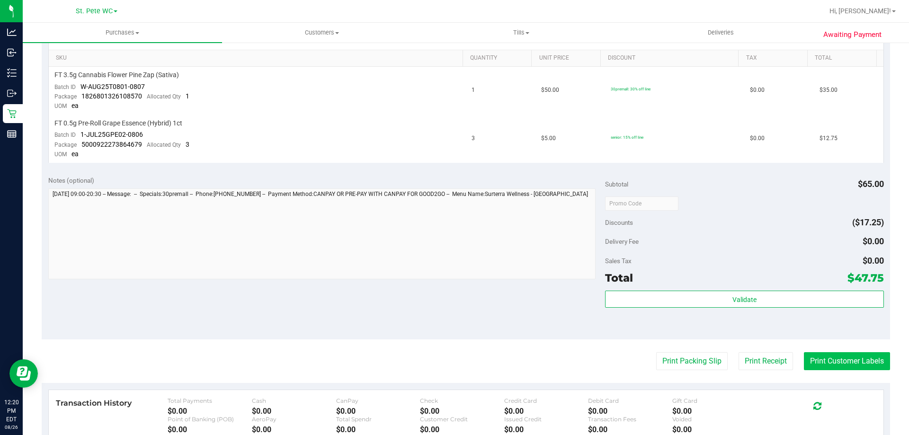
click at [836, 356] on button "Print Customer Labels" at bounding box center [847, 361] width 86 height 18
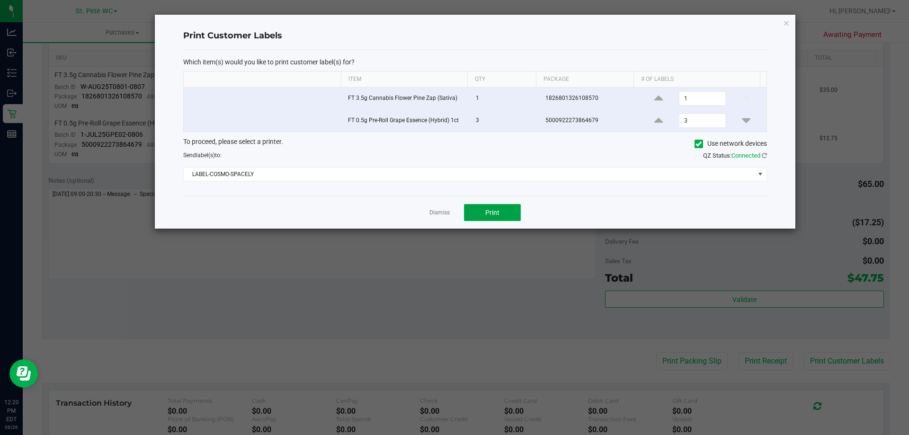
click at [489, 216] on span "Print" at bounding box center [492, 213] width 14 height 8
click at [445, 215] on link "Dismiss" at bounding box center [439, 213] width 20 height 8
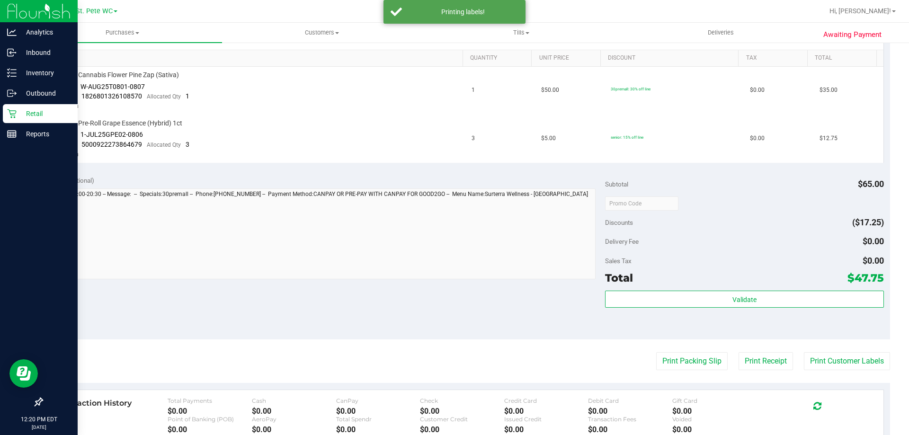
click at [18, 117] on p "Retail" at bounding box center [45, 113] width 57 height 11
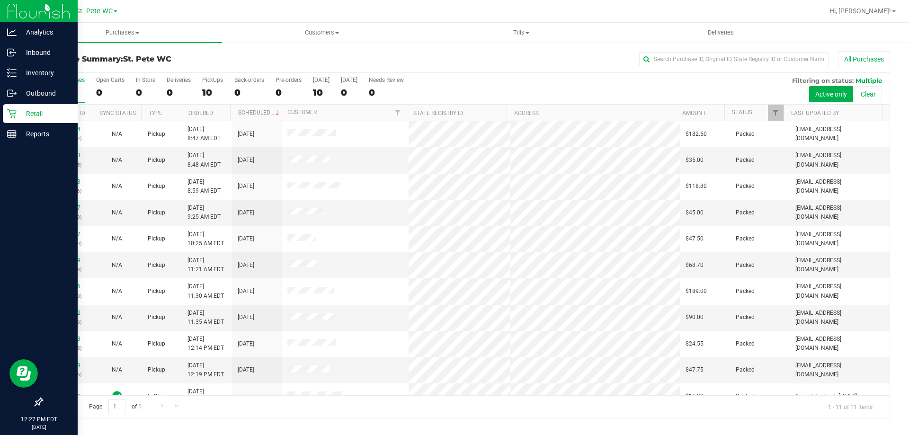
click at [25, 106] on div "Retail" at bounding box center [40, 113] width 75 height 19
click at [21, 115] on p "Retail" at bounding box center [45, 113] width 57 height 11
click at [26, 117] on p "Retail" at bounding box center [45, 113] width 57 height 11
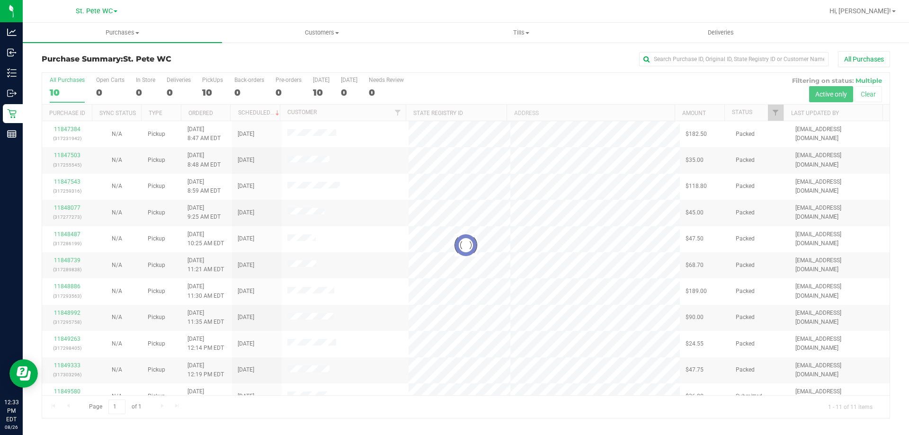
click at [418, 329] on div at bounding box center [465, 245] width 847 height 345
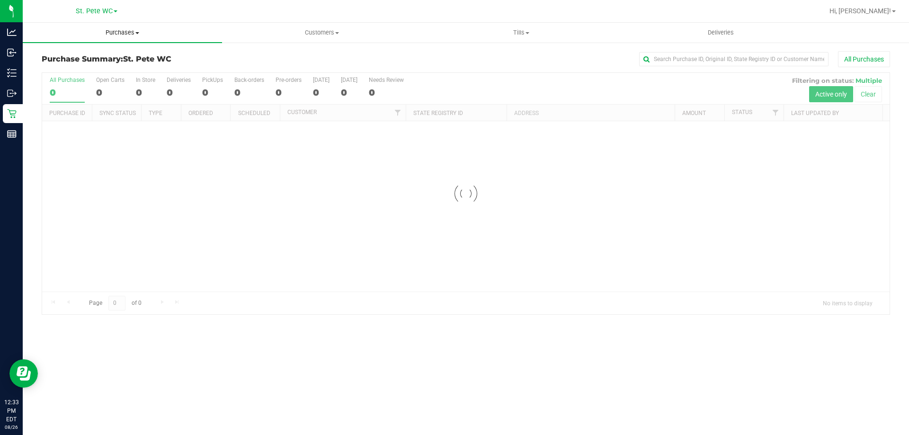
click at [98, 28] on uib-tab-heading "Purchases Summary of purchases Fulfillment All purchases" at bounding box center [122, 33] width 199 height 20
click at [92, 64] on li "Fulfillment" at bounding box center [122, 68] width 199 height 11
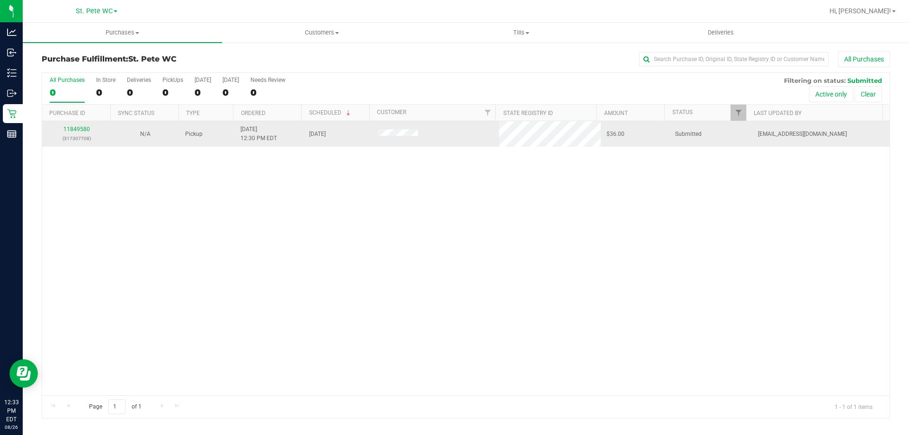
click at [65, 124] on td "11849580 (317307708)" at bounding box center [76, 134] width 69 height 26
click at [67, 125] on div "11849580 (317307708)" at bounding box center [76, 134] width 57 height 18
click at [69, 128] on link "11849580" at bounding box center [76, 129] width 27 height 7
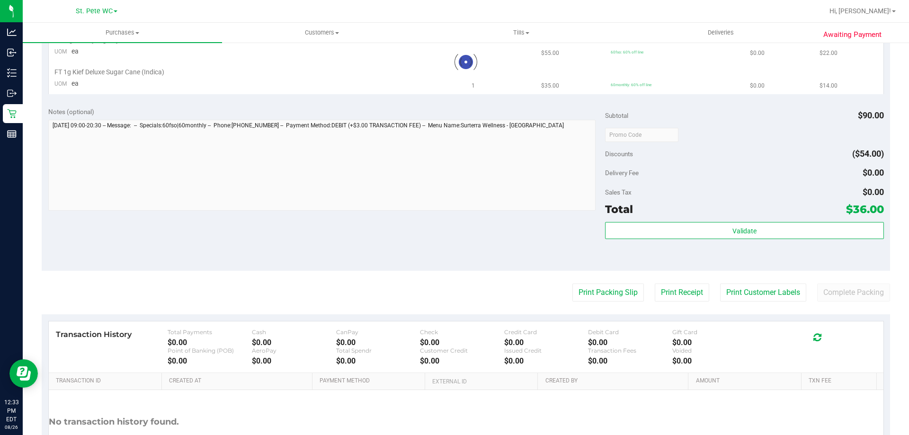
scroll to position [331, 0]
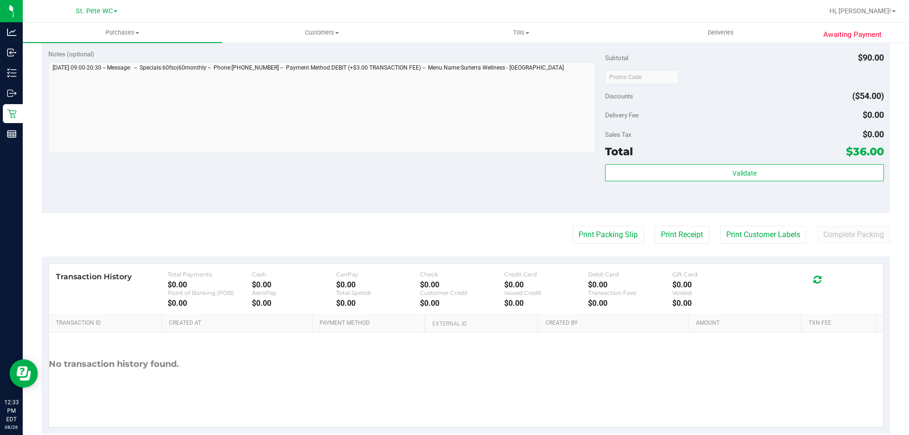
click at [589, 246] on purchase-details "Back Edit Purchase Cancel Purchase View Profile # 11849580 BioTrack ID: - Submi…" at bounding box center [466, 77] width 848 height 714
click at [589, 243] on button "Print Packing Slip" at bounding box center [607, 235] width 71 height 18
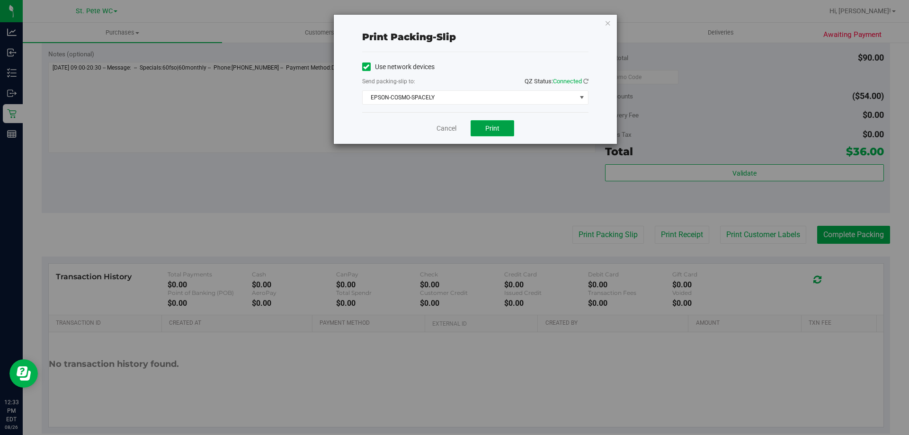
click at [485, 134] on button "Print" at bounding box center [493, 128] width 44 height 16
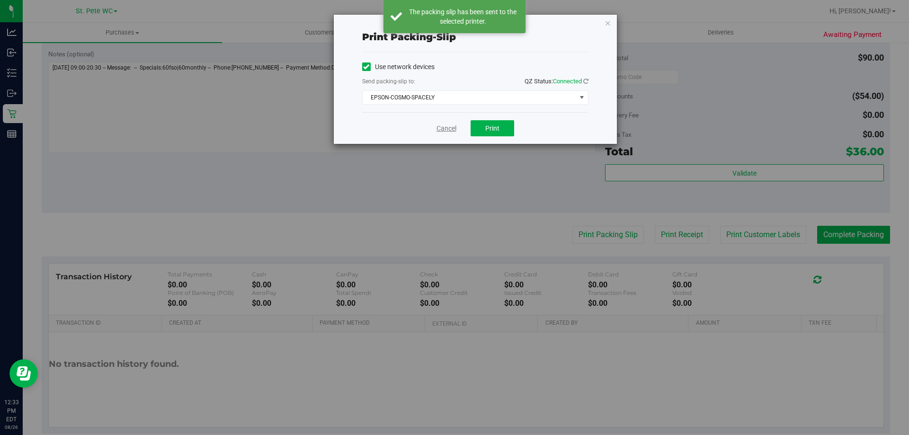
click at [438, 130] on link "Cancel" at bounding box center [446, 129] width 20 height 10
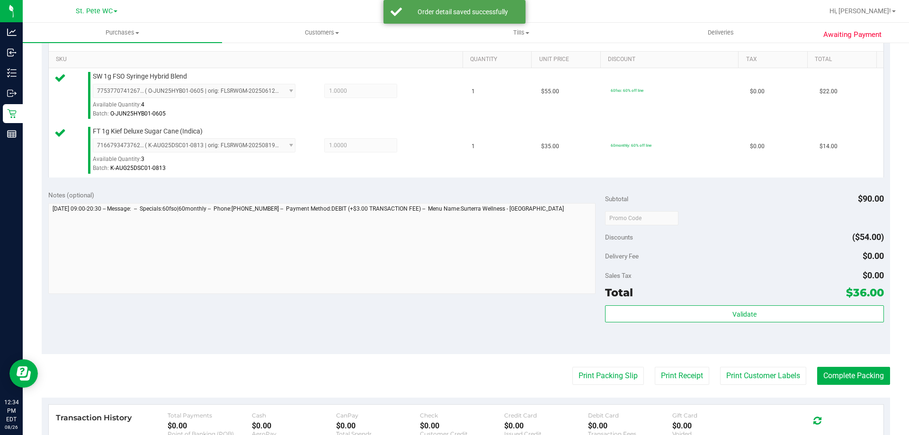
scroll to position [284, 0]
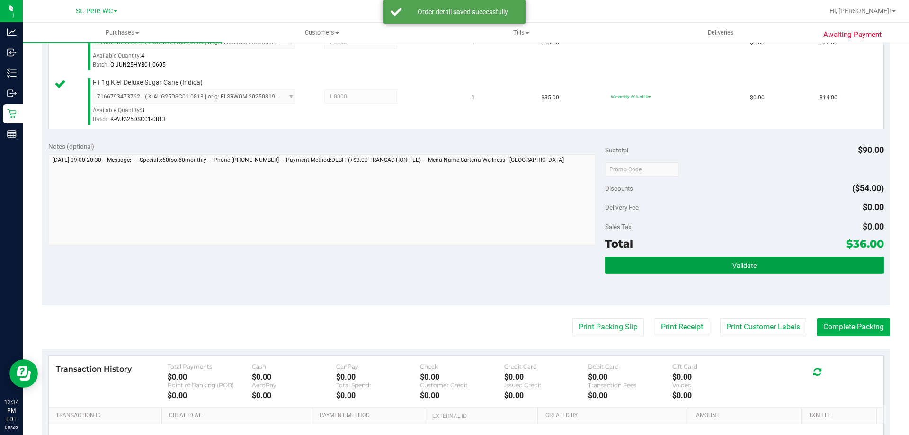
click at [709, 272] on button "Validate" at bounding box center [744, 265] width 278 height 17
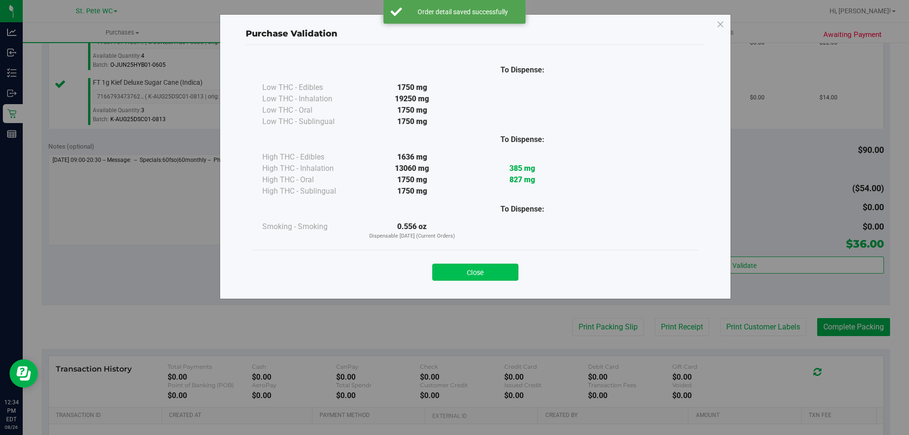
click at [475, 278] on button "Close" at bounding box center [475, 272] width 86 height 17
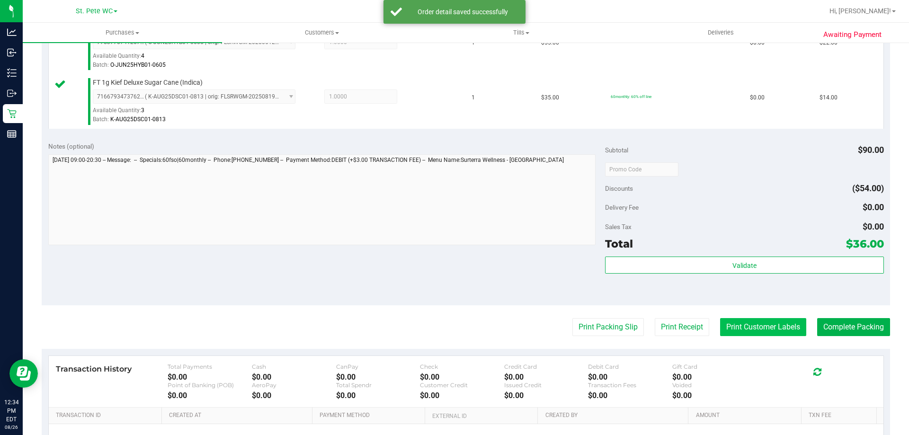
click at [728, 334] on button "Print Customer Labels" at bounding box center [763, 327] width 86 height 18
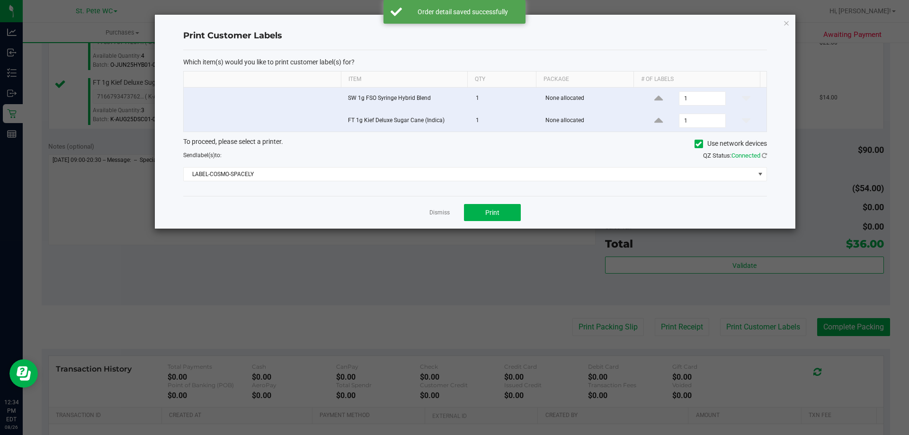
click at [485, 224] on div "Dismiss Print" at bounding box center [475, 212] width 584 height 33
click at [483, 219] on button "Print" at bounding box center [492, 212] width 57 height 17
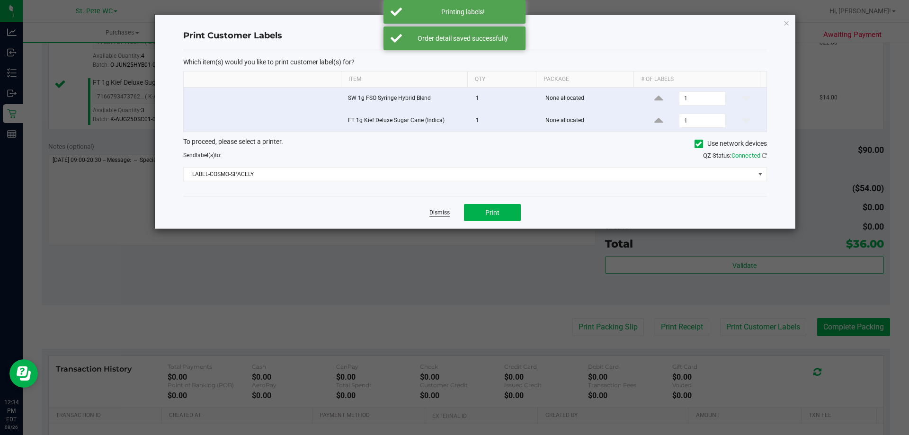
click at [438, 214] on link "Dismiss" at bounding box center [439, 213] width 20 height 8
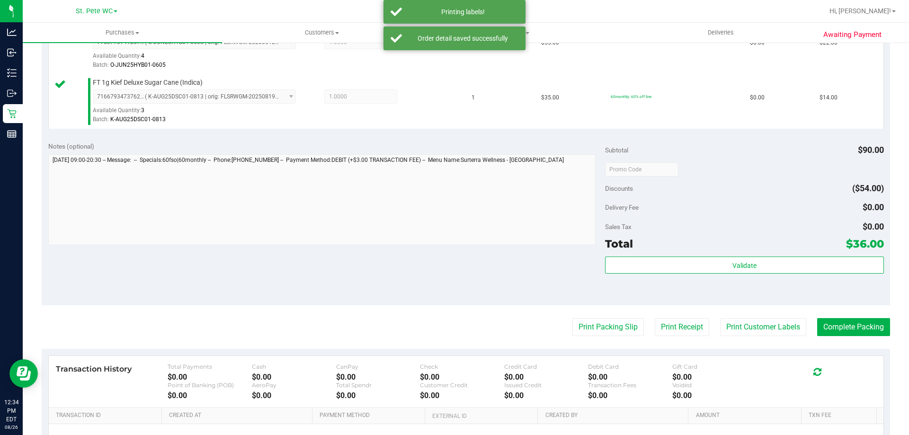
click at [734, 296] on div "Validate" at bounding box center [744, 278] width 278 height 43
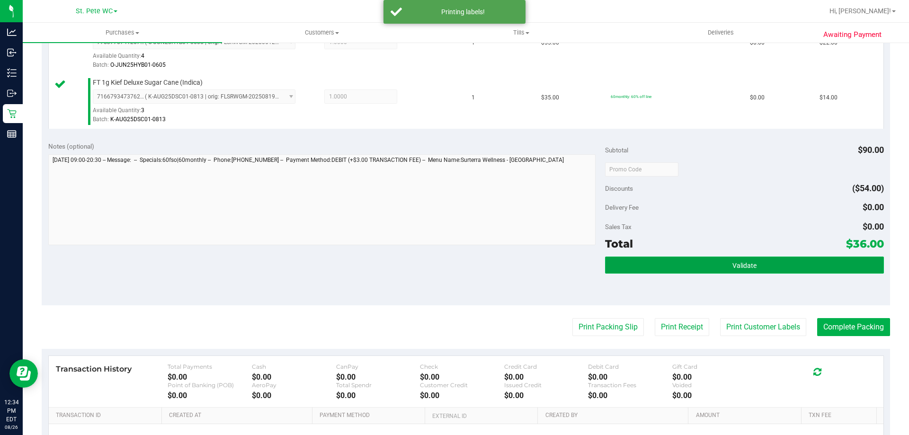
click at [737, 266] on span "Validate" at bounding box center [744, 266] width 24 height 8
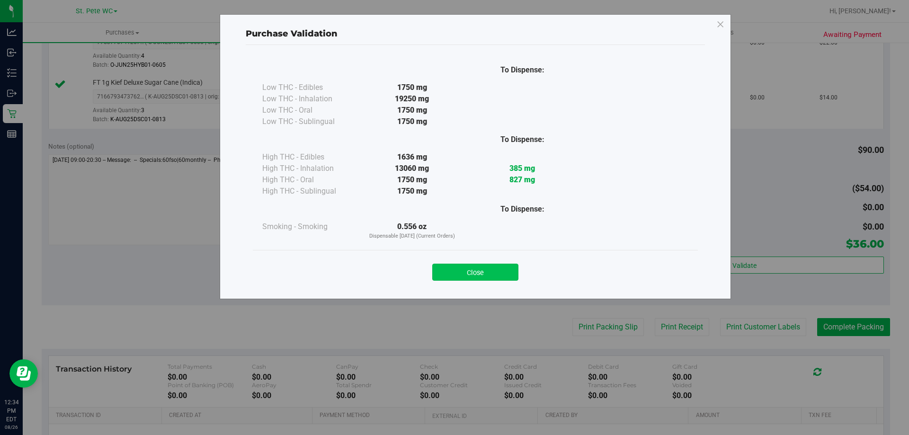
click at [484, 274] on button "Close" at bounding box center [475, 272] width 86 height 17
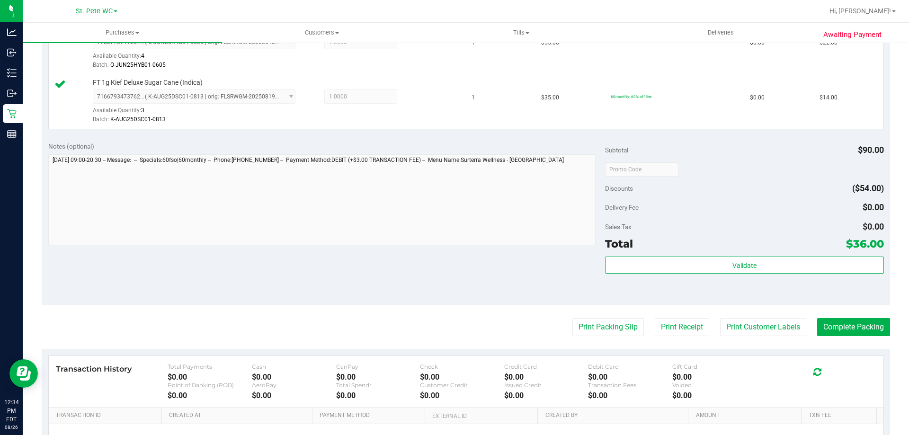
click at [426, 276] on div "Notes (optional) Subtotal $90.00 Discounts ($54.00) Delivery Fee $0.00 Sales Ta…" at bounding box center [466, 220] width 848 height 170
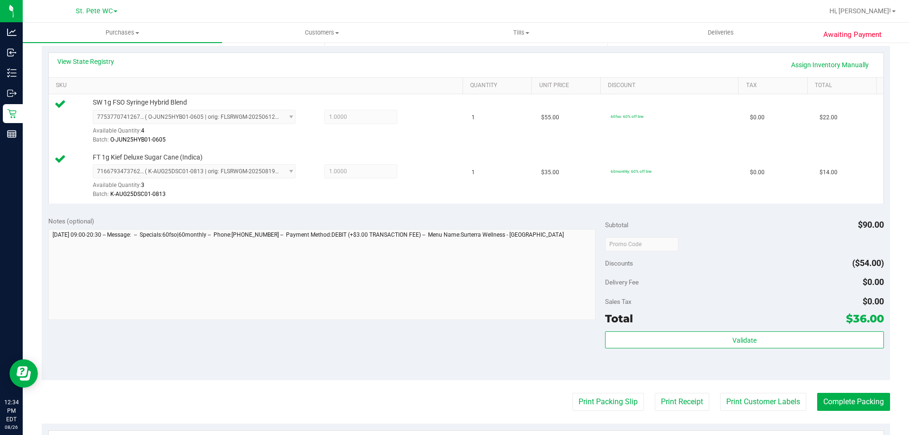
scroll to position [231, 0]
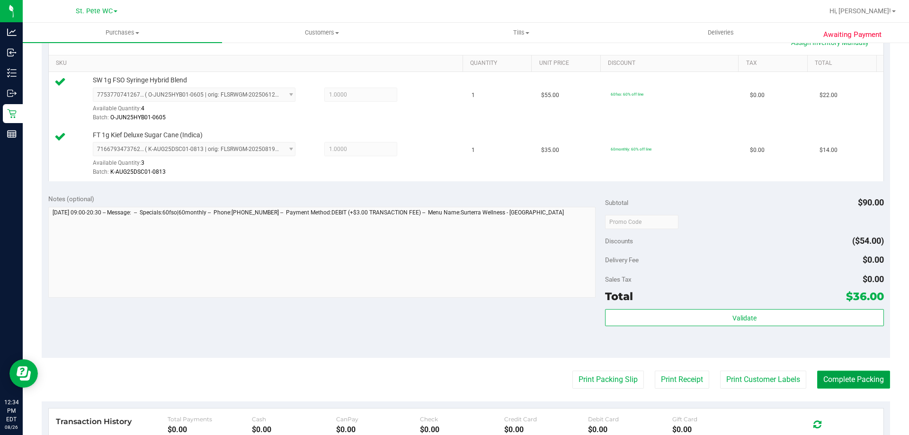
click at [856, 380] on button "Complete Packing" at bounding box center [853, 380] width 73 height 18
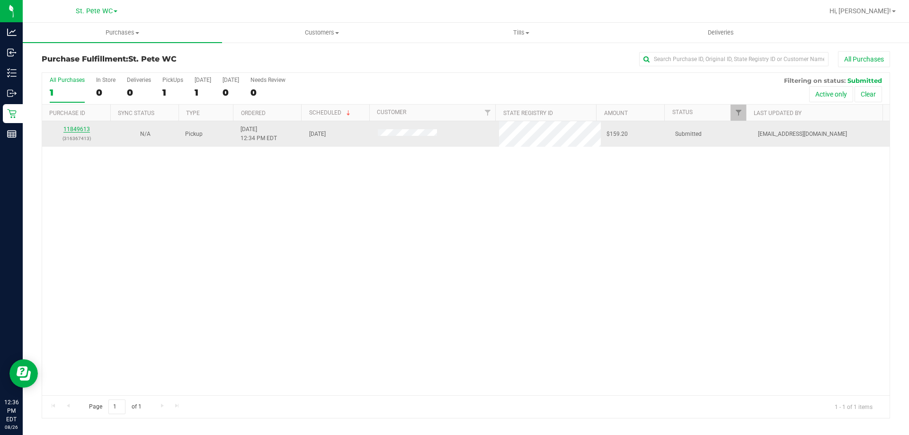
click at [75, 132] on link "11849613" at bounding box center [76, 129] width 27 height 7
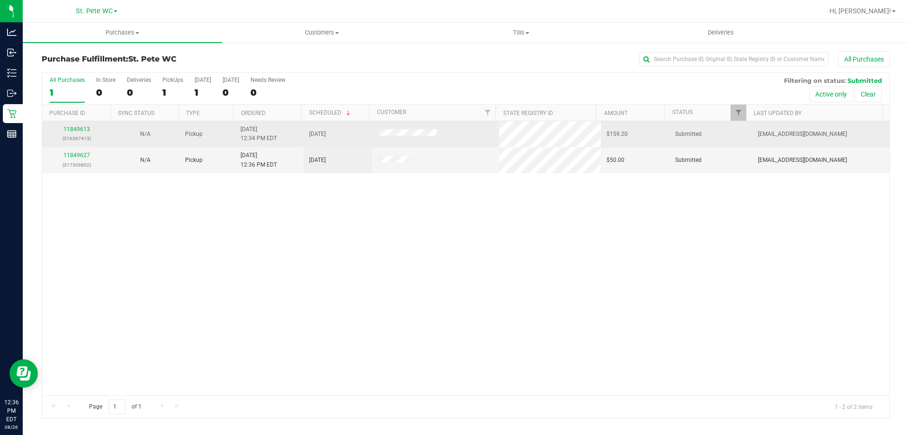
click at [77, 137] on p "(316367413)" at bounding box center [76, 138] width 57 height 9
click at [79, 133] on div "11849613 (316367413)" at bounding box center [76, 134] width 57 height 18
click at [79, 130] on link "11849613" at bounding box center [76, 129] width 27 height 7
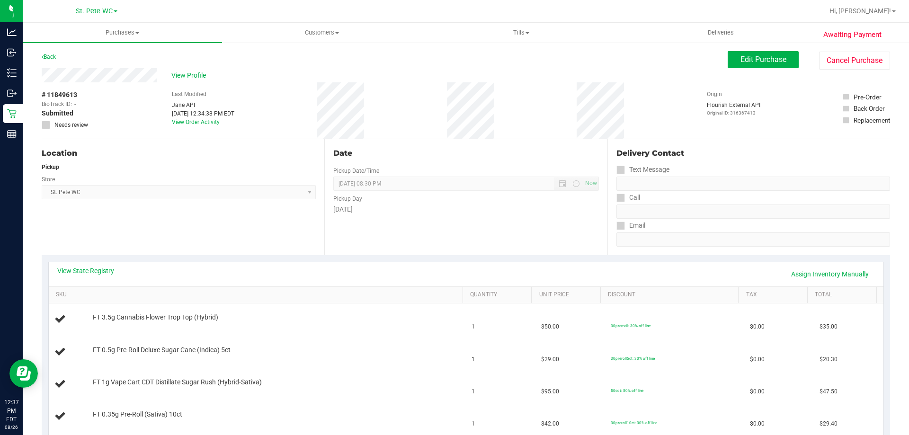
click at [758, 52] on button "Edit Purchase" at bounding box center [763, 59] width 71 height 17
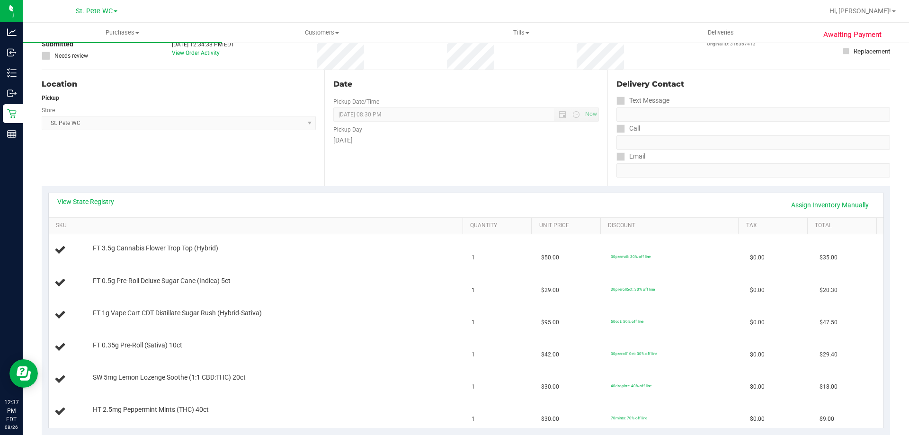
scroll to position [189, 0]
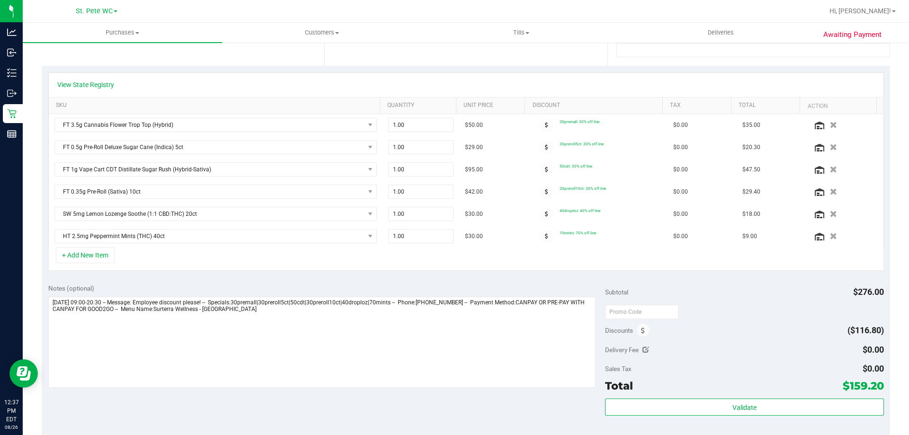
click at [632, 333] on div "Discounts" at bounding box center [627, 330] width 44 height 17
click at [637, 333] on span at bounding box center [643, 330] width 13 height 13
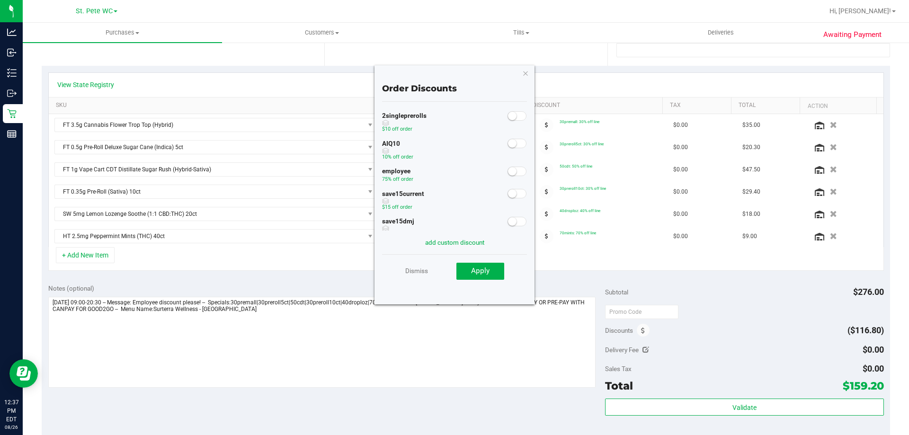
click at [510, 172] on span at bounding box center [516, 171] width 19 height 9
click at [493, 268] on button "Apply" at bounding box center [480, 271] width 48 height 17
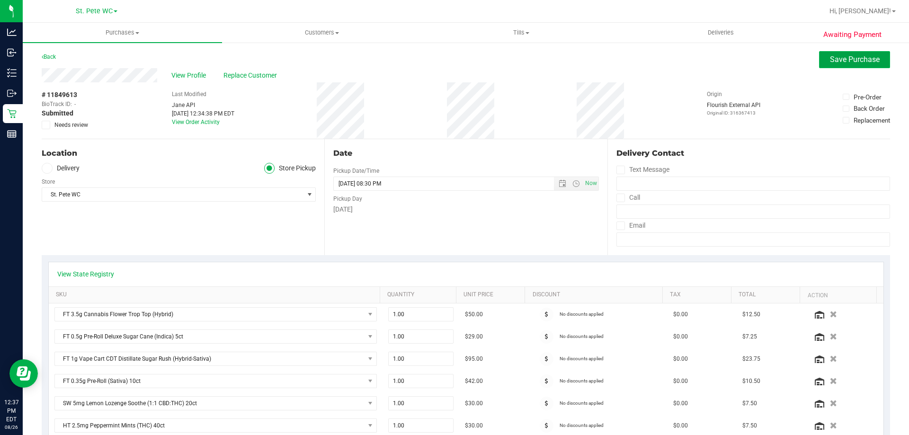
click at [869, 62] on span "Save Purchase" at bounding box center [855, 59] width 50 height 9
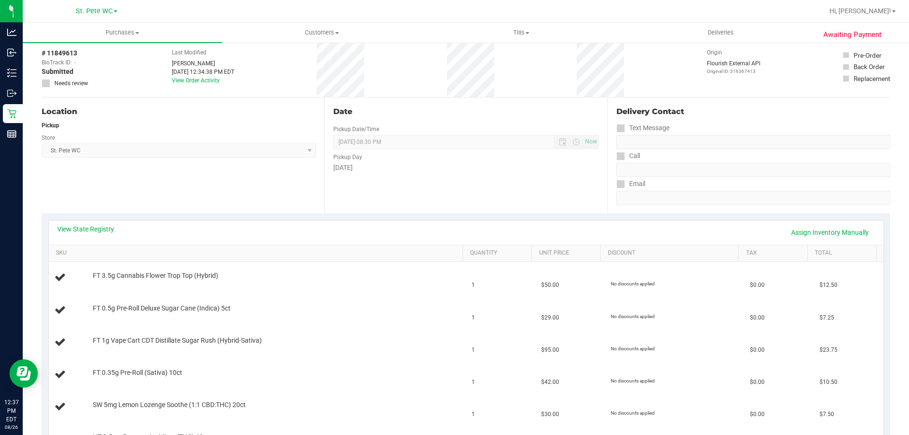
scroll to position [95, 0]
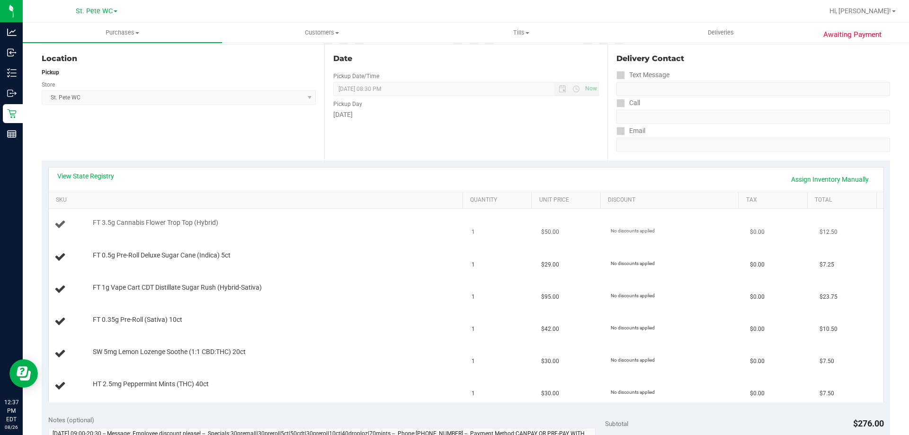
click at [275, 225] on div "FT 3.5g Cannabis Flower Trop Top (Hybrid)" at bounding box center [273, 222] width 370 height 9
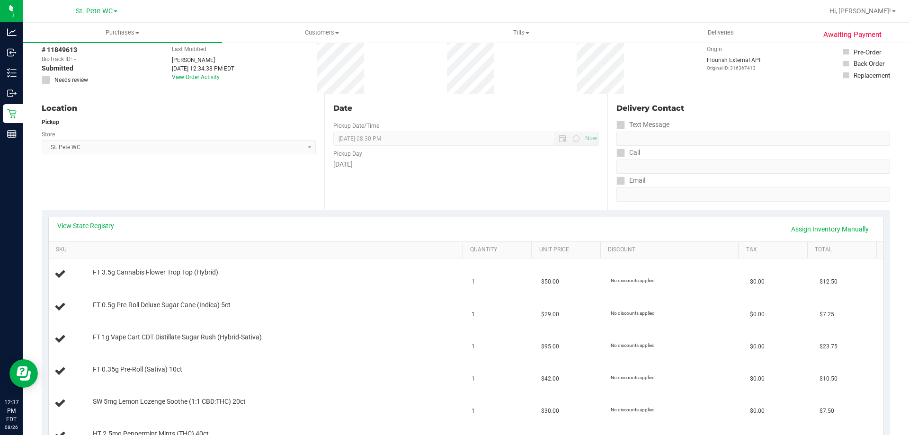
scroll to position [0, 0]
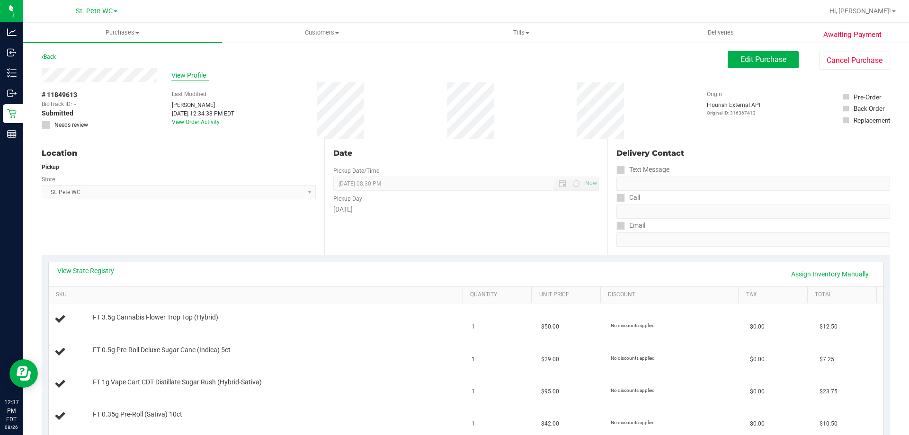
click at [205, 73] on span "View Profile" at bounding box center [190, 76] width 38 height 10
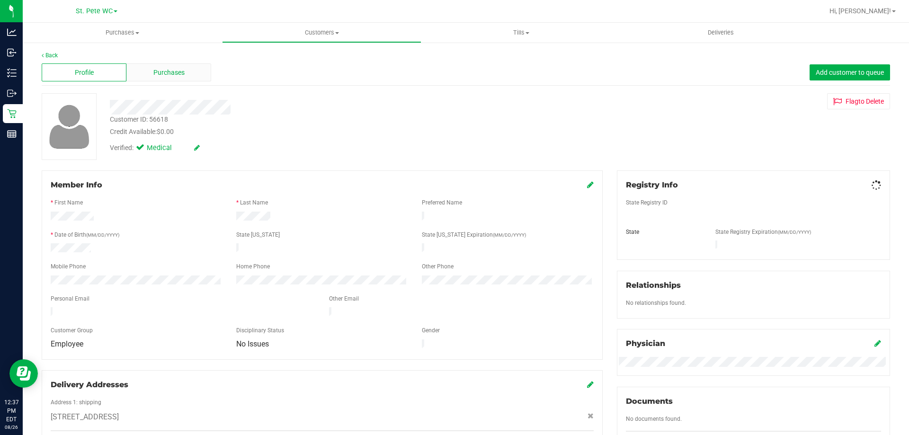
click at [167, 72] on span "Purchases" at bounding box center [168, 73] width 31 height 10
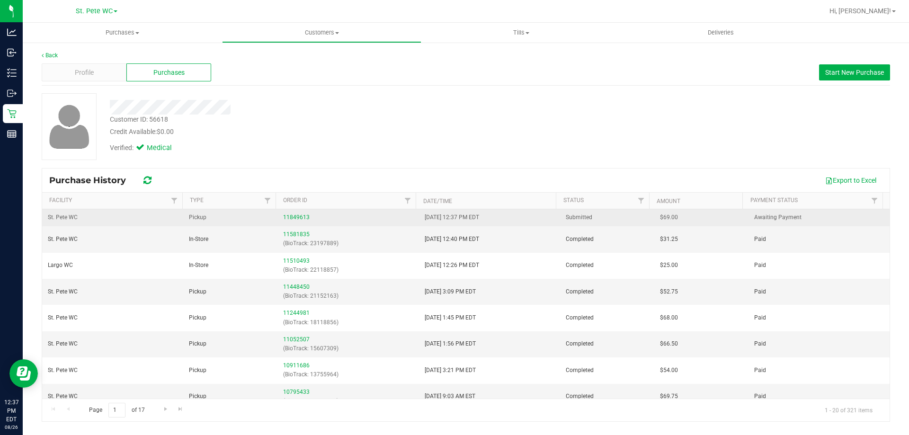
click at [308, 215] on div "11849613" at bounding box center [348, 217] width 130 height 9
click at [307, 215] on div "11849613" at bounding box center [348, 217] width 130 height 9
click at [293, 219] on link "11849613" at bounding box center [296, 217] width 27 height 7
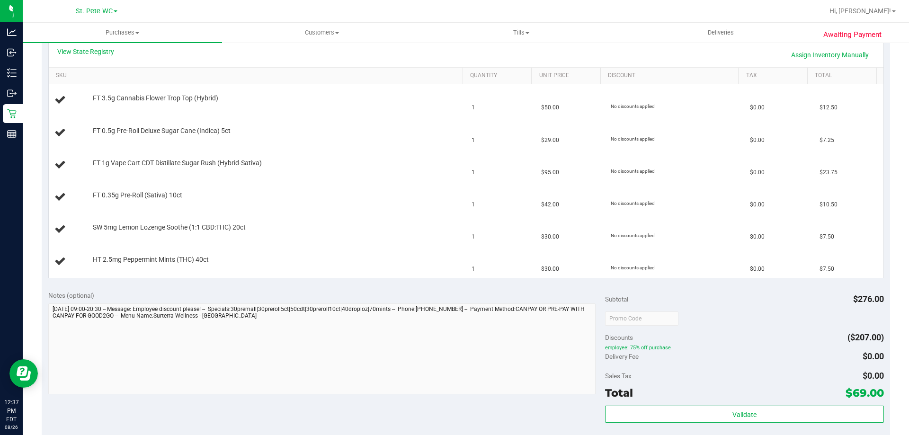
scroll to position [284, 0]
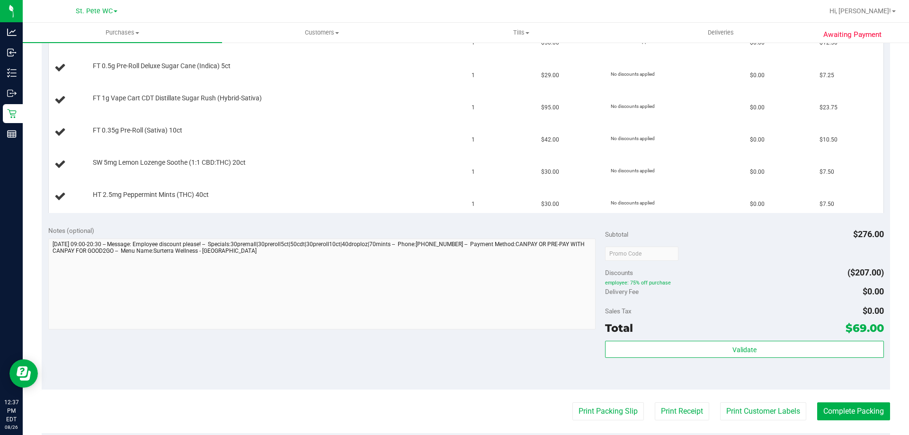
click at [606, 426] on purchase-details "Back Edit Purchase Cancel Purchase View Profile # 11849613 BioTrack ID: - Submi…" at bounding box center [466, 188] width 848 height 843
click at [603, 411] on button "Print Packing Slip" at bounding box center [607, 411] width 71 height 18
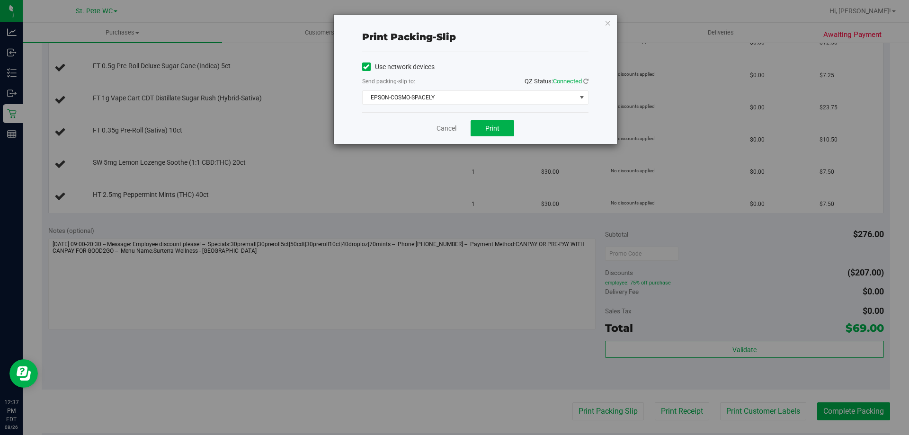
click at [486, 115] on div "Cancel Print" at bounding box center [475, 128] width 226 height 32
click at [486, 121] on button "Print" at bounding box center [493, 128] width 44 height 16
click at [443, 129] on link "Cancel" at bounding box center [446, 129] width 20 height 10
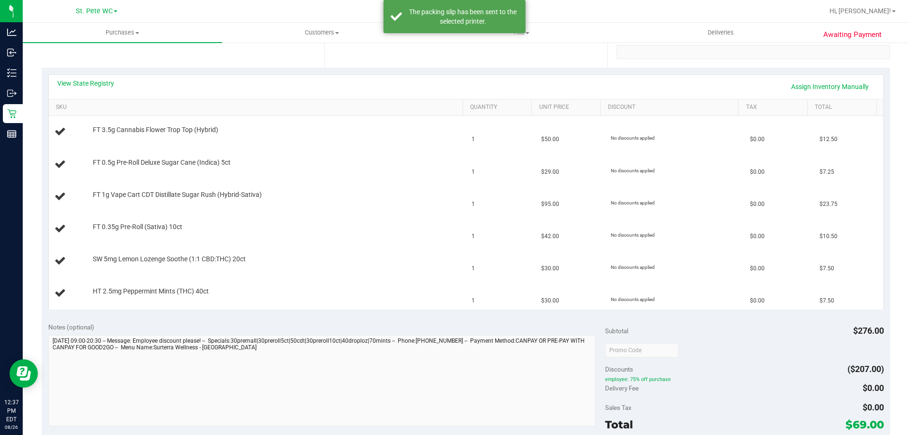
scroll to position [189, 0]
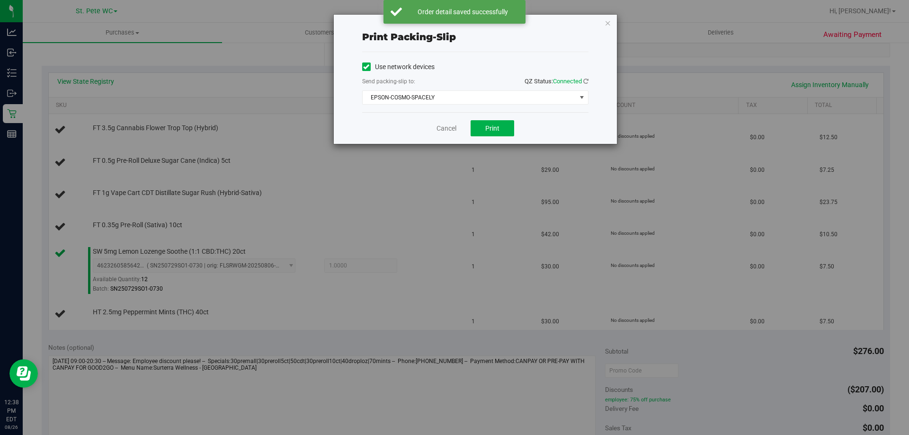
click at [437, 144] on div "Print packing-slip Use network devices Send packing-slip to: QZ Status: Connect…" at bounding box center [458, 217] width 916 height 435
click at [449, 126] on link "Cancel" at bounding box center [446, 129] width 20 height 10
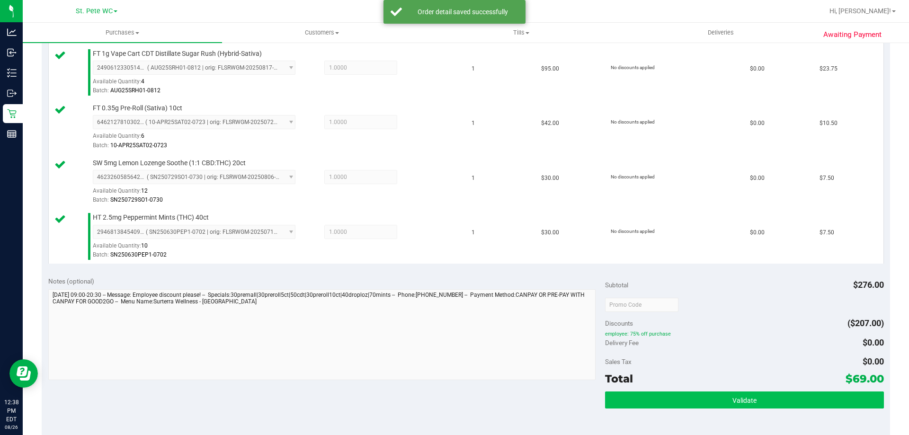
scroll to position [442, 0]
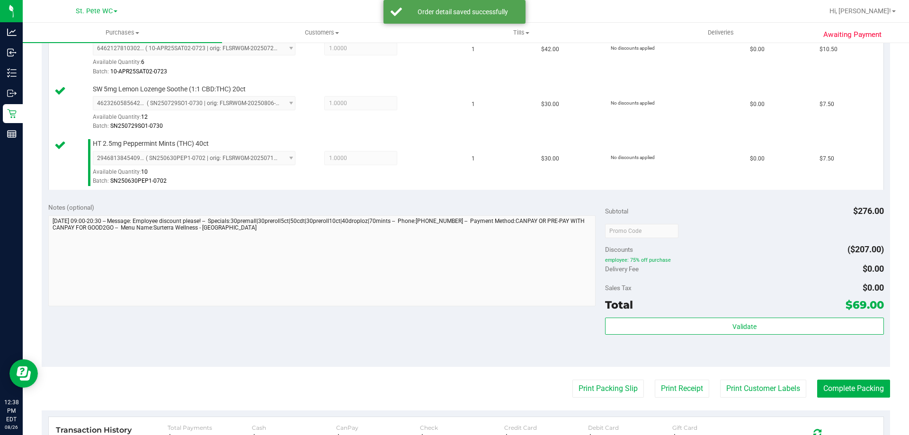
click at [691, 337] on div "Validate" at bounding box center [744, 339] width 278 height 43
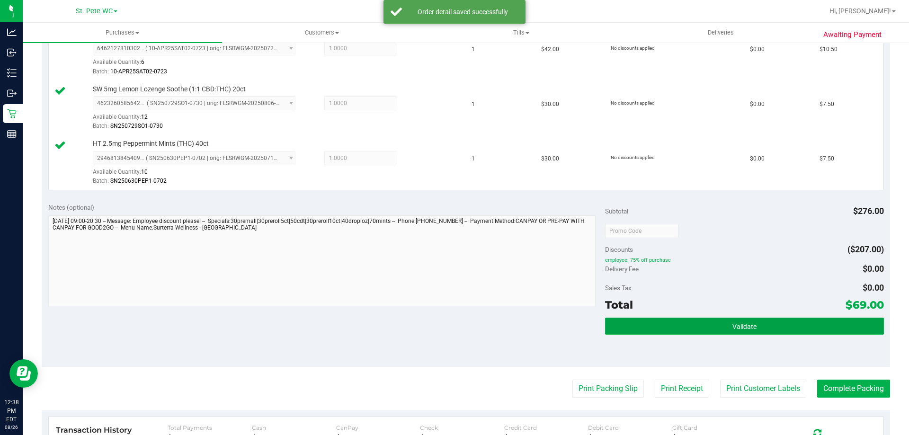
click at [696, 327] on button "Validate" at bounding box center [744, 326] width 278 height 17
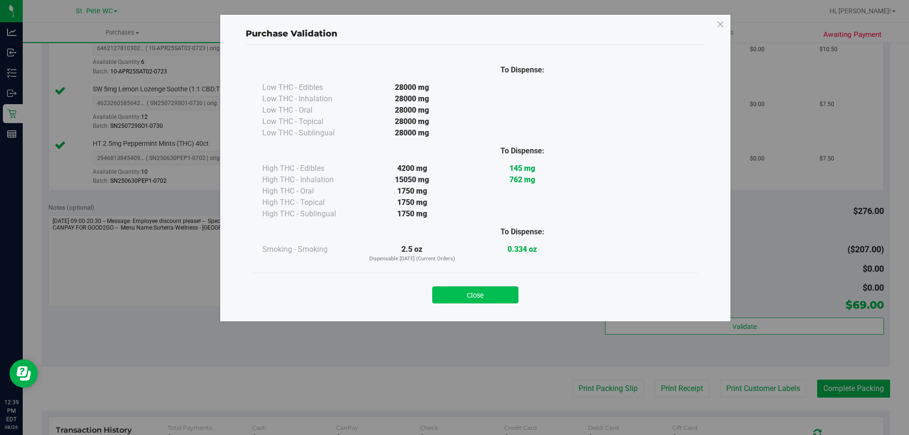
click at [487, 288] on button "Close" at bounding box center [475, 294] width 86 height 17
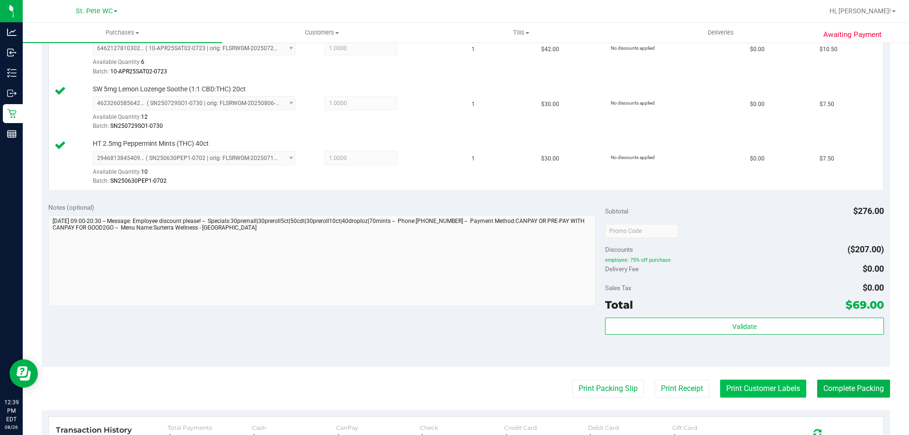
click at [763, 397] on button "Print Customer Labels" at bounding box center [763, 389] width 86 height 18
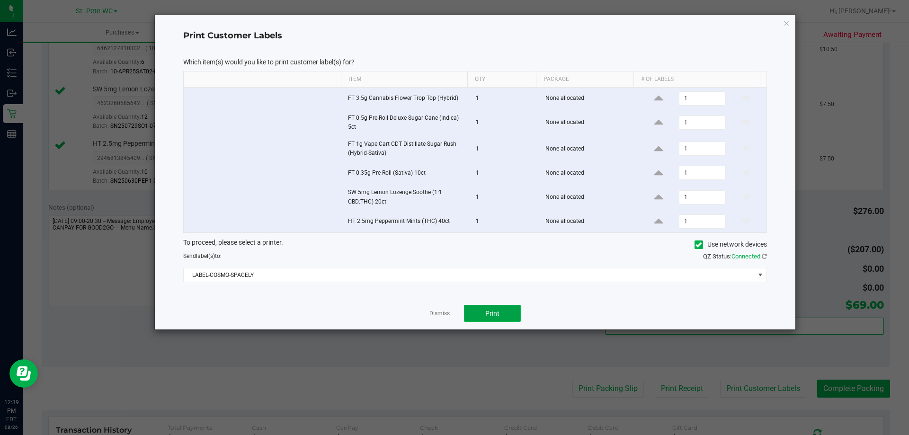
click at [502, 317] on button "Print" at bounding box center [492, 313] width 57 height 17
click at [446, 320] on div "Dismiss Print" at bounding box center [475, 313] width 584 height 33
click at [445, 315] on link "Dismiss" at bounding box center [439, 314] width 20 height 8
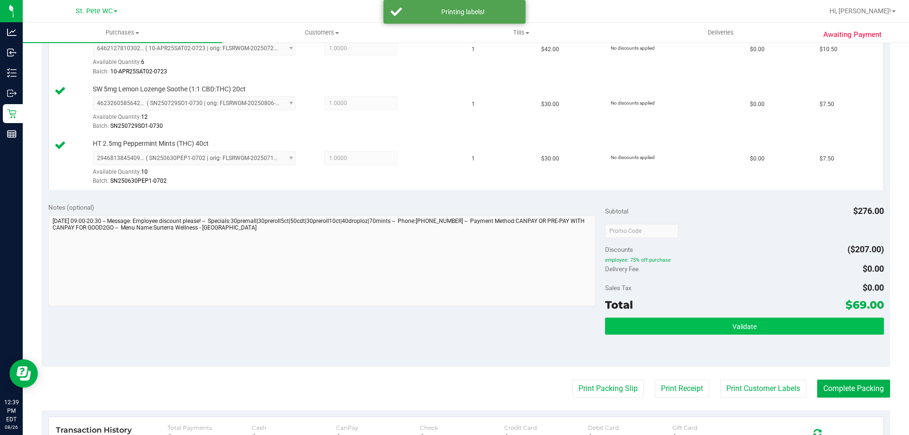
drag, startPoint x: 672, startPoint y: 343, endPoint x: 678, endPoint y: 331, distance: 13.6
click at [673, 341] on div "Validate" at bounding box center [744, 339] width 278 height 43
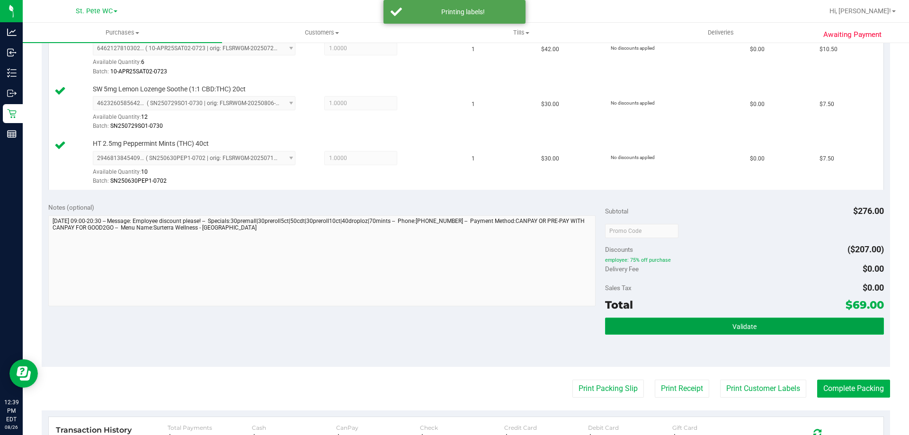
click at [678, 331] on button "Validate" at bounding box center [744, 326] width 278 height 17
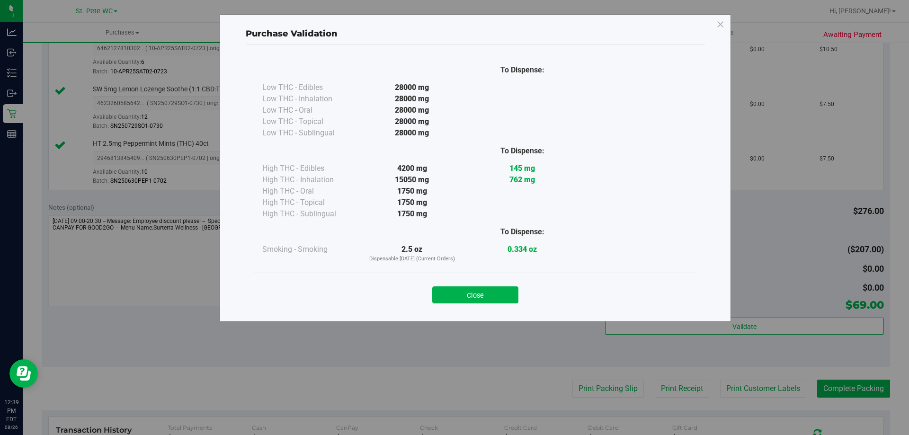
drag, startPoint x: 591, startPoint y: 321, endPoint x: 550, endPoint y: 302, distance: 45.3
click at [592, 321] on div "Purchase Validation To Dispense: Low THC - Edibles 28000 mg" at bounding box center [475, 168] width 511 height 308
click at [525, 299] on div "Close" at bounding box center [475, 292] width 431 height 24
click at [505, 296] on button "Close" at bounding box center [475, 294] width 86 height 17
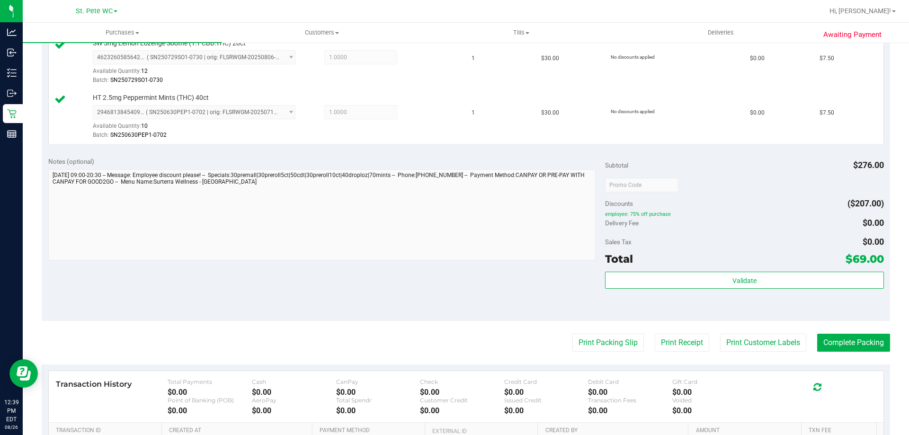
scroll to position [536, 0]
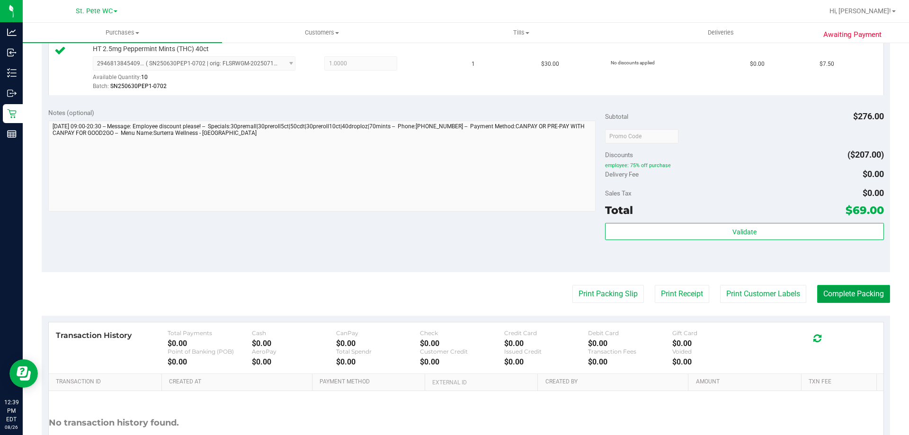
click at [866, 294] on button "Complete Packing" at bounding box center [853, 294] width 73 height 18
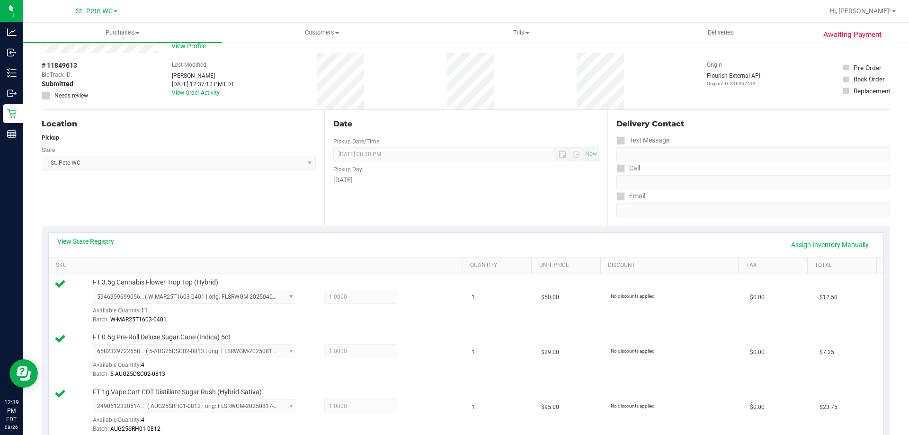
scroll to position [0, 0]
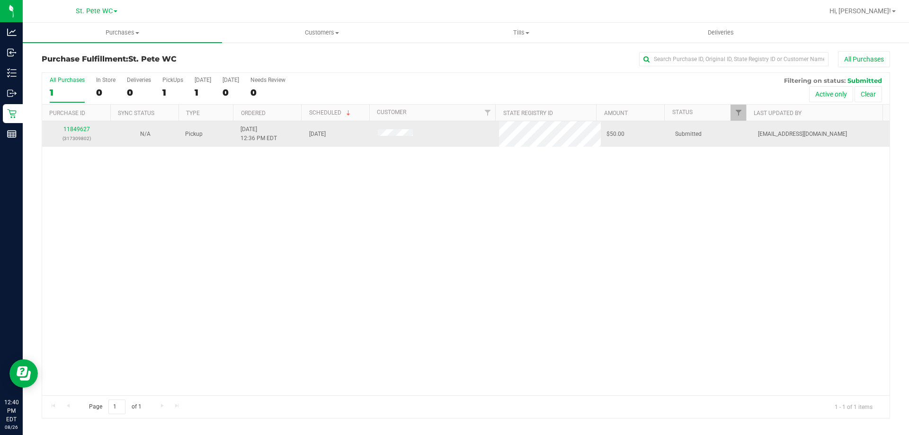
click at [82, 133] on div "11849627 (317309802)" at bounding box center [76, 134] width 57 height 18
click at [80, 130] on link "11849627" at bounding box center [76, 129] width 27 height 7
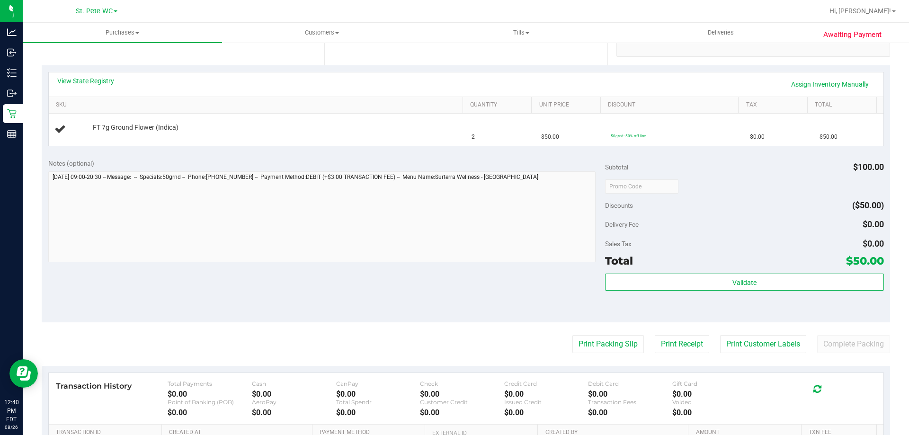
scroll to position [237, 0]
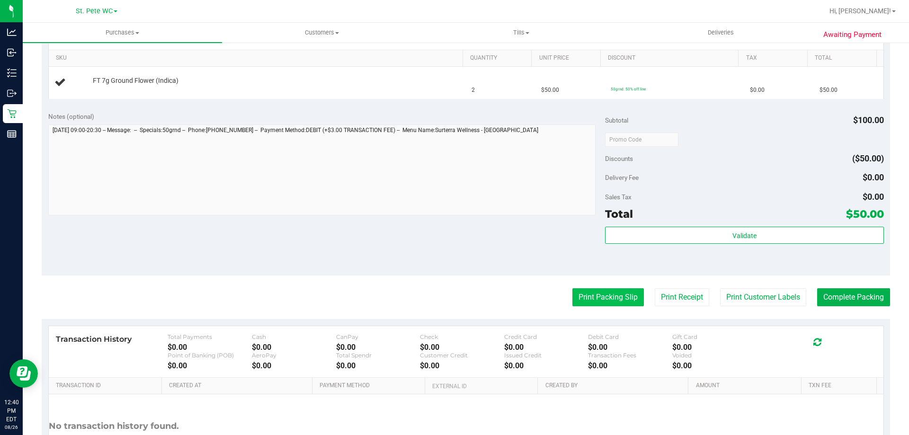
click at [591, 301] on button "Print Packing Slip" at bounding box center [607, 297] width 71 height 18
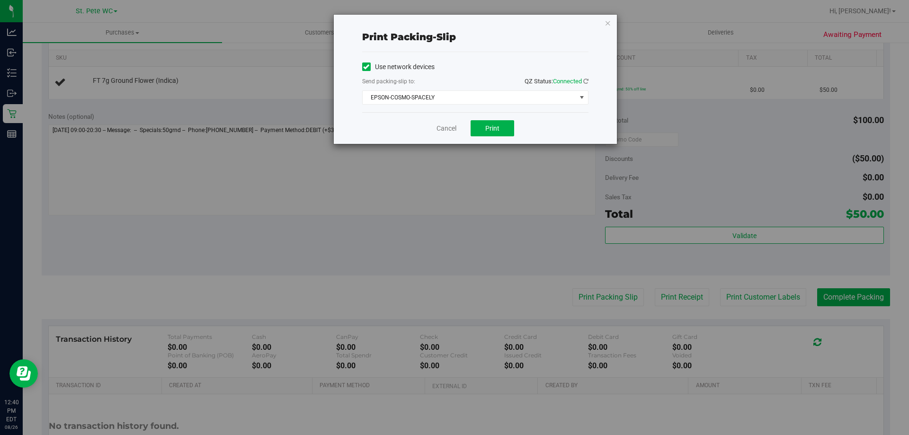
click at [436, 134] on div "Cancel Print" at bounding box center [475, 128] width 226 height 32
click at [439, 133] on link "Cancel" at bounding box center [446, 129] width 20 height 10
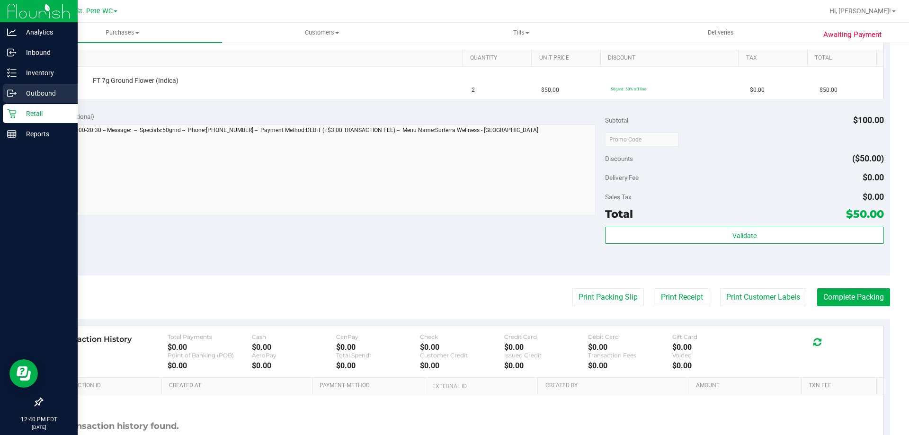
click at [45, 85] on div "Outbound" at bounding box center [40, 93] width 75 height 19
click at [45, 71] on p "Inventory" at bounding box center [45, 72] width 57 height 11
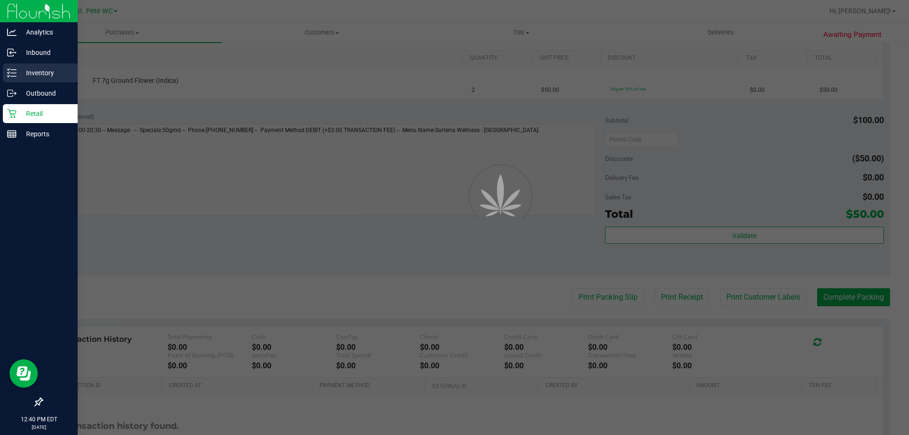
click at [45, 71] on p "Inventory" at bounding box center [45, 72] width 57 height 11
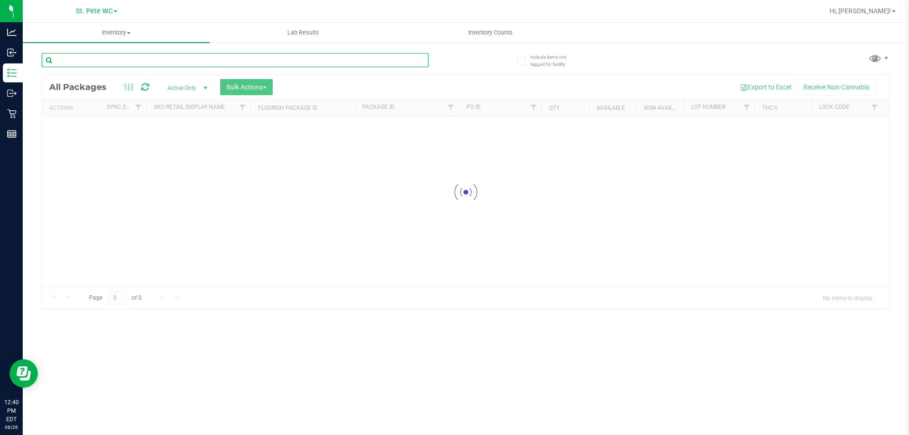
click at [142, 62] on div "Inventory All packages All inventory Waste log Create inventory Lab Results Inv…" at bounding box center [466, 229] width 886 height 412
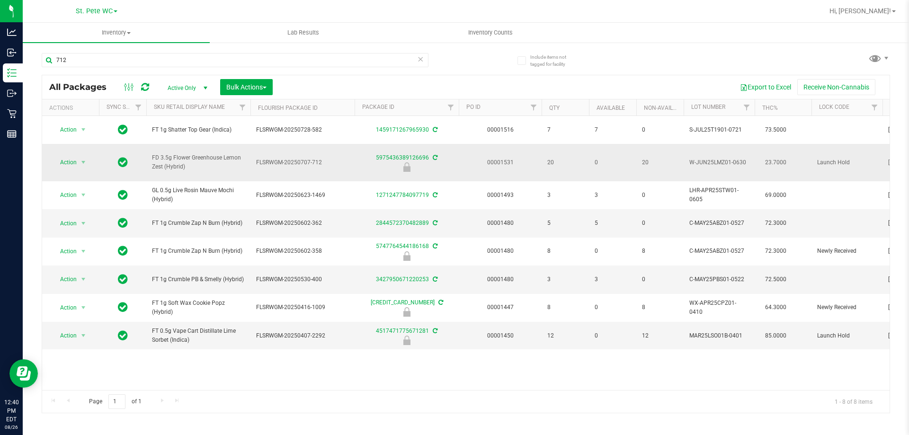
click at [165, 156] on span "FD 3.5g Flower Greenhouse Lemon Zest (Hybrid)" at bounding box center [198, 162] width 93 height 18
copy tr "FD 3.5g Flower Greenhouse Lemon Zest (Hybrid)"
click at [179, 57] on input "712" at bounding box center [235, 60] width 387 height 14
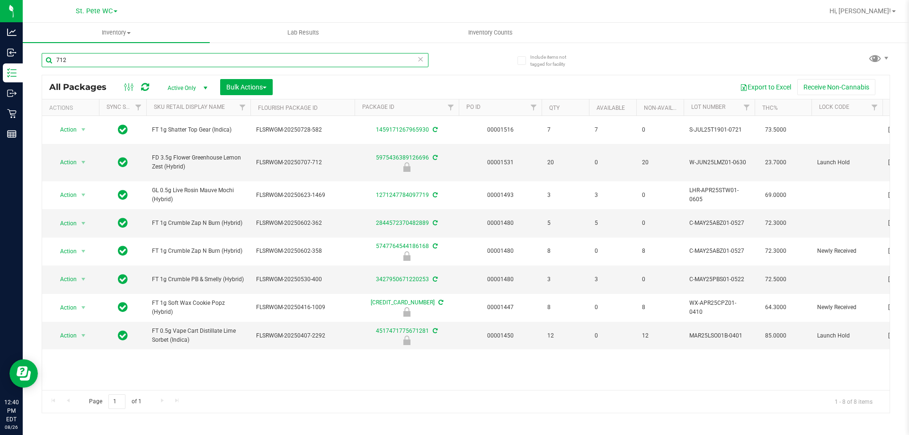
click at [179, 57] on input "712" at bounding box center [235, 60] width 387 height 14
paste input "FD 3.5g Flower Greenhouse Lemon Zest (Hybrid)"
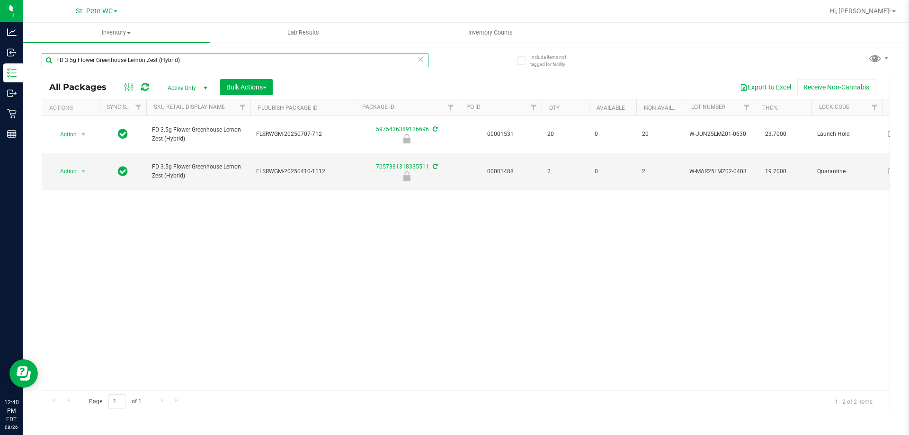
type input "FD 3.5g Flower Greenhouse Lemon Zest (Hybrid)"
click at [497, 203] on div "Action Action Edit attributes Global inventory Locate package Package audit log…" at bounding box center [465, 253] width 847 height 274
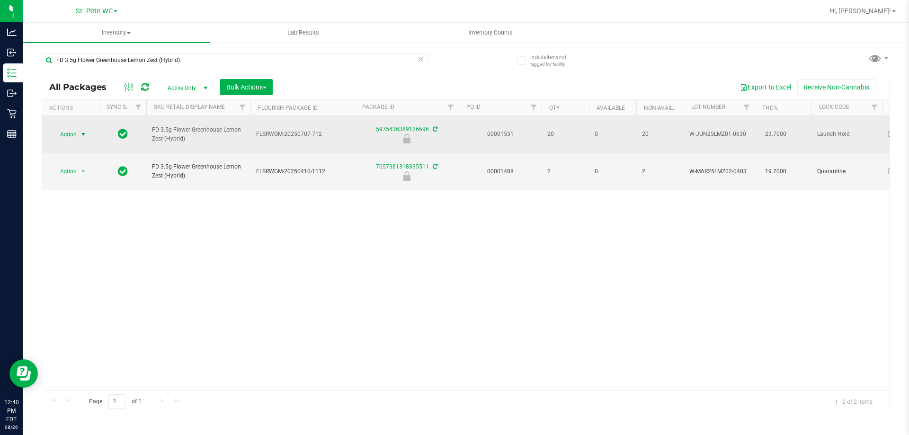
click at [78, 131] on span "select" at bounding box center [84, 134] width 12 height 13
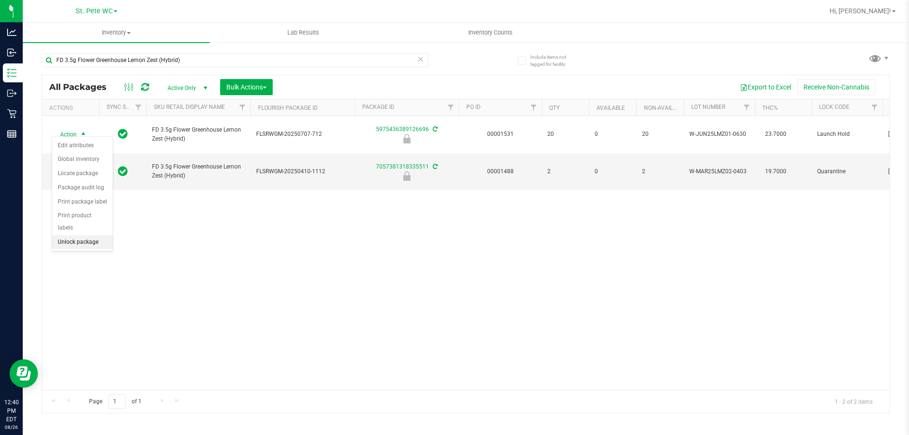
click at [93, 235] on li "Unlock package" at bounding box center [82, 242] width 61 height 14
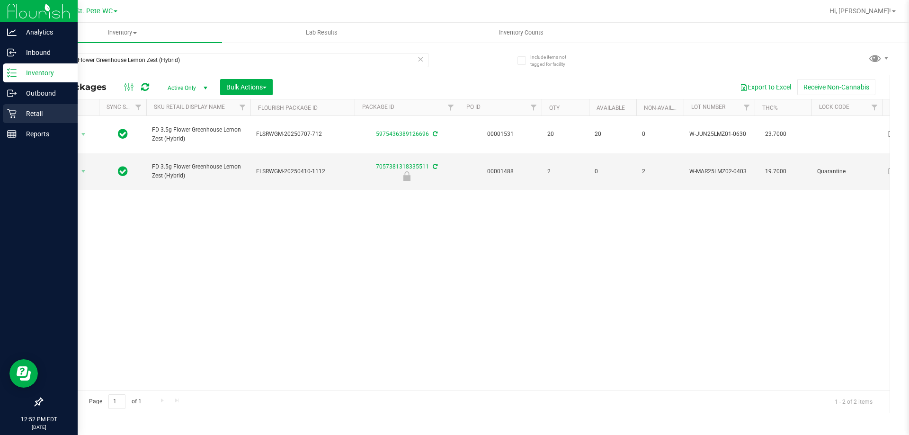
click at [20, 110] on p "Retail" at bounding box center [45, 113] width 57 height 11
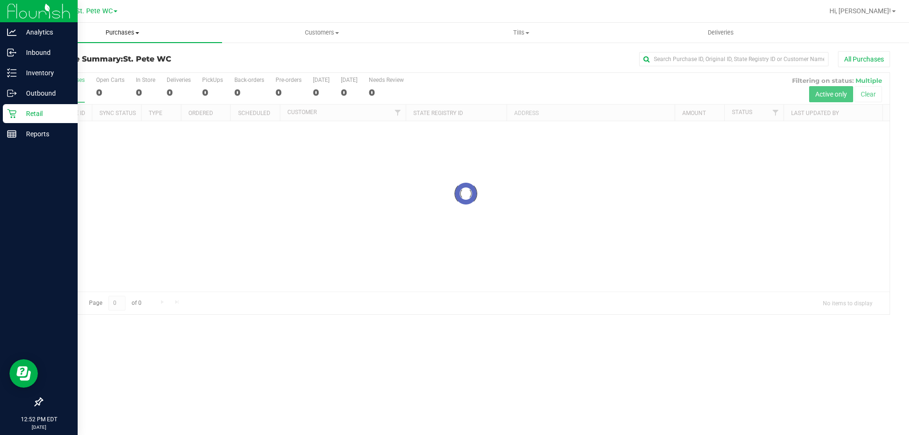
click at [140, 31] on span "Purchases" at bounding box center [122, 32] width 199 height 9
click at [120, 68] on li "Fulfillment" at bounding box center [122, 68] width 199 height 11
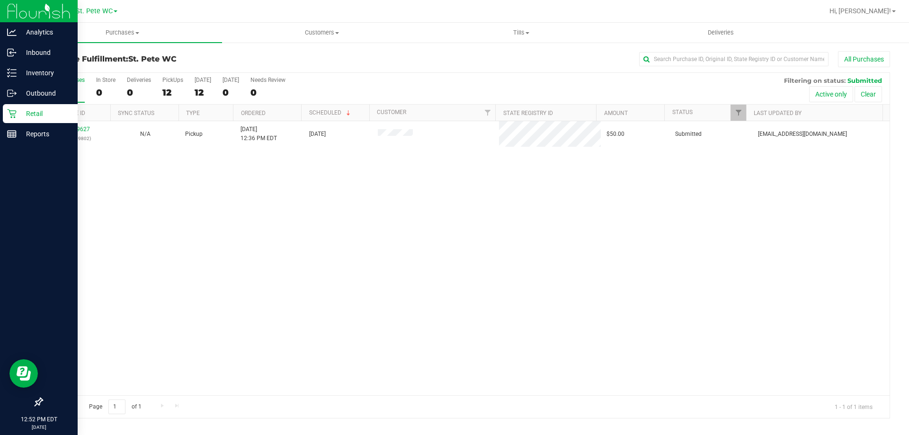
drag, startPoint x: 220, startPoint y: 223, endPoint x: 106, endPoint y: 122, distance: 152.9
click at [220, 223] on div "11849627 (317309802) N/A Pickup 8/26/2025 12:36 PM EDT 8/26/2025 $50.00 Submitt…" at bounding box center [465, 258] width 847 height 274
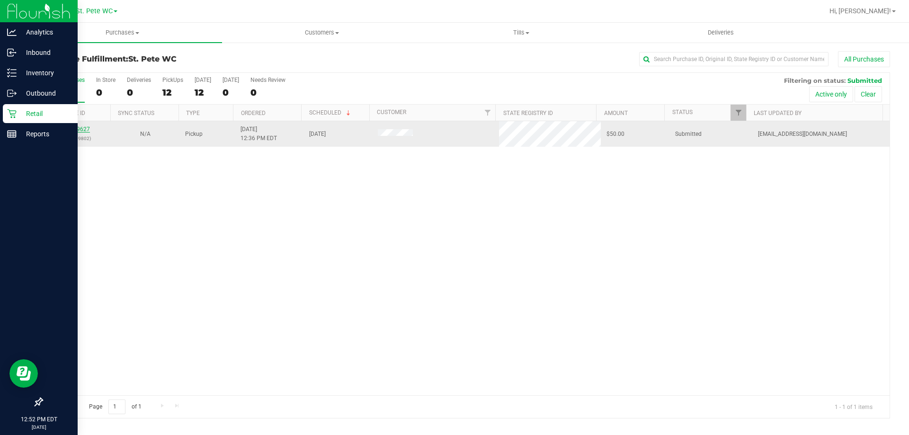
click at [70, 133] on link "11849627" at bounding box center [76, 129] width 27 height 7
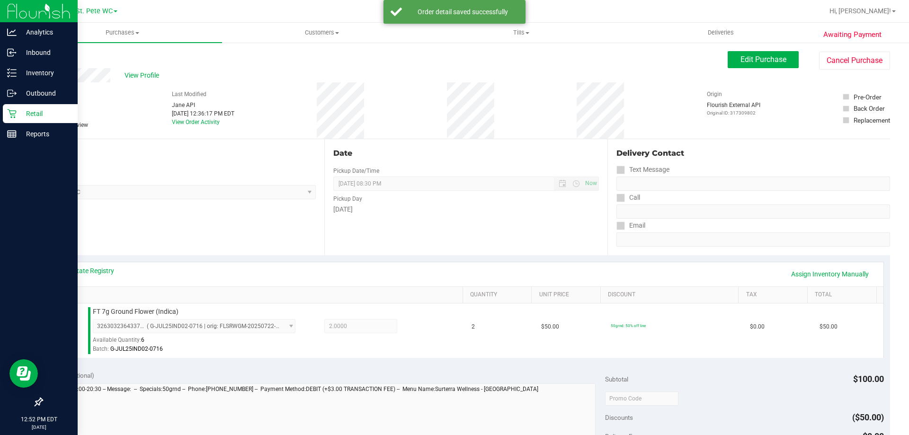
scroll to position [189, 0]
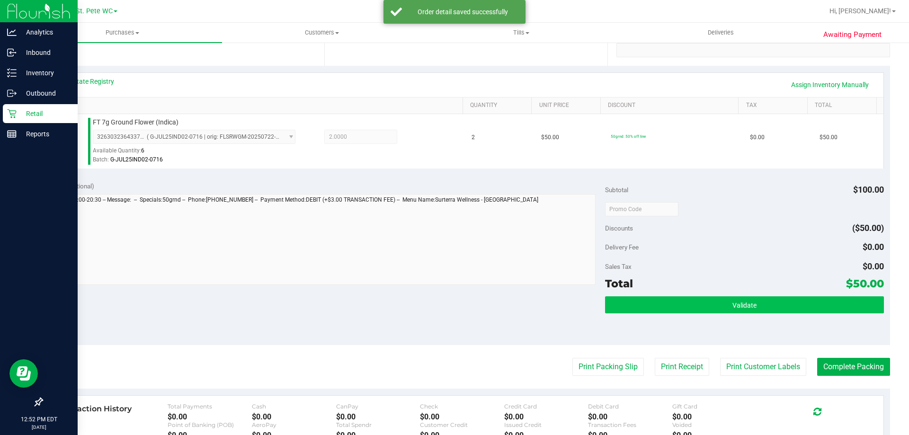
drag, startPoint x: 725, startPoint y: 322, endPoint x: 737, endPoint y: 303, distance: 22.8
click at [725, 322] on div "Validate" at bounding box center [744, 317] width 278 height 43
click at [739, 300] on button "Validate" at bounding box center [744, 304] width 278 height 17
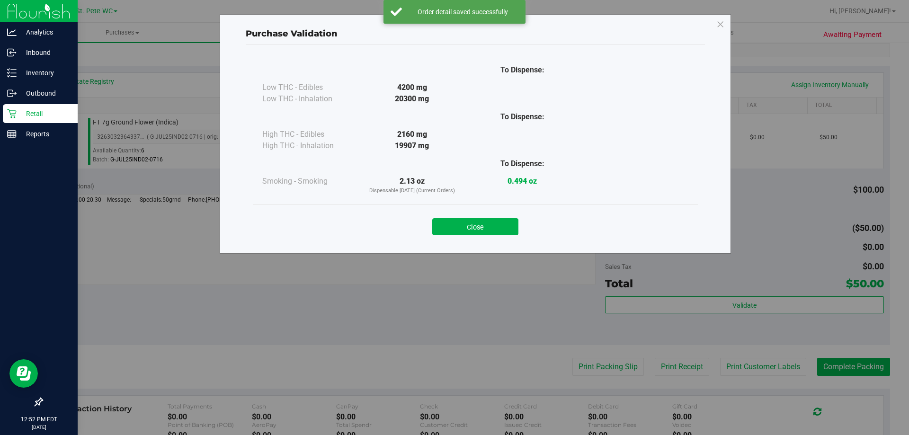
click at [472, 235] on div "Close" at bounding box center [475, 223] width 445 height 38
drag, startPoint x: 478, startPoint y: 239, endPoint x: 479, endPoint y: 222, distance: 17.1
click at [478, 237] on div "Close" at bounding box center [475, 223] width 445 height 38
click at [479, 222] on button "Close" at bounding box center [475, 226] width 86 height 17
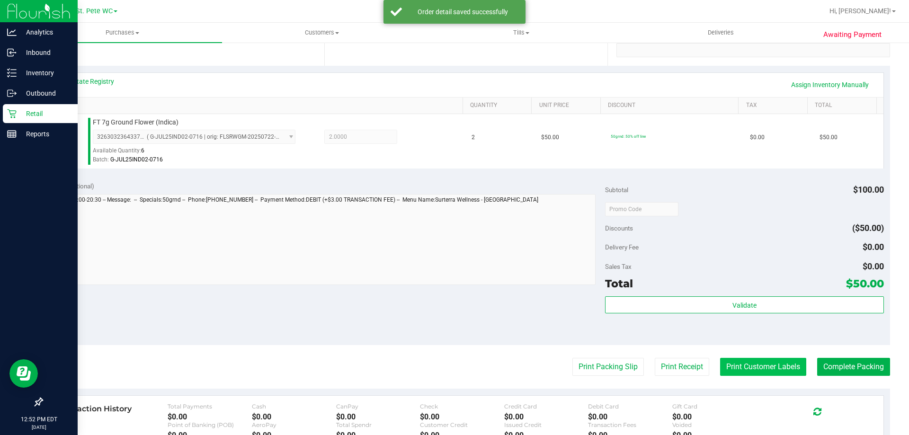
click at [774, 363] on button "Print Customer Labels" at bounding box center [763, 367] width 86 height 18
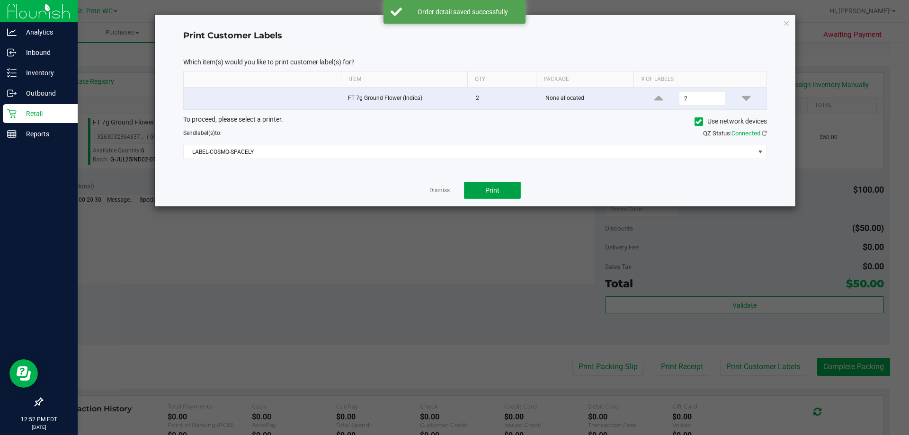
click at [504, 192] on button "Print" at bounding box center [492, 190] width 57 height 17
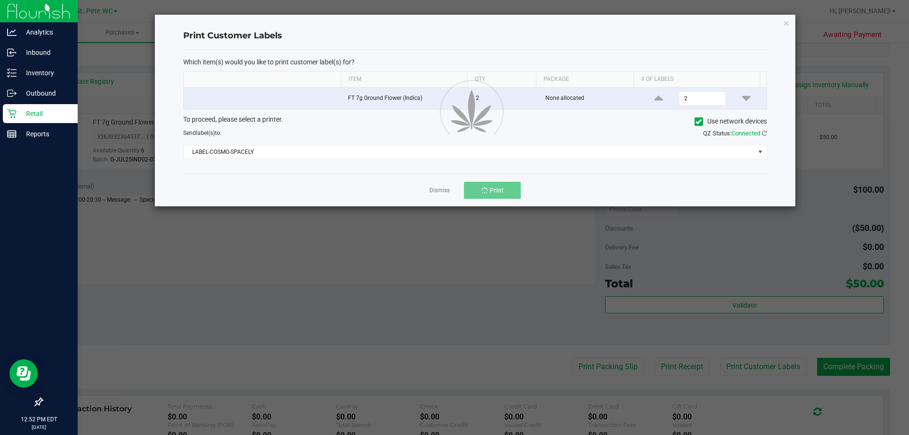
click at [439, 188] on div at bounding box center [475, 111] width 640 height 192
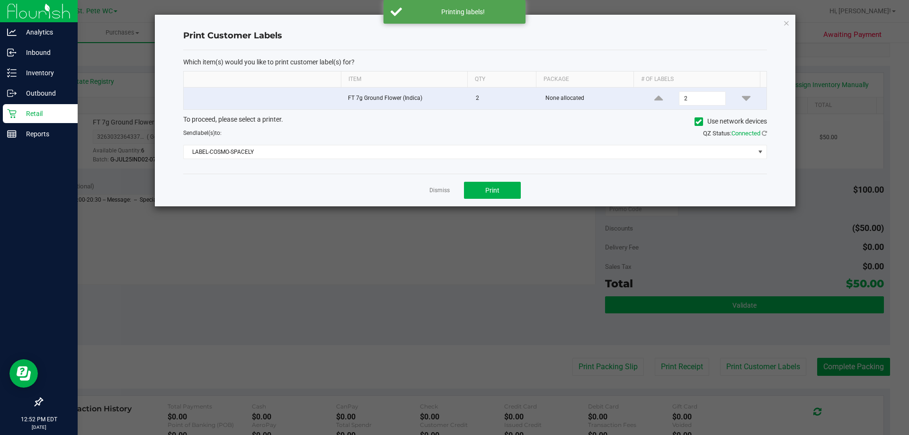
drag, startPoint x: 439, startPoint y: 188, endPoint x: 752, endPoint y: 301, distance: 332.7
click at [440, 188] on link "Dismiss" at bounding box center [439, 191] width 20 height 8
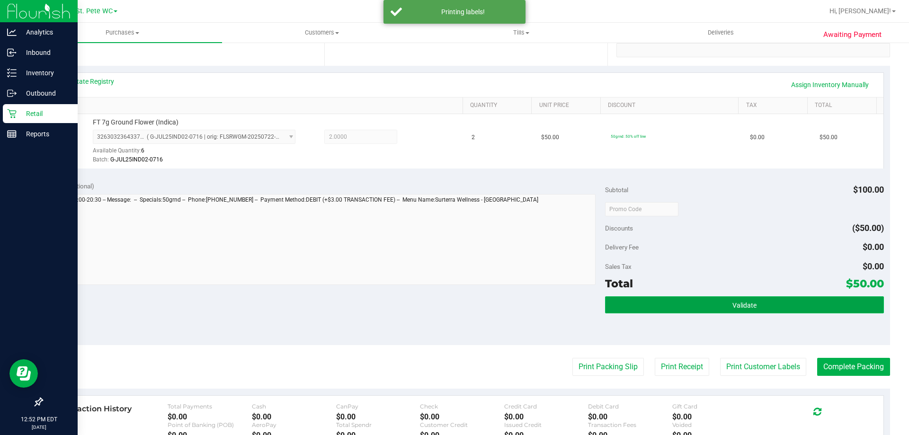
click at [752, 301] on button "Validate" at bounding box center [744, 304] width 278 height 17
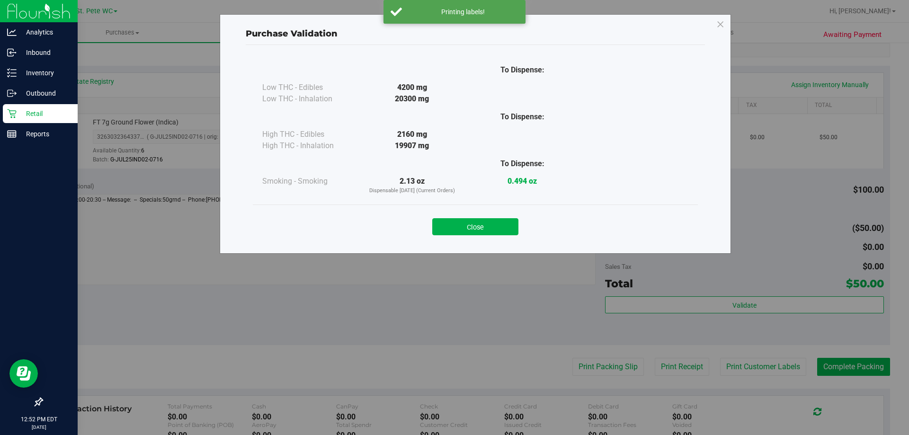
click at [491, 233] on button "Close" at bounding box center [475, 226] width 86 height 17
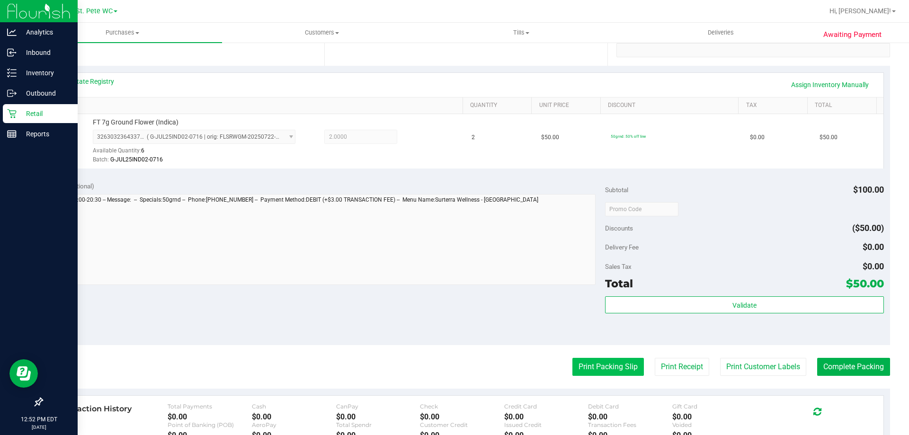
click at [573, 360] on button "Print Packing Slip" at bounding box center [607, 367] width 71 height 18
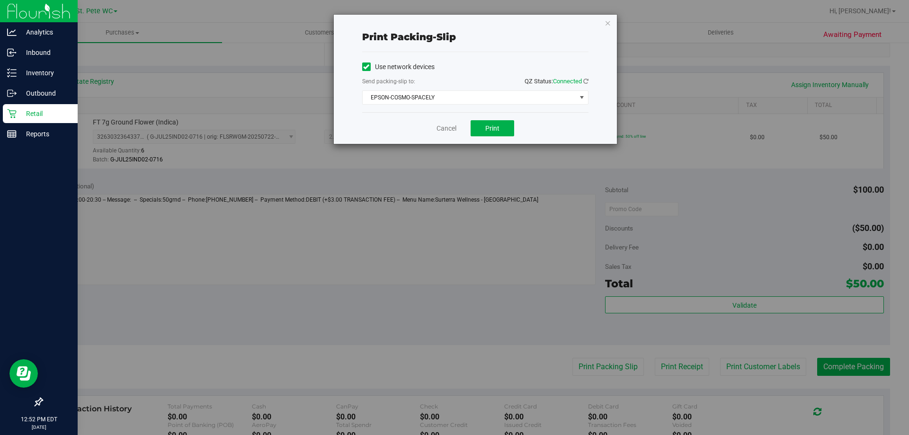
click at [496, 119] on div "Cancel Print" at bounding box center [475, 128] width 226 height 32
click at [505, 124] on button "Print" at bounding box center [493, 128] width 44 height 16
click at [439, 129] on link "Cancel" at bounding box center [446, 129] width 20 height 10
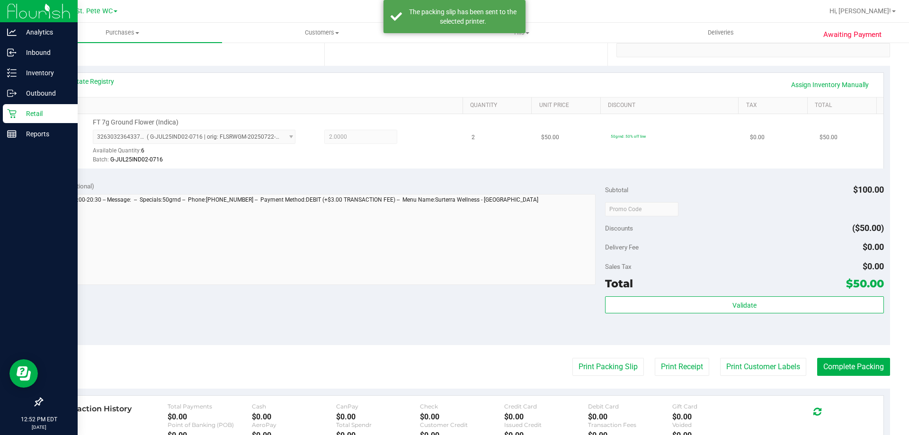
click at [438, 152] on div "3263032364337353 ( G-JUL25IND02-0716 | orig: FLSRWGM-20250722-925 ) 32630323643…" at bounding box center [275, 147] width 365 height 35
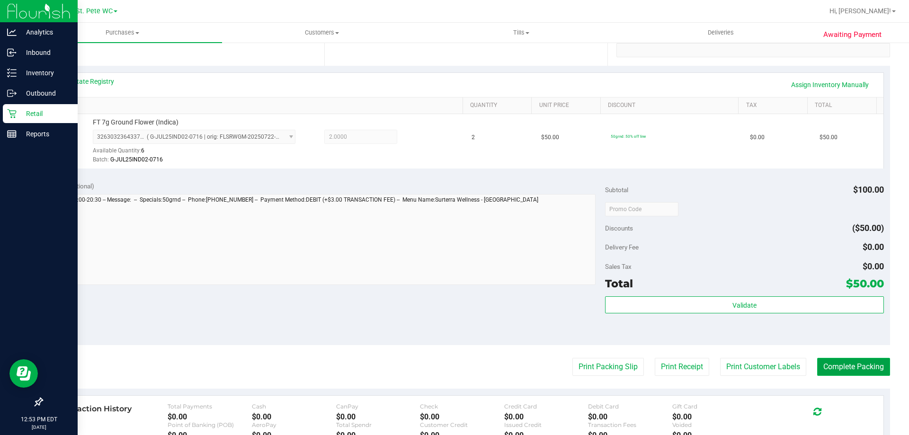
click at [827, 368] on button "Complete Packing" at bounding box center [853, 367] width 73 height 18
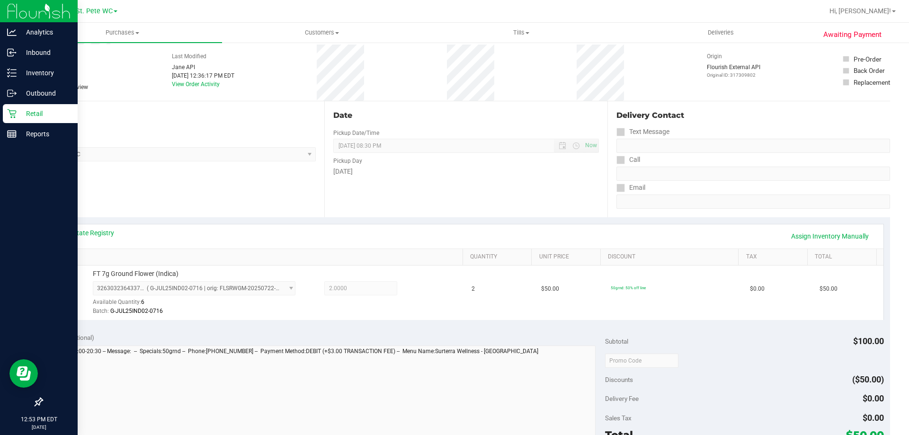
scroll to position [0, 0]
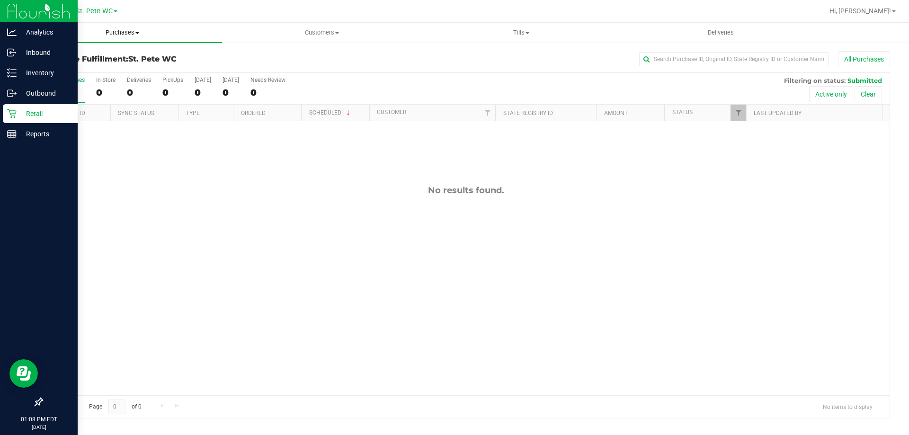
click at [101, 39] on uib-tab-heading "Purchases Summary of purchases Fulfillment All purchases" at bounding box center [122, 33] width 199 height 20
click at [51, 72] on span "Fulfillment" at bounding box center [52, 68] width 59 height 8
click at [93, 34] on span "Purchases" at bounding box center [122, 32] width 199 height 9
click at [96, 71] on li "Fulfillment" at bounding box center [122, 68] width 199 height 11
click at [0, 71] on link "Inventory" at bounding box center [39, 73] width 78 height 20
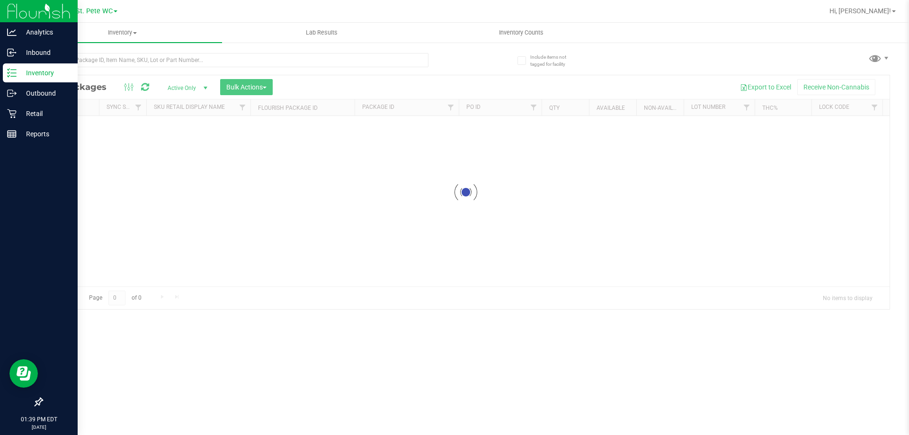
click at [149, 52] on div at bounding box center [254, 59] width 424 height 30
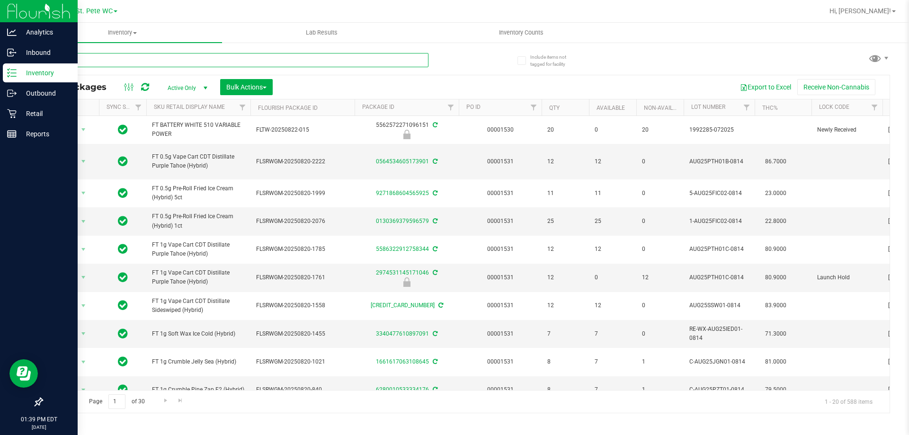
click at [153, 58] on input "text" at bounding box center [235, 60] width 387 height 14
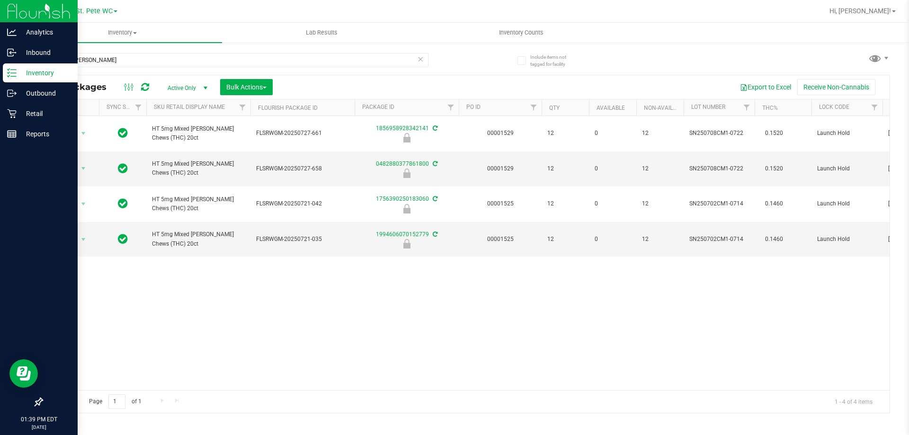
click at [213, 160] on span "HT 5mg Mixed Berry Chews (THC) 20ct" at bounding box center [198, 169] width 93 height 18
copy tr "HT 5mg Mixed Berry Chews (THC) 20ct"
click at [213, 65] on input "mixed berry" at bounding box center [235, 60] width 387 height 14
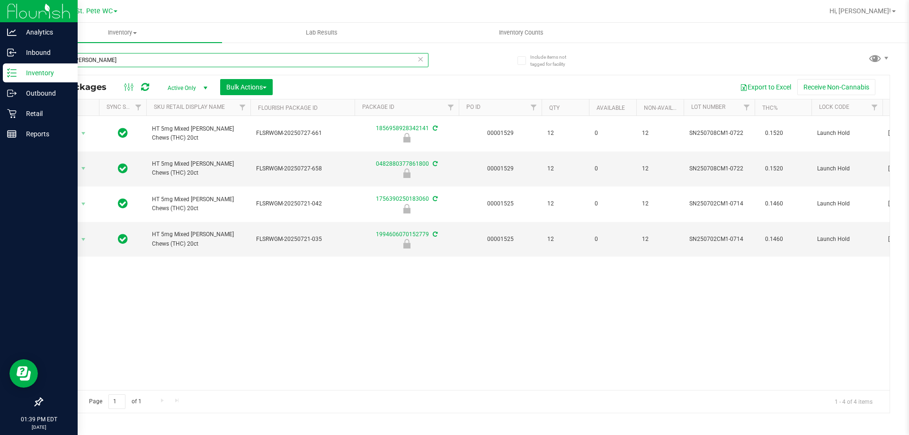
click at [213, 65] on input "mixed berry" at bounding box center [235, 60] width 387 height 14
paste input "HT 5mg Mixed Berry Chews (THC) 20ct"
type input "HT 5mg Mixed Berry Chews (THC) 20ct"
click at [438, 290] on div "Action Action Edit attributes Global inventory Locate package Package audit log…" at bounding box center [465, 253] width 847 height 274
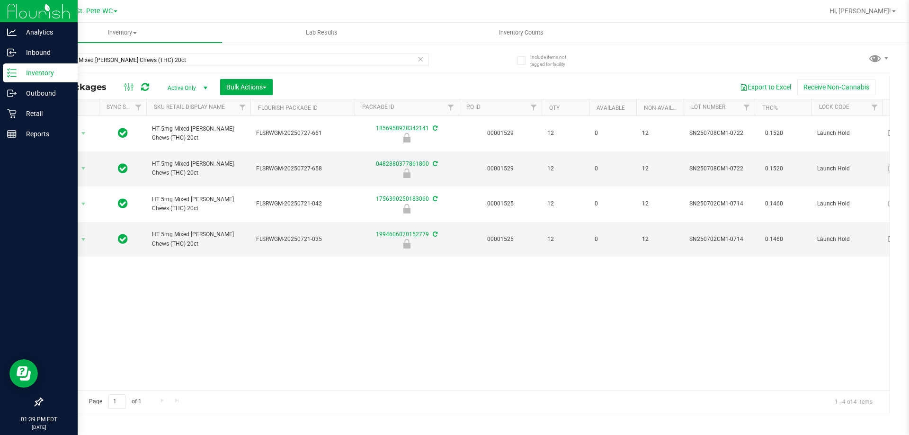
click at [438, 290] on div "Action Action Edit attributes Global inventory Locate package Package audit log…" at bounding box center [465, 253] width 847 height 274
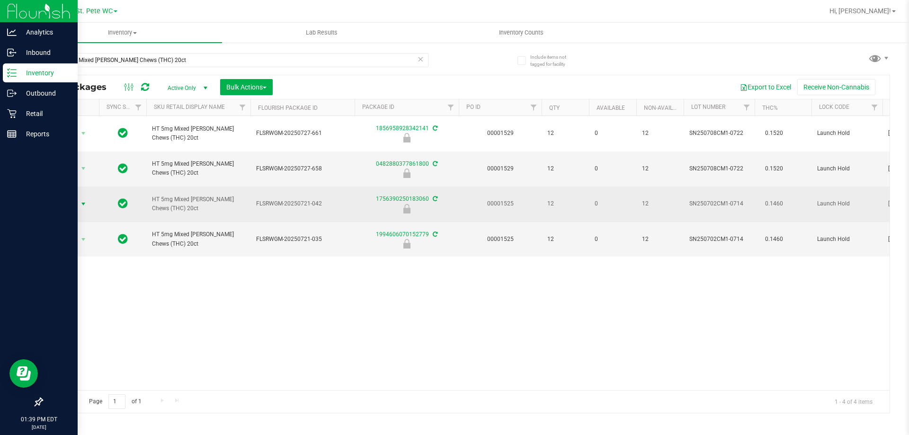
click at [71, 197] on span "Action" at bounding box center [65, 203] width 26 height 13
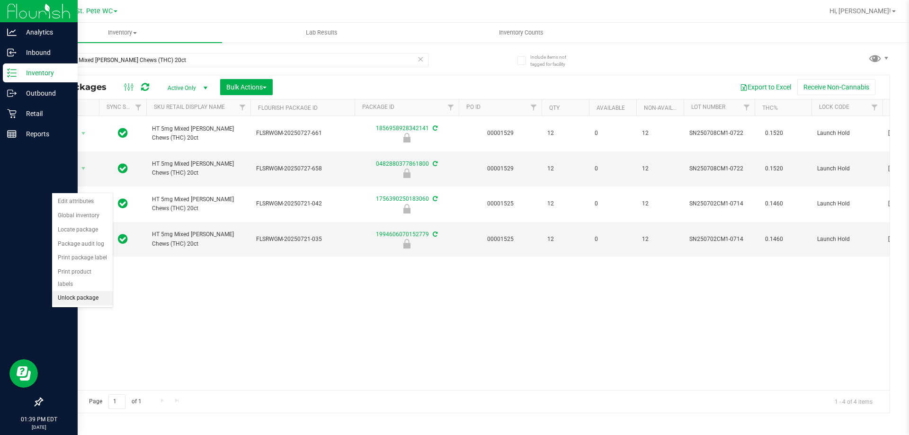
click at [89, 291] on li "Unlock package" at bounding box center [82, 298] width 61 height 14
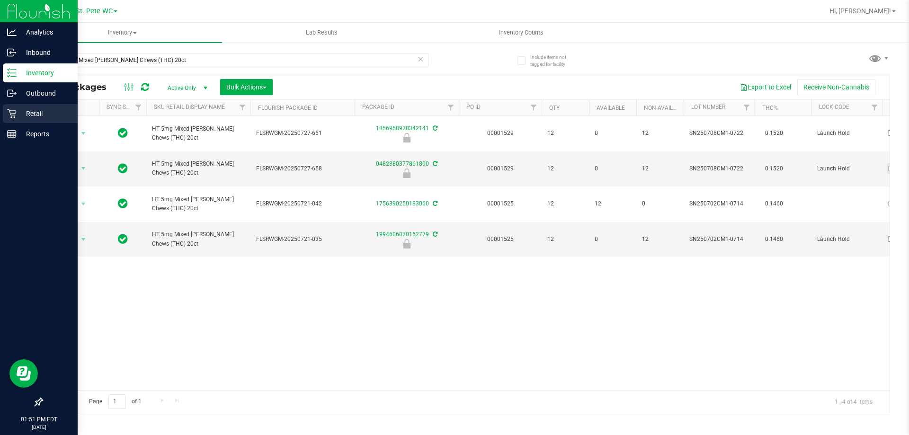
click at [15, 117] on icon at bounding box center [11, 113] width 9 height 9
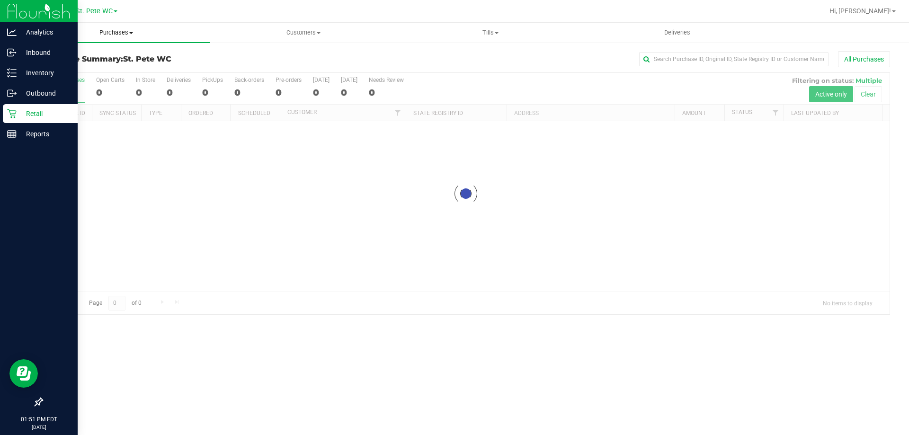
click at [101, 35] on span "Purchases" at bounding box center [116, 32] width 187 height 9
click at [50, 64] on span "Fulfillment" at bounding box center [52, 68] width 59 height 8
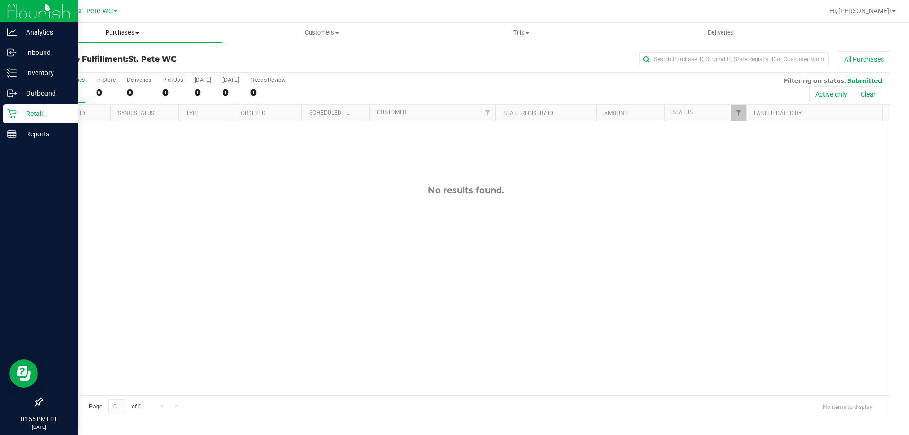
click at [106, 32] on span "Purchases" at bounding box center [122, 32] width 199 height 9
click at [89, 71] on li "Fulfillment" at bounding box center [122, 68] width 199 height 11
click at [26, 67] on div "Purchase Fulfillment: St. Pete WC All Purchases All Purchases 0 In Store 0 Deli…" at bounding box center [466, 235] width 886 height 386
click at [17, 70] on p "Inventory" at bounding box center [45, 72] width 57 height 11
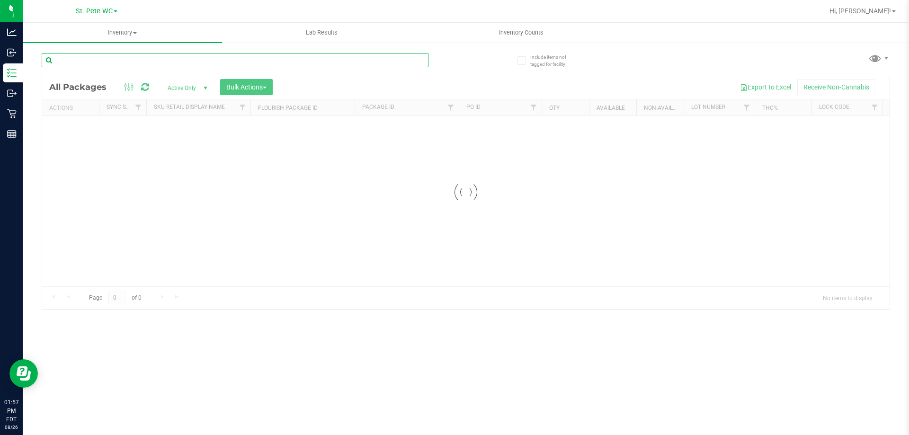
click at [89, 55] on input "text" at bounding box center [235, 60] width 387 height 14
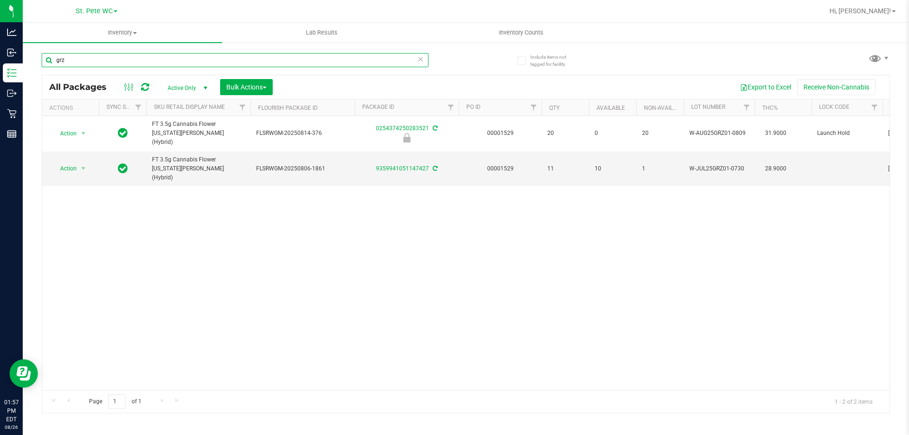
type input "grz"
click at [208, 200] on div "Action Action Edit attributes Global inventory Locate package Package audit log…" at bounding box center [465, 253] width 847 height 274
click at [172, 163] on span "FT 3.5g Cannabis Flower Georgia Runtz (Hybrid)" at bounding box center [198, 168] width 93 height 27
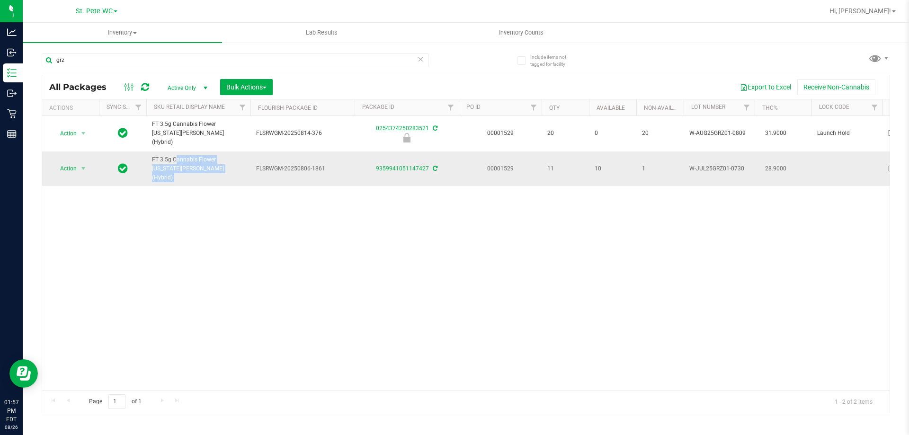
click at [172, 163] on span "FT 3.5g Cannabis Flower Georgia Runtz (Hybrid)" at bounding box center [198, 168] width 93 height 27
copy tr "FT 3.5g Cannabis Flower Georgia Runtz (Hybrid)"
click at [203, 220] on div "Action Action Edit attributes Global inventory Locate package Package audit log…" at bounding box center [465, 253] width 847 height 274
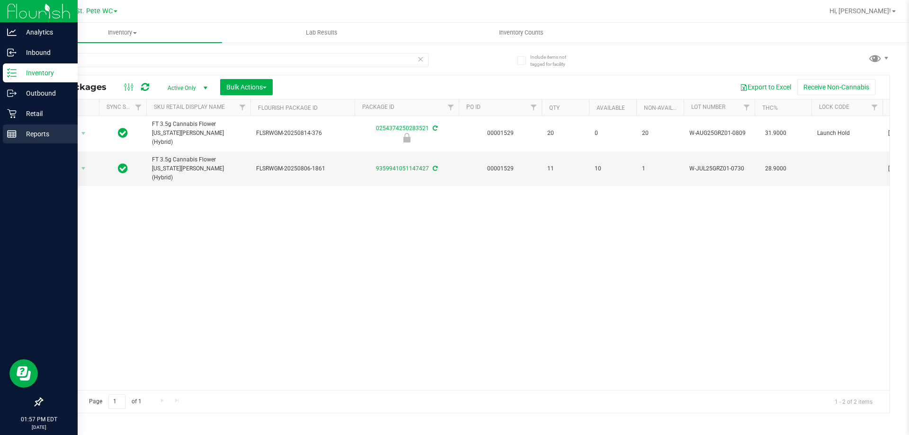
click at [12, 130] on icon at bounding box center [11, 133] width 9 height 9
click at [18, 114] on p "Retail" at bounding box center [45, 113] width 57 height 11
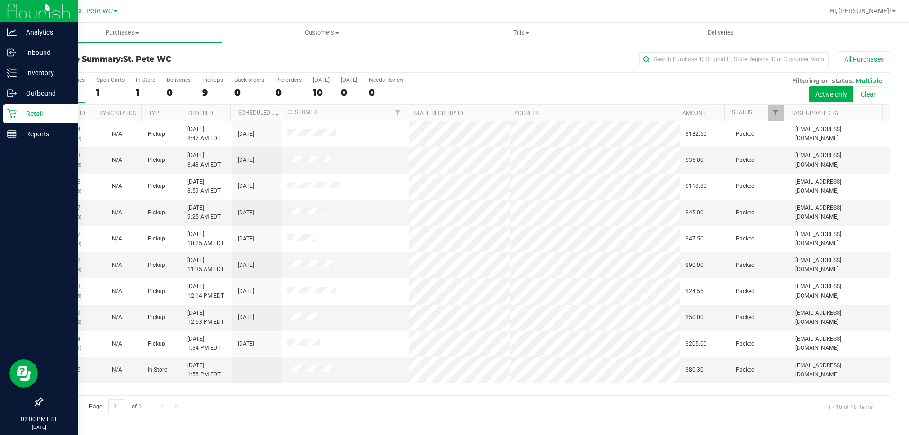
click at [19, 109] on p "Retail" at bounding box center [45, 113] width 57 height 11
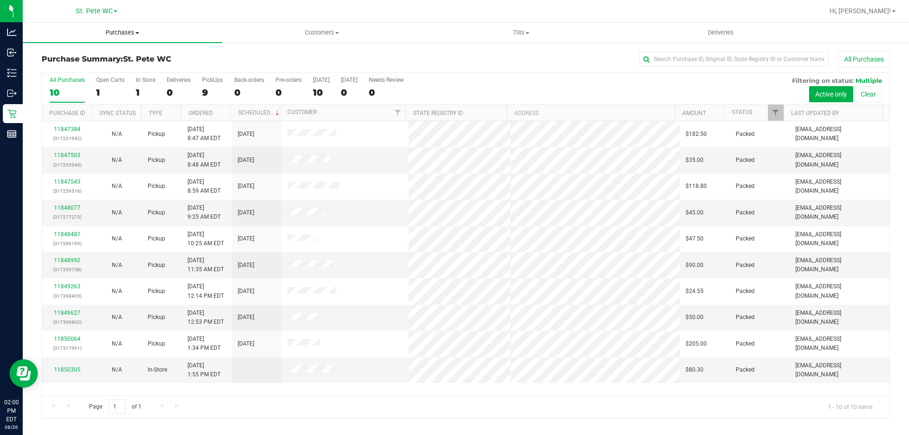
click at [130, 26] on uib-tab-heading "Purchases Summary of purchases Fulfillment All purchases" at bounding box center [122, 33] width 199 height 20
click at [105, 73] on li "Fulfillment" at bounding box center [122, 68] width 199 height 11
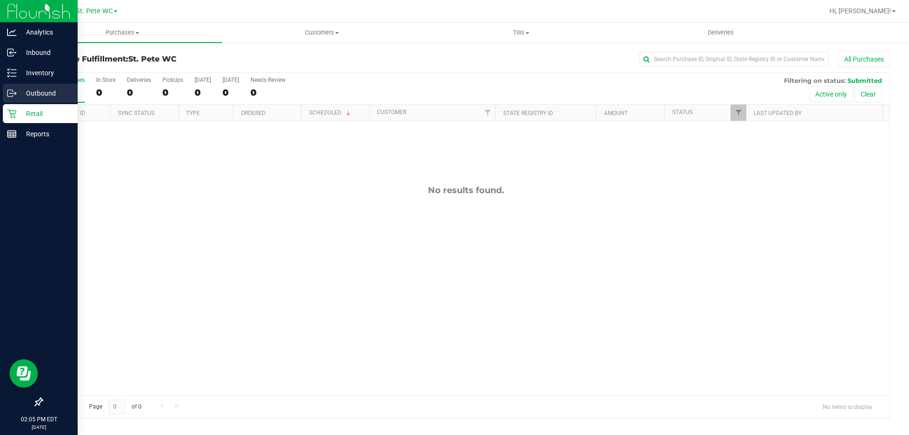
click at [10, 93] on circle at bounding box center [10, 93] width 1 height 1
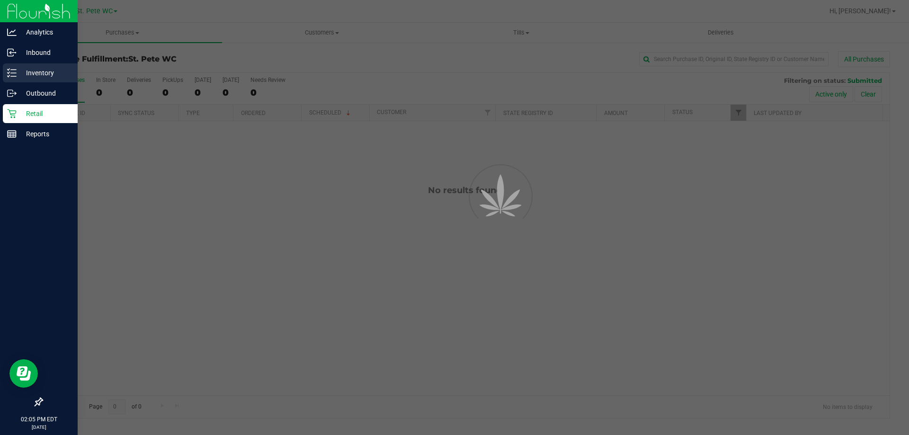
click at [14, 73] on line at bounding box center [13, 73] width 5 height 0
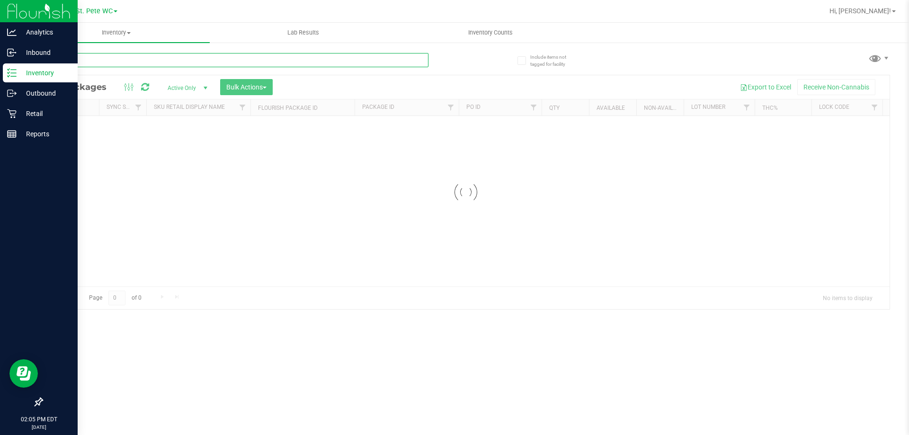
click at [103, 63] on input "text" at bounding box center [235, 60] width 387 height 14
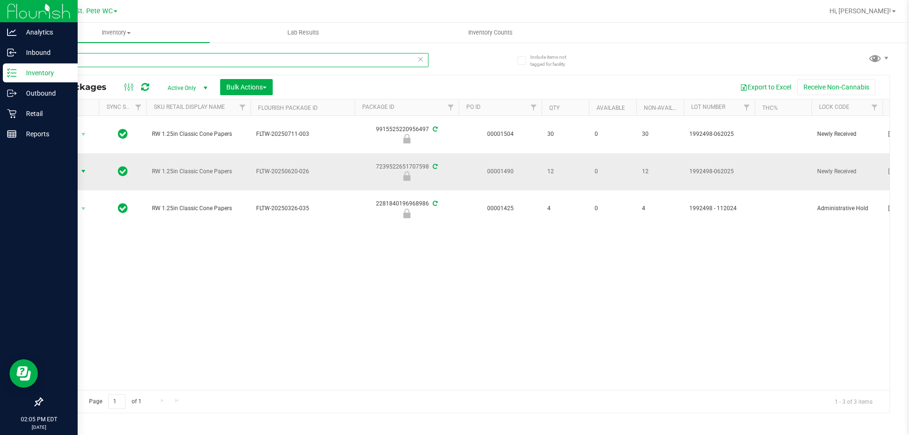
type input "cone"
click at [61, 168] on span "Action" at bounding box center [65, 171] width 26 height 13
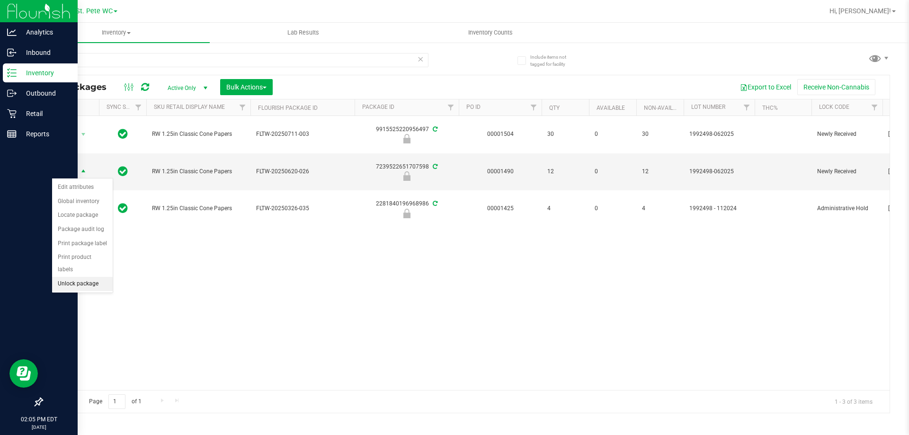
click at [86, 277] on li "Unlock package" at bounding box center [82, 284] width 61 height 14
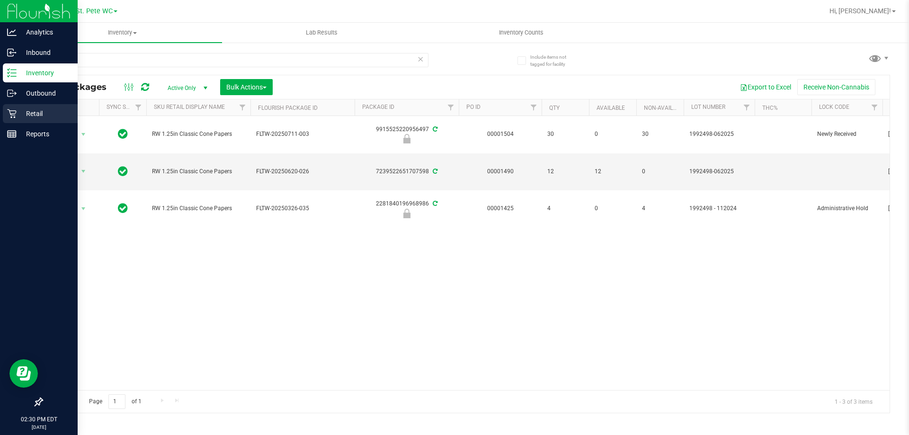
click at [11, 115] on icon at bounding box center [11, 113] width 9 height 9
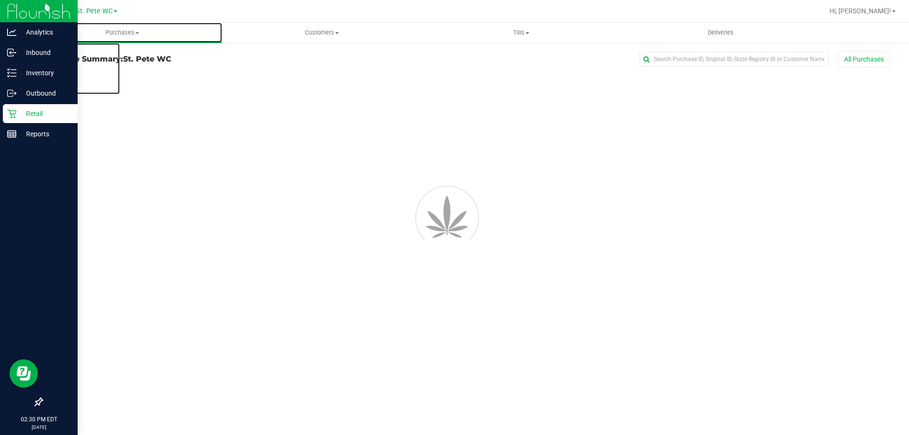
click at [144, 34] on span "Purchases" at bounding box center [122, 32] width 199 height 9
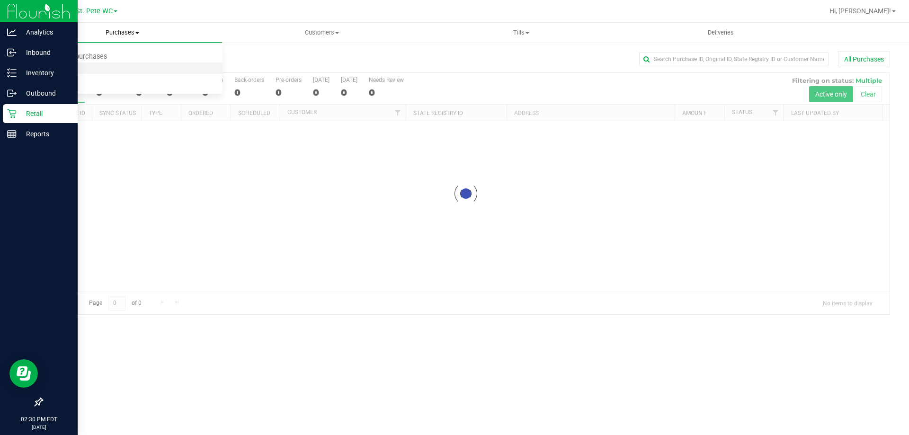
click at [128, 68] on li "Fulfillment" at bounding box center [122, 68] width 199 height 11
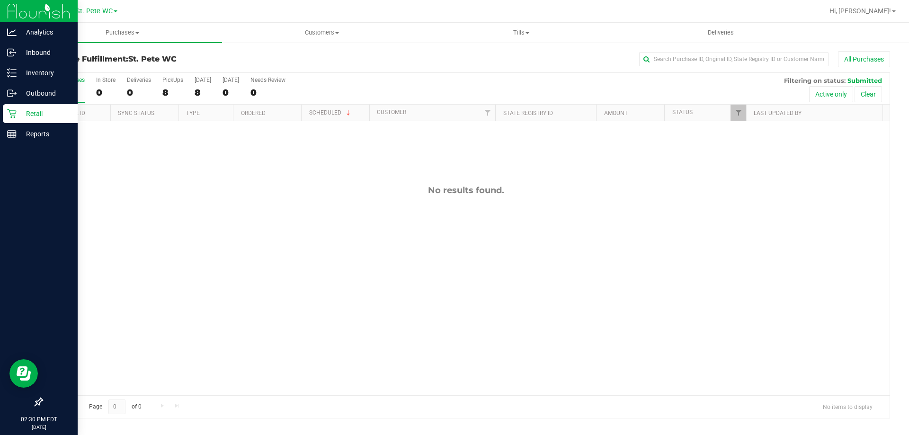
click at [188, 239] on div "No results found." at bounding box center [465, 290] width 847 height 338
click at [19, 75] on p "Inventory" at bounding box center [45, 72] width 57 height 11
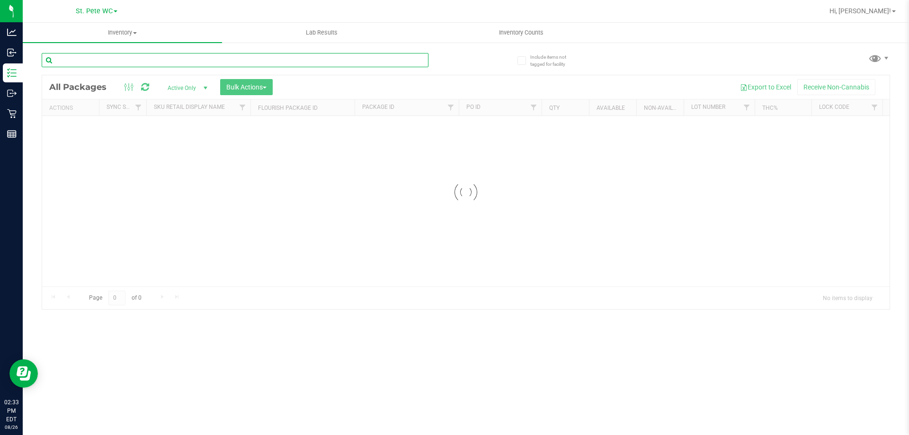
click at [84, 60] on input "text" at bounding box center [235, 60] width 387 height 14
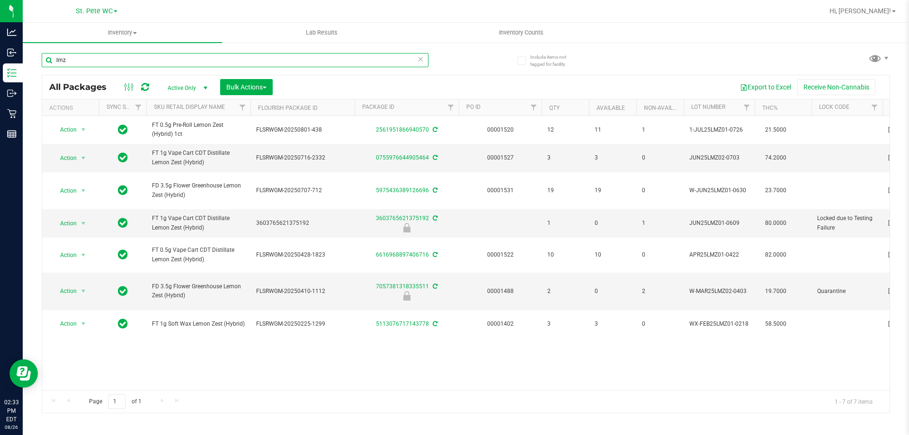
click at [177, 63] on input "lmz" at bounding box center [235, 60] width 387 height 14
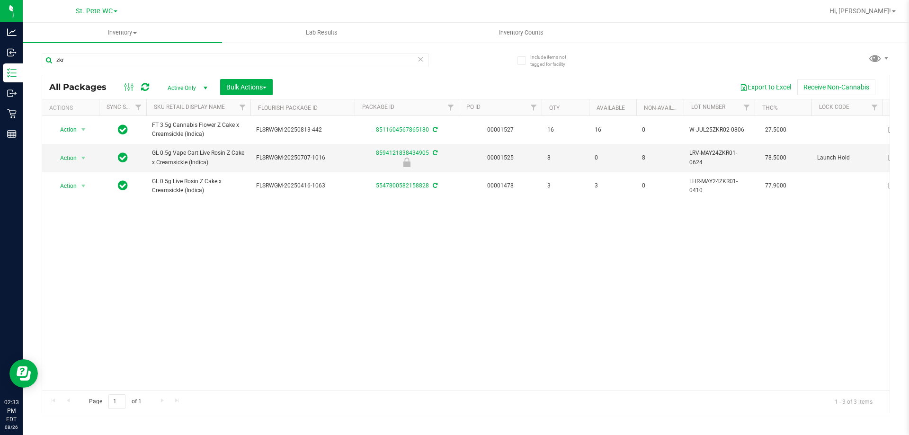
click at [182, 162] on span "GL 0.5g Vape Cart Live Rosin Z Cake x Creamsickle (Indica)" at bounding box center [198, 158] width 93 height 18
copy tr "GL 0.5g Vape Cart Live Rosin Z Cake x Creamsickle (Indica)"
click at [182, 71] on div "zkr" at bounding box center [235, 64] width 387 height 22
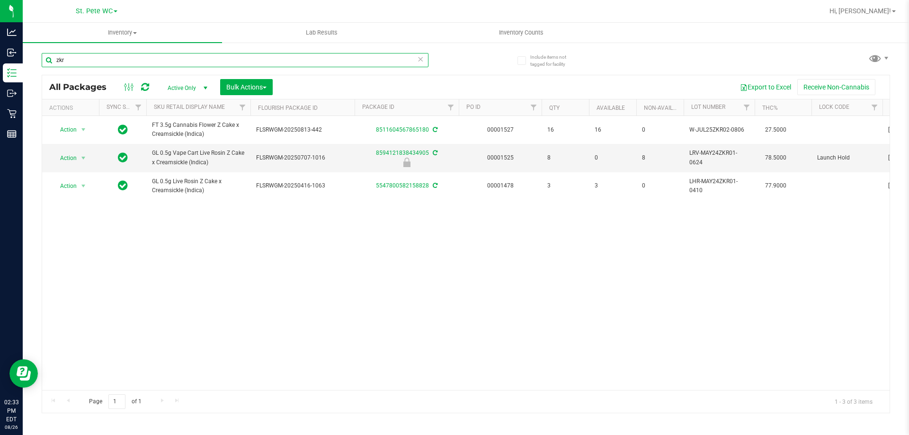
click at [183, 60] on input "zkr" at bounding box center [235, 60] width 387 height 14
paste input "GL 0.5g Vape Cart Live Rosin Z Cake x Creamsickle (Indica)"
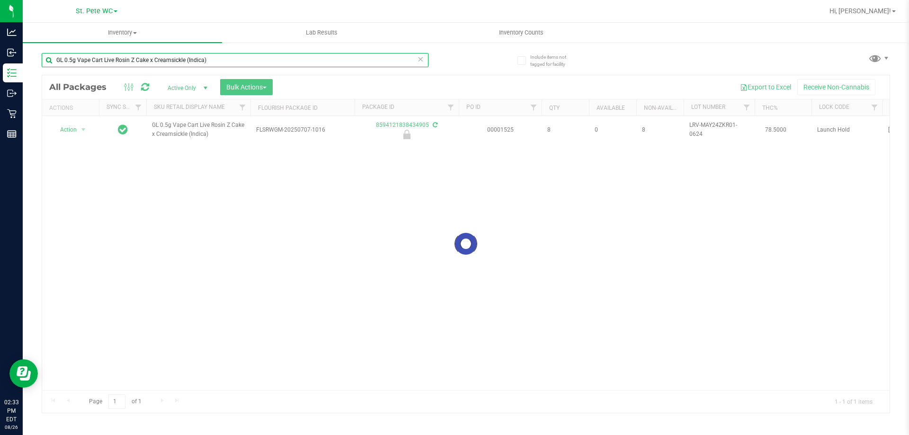
type input "GL 0.5g Vape Cart Live Rosin Z Cake x Creamsickle (Indica)"
click at [258, 190] on div at bounding box center [465, 244] width 847 height 338
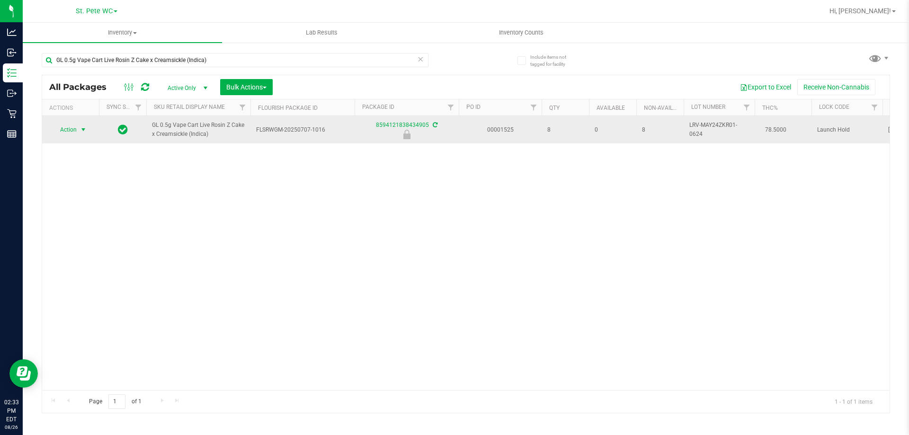
click at [83, 127] on span "select" at bounding box center [84, 130] width 8 height 8
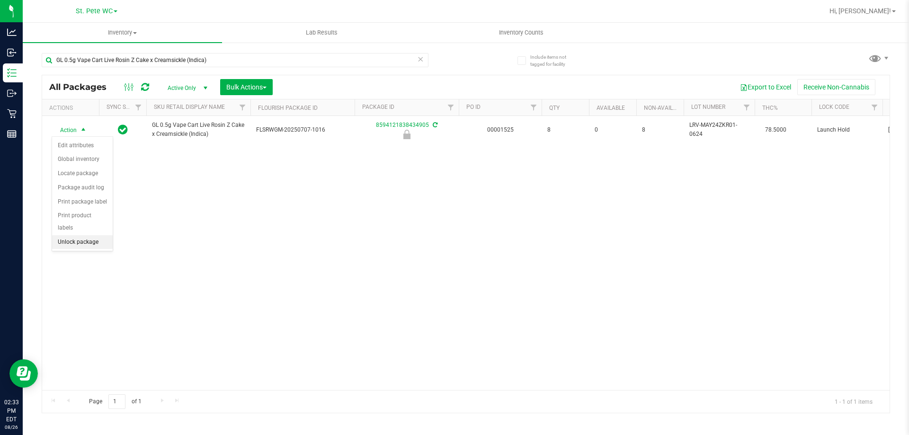
click at [81, 235] on li "Unlock package" at bounding box center [82, 242] width 61 height 14
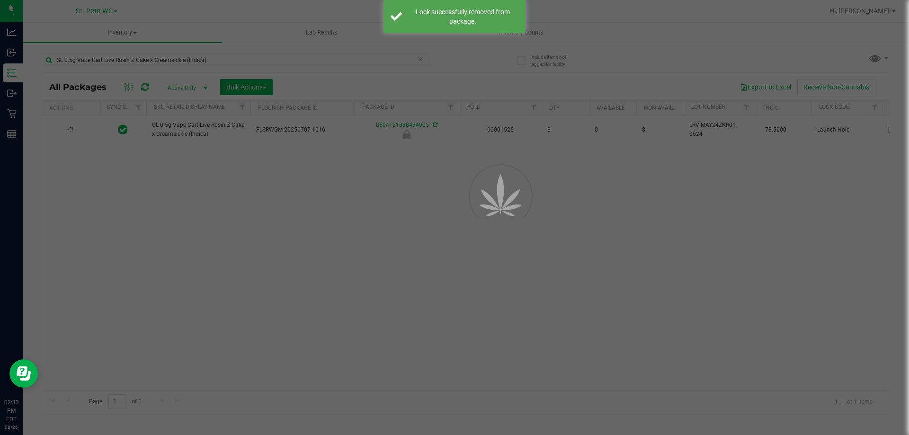
click at [186, 228] on div at bounding box center [454, 217] width 909 height 435
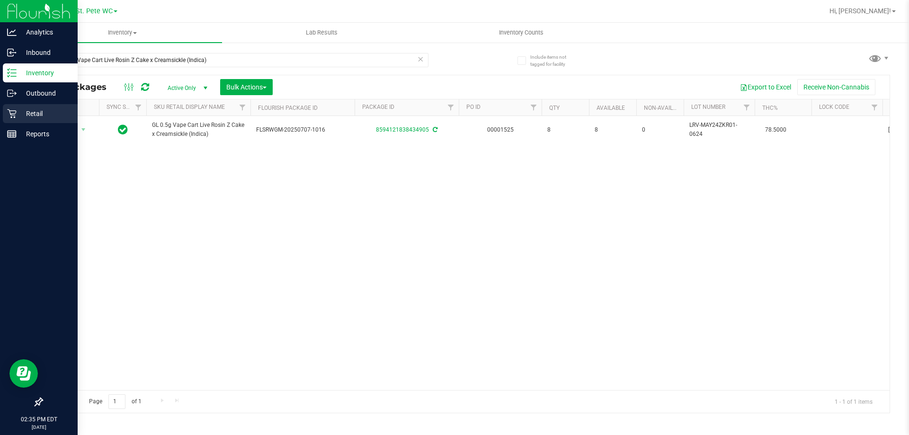
click at [15, 121] on div "Retail" at bounding box center [40, 113] width 75 height 19
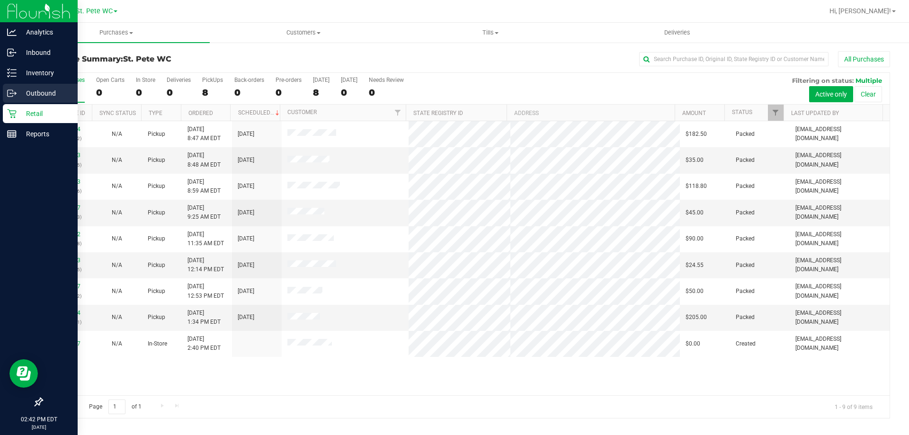
click at [0, 85] on link "Outbound" at bounding box center [39, 94] width 78 height 20
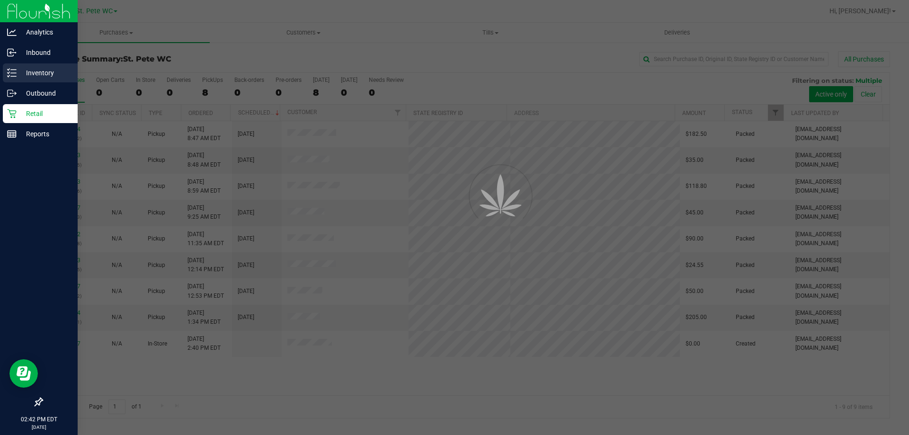
click at [6, 80] on div "Inventory" at bounding box center [40, 72] width 75 height 19
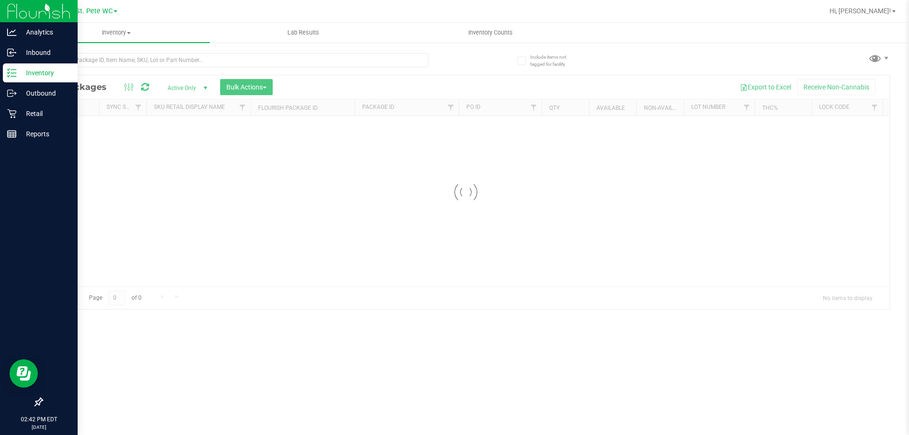
click at [105, 73] on div at bounding box center [235, 64] width 387 height 22
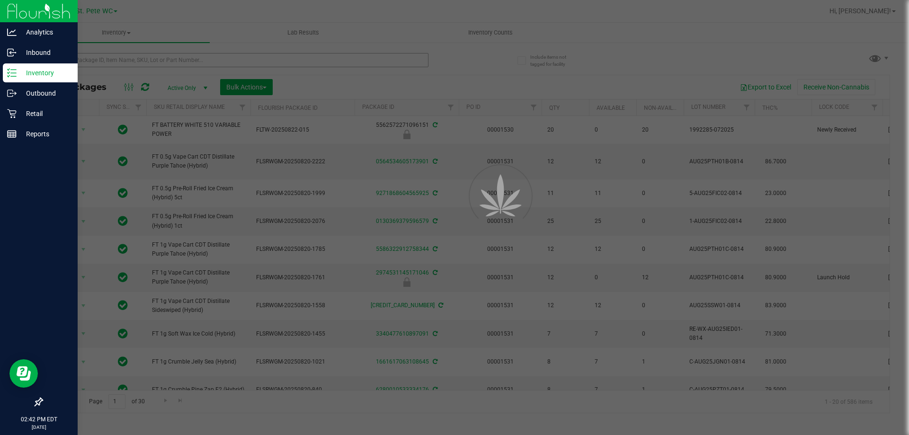
click at [101, 57] on div at bounding box center [454, 217] width 909 height 435
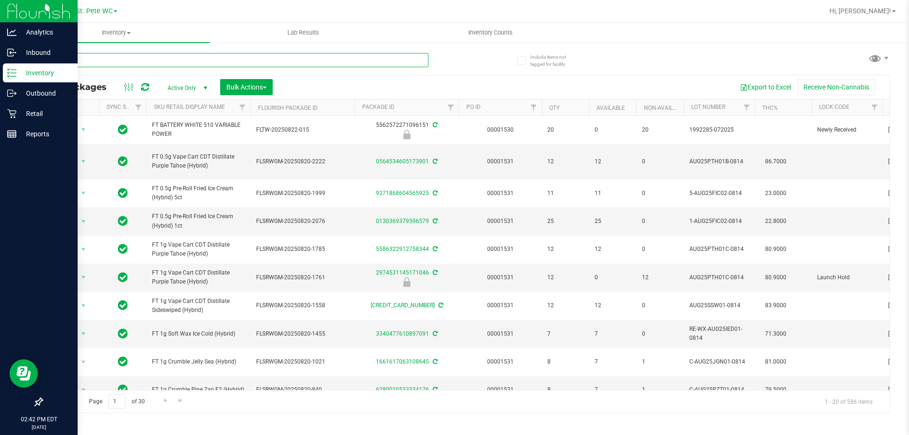
click at [93, 62] on input "text" at bounding box center [235, 60] width 387 height 14
paste input "FT 3.5g Cannabis Flower Space Case (Hybrid)"
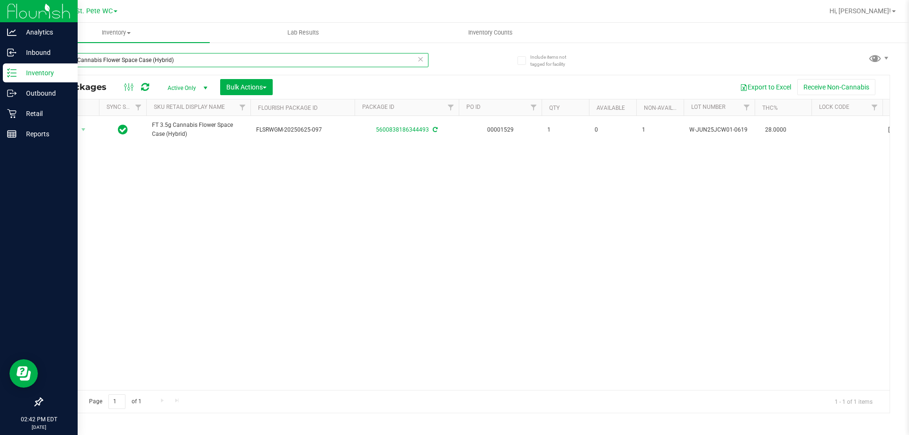
type input "FT 3.5g Cannabis Flower Space Case (Hybrid)"
click at [221, 188] on div "Action Action Adjust qty Create package Edit attributes Global inventory Locate…" at bounding box center [465, 253] width 847 height 274
click at [10, 116] on icon at bounding box center [11, 113] width 9 height 9
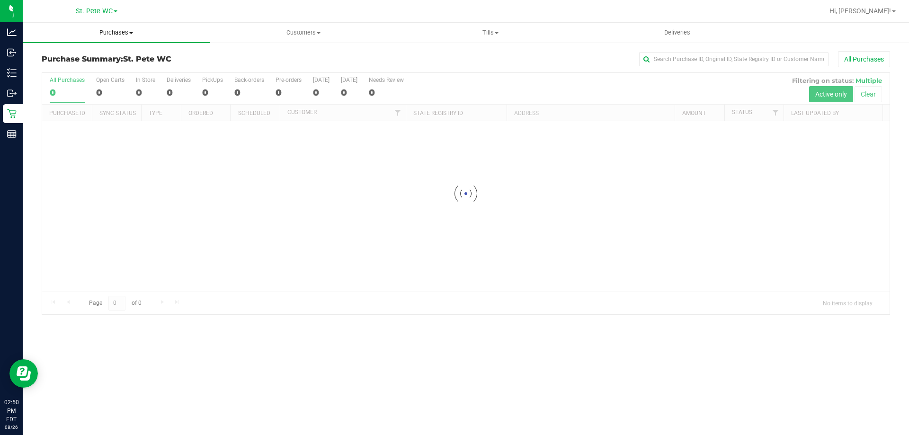
click at [131, 33] on span at bounding box center [131, 33] width 4 height 2
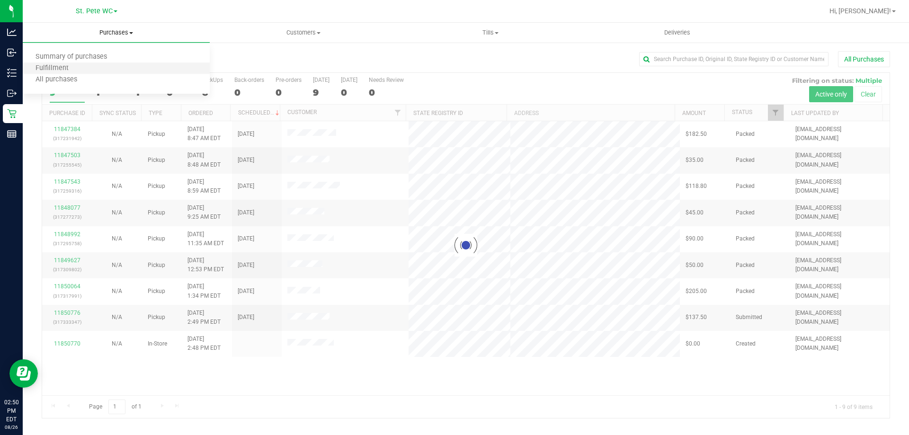
click at [126, 73] on li "Fulfillment" at bounding box center [116, 68] width 187 height 11
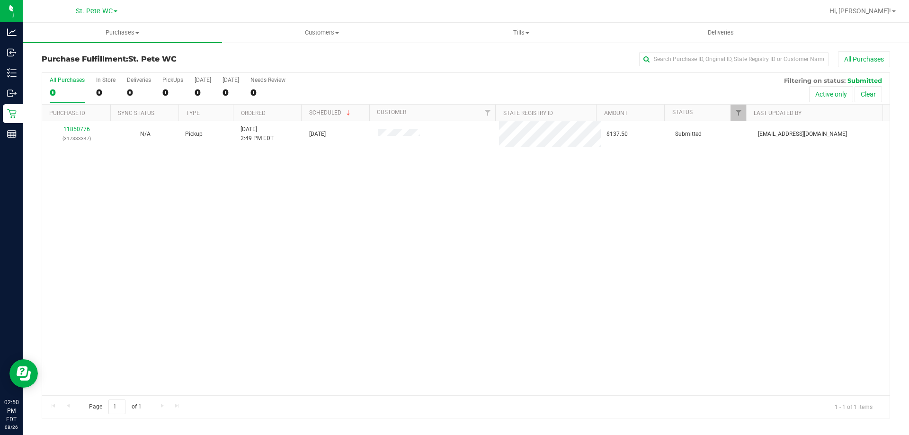
click at [211, 208] on div "11850776 (317333347) N/A Pickup 8/26/2025 2:49 PM EDT 8/26/2025 $137.50 Submitt…" at bounding box center [465, 258] width 847 height 274
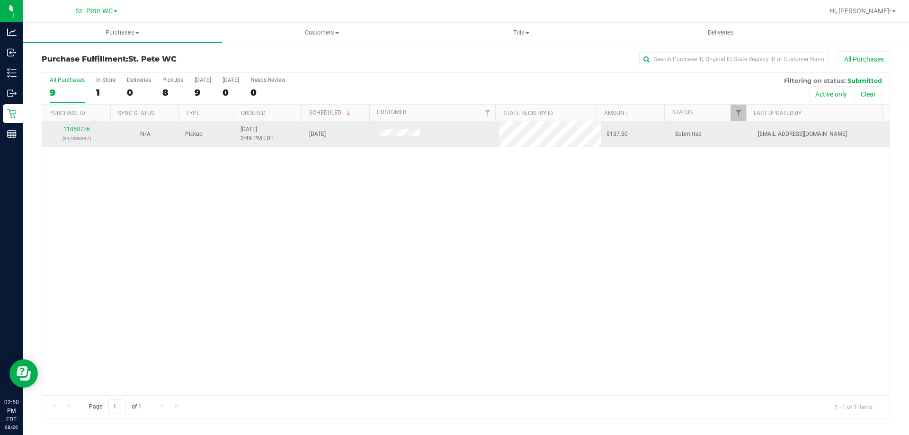
click at [71, 133] on div "11850776 (317333347)" at bounding box center [76, 134] width 57 height 18
click at [85, 128] on link "11850776" at bounding box center [76, 129] width 27 height 7
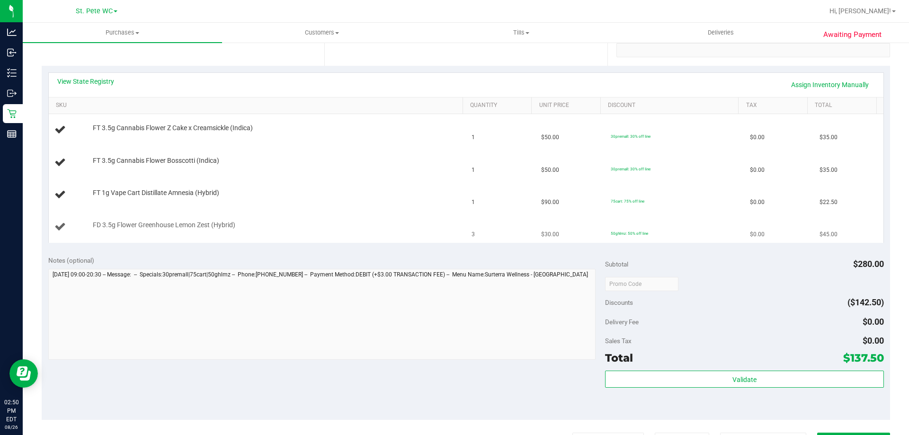
scroll to position [331, 0]
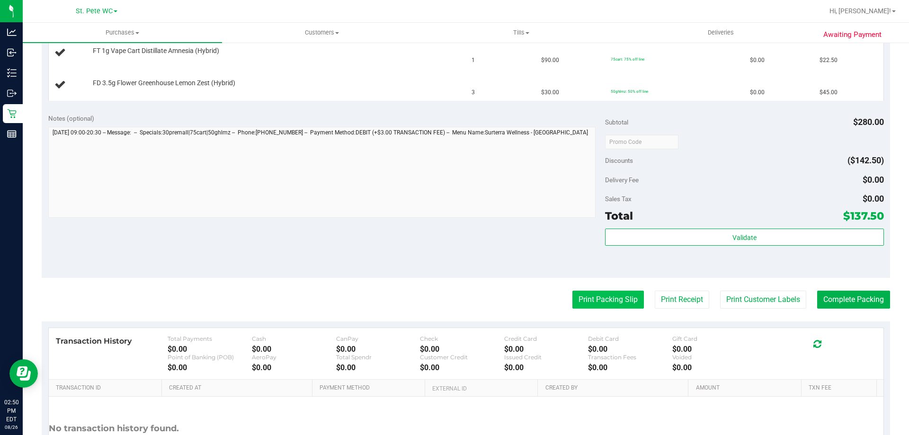
click at [631, 292] on button "Print Packing Slip" at bounding box center [607, 300] width 71 height 18
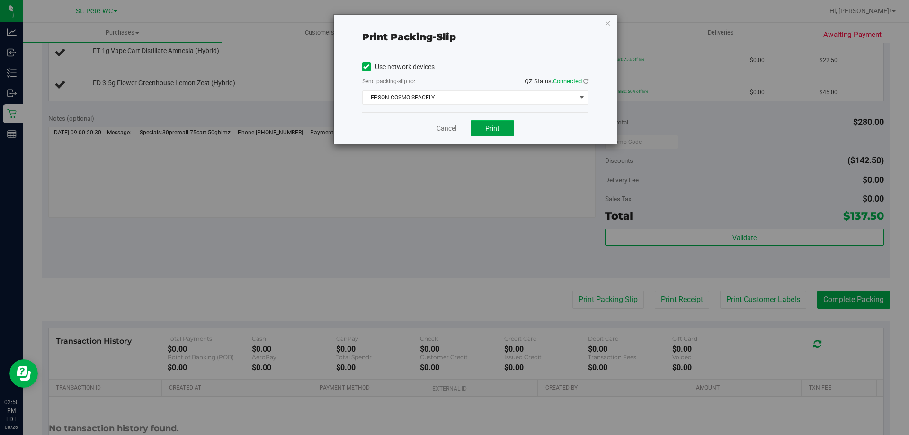
click at [481, 133] on button "Print" at bounding box center [493, 128] width 44 height 16
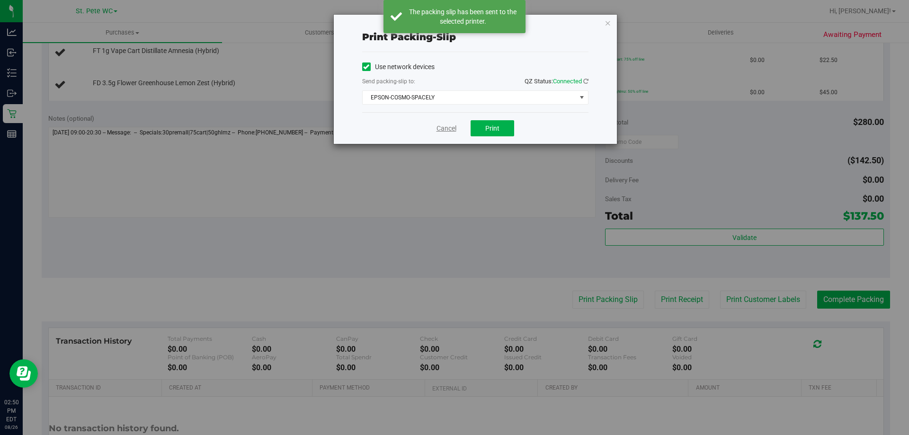
click at [447, 131] on link "Cancel" at bounding box center [446, 129] width 20 height 10
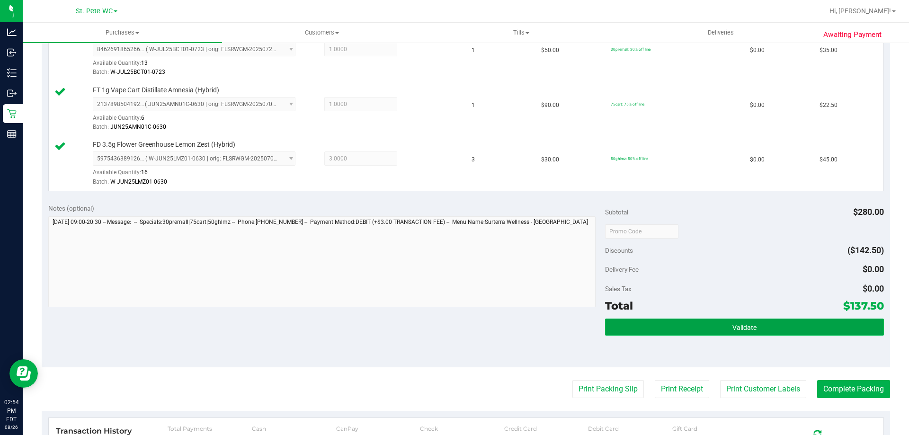
click at [781, 329] on button "Validate" at bounding box center [744, 327] width 278 height 17
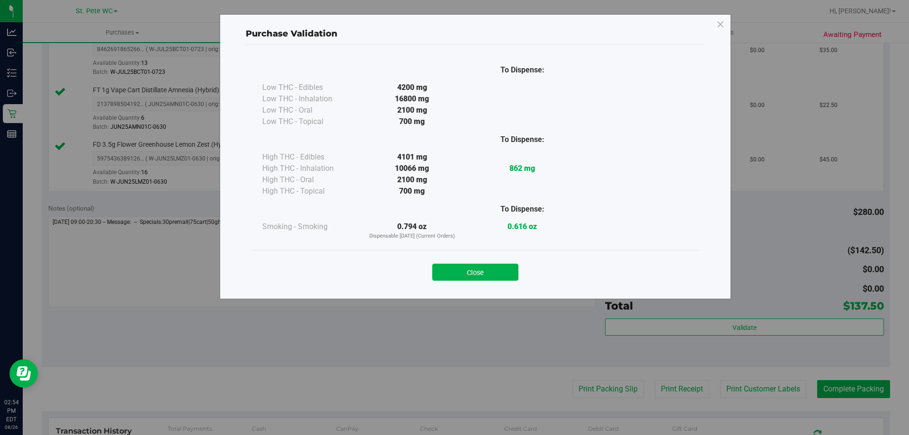
click at [485, 277] on button "Close" at bounding box center [475, 272] width 86 height 17
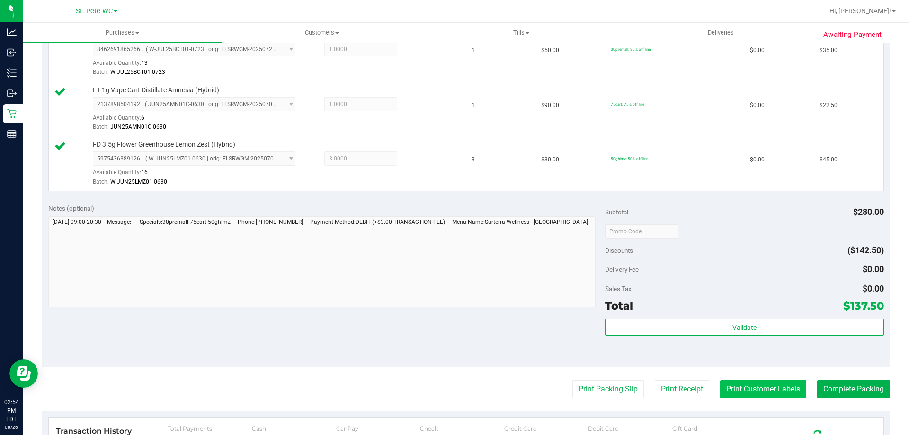
click at [737, 388] on button "Print Customer Labels" at bounding box center [763, 389] width 86 height 18
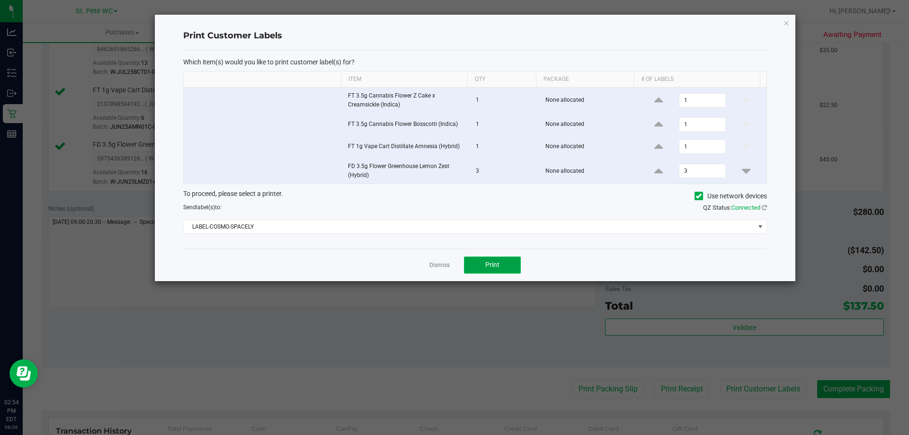
click at [483, 267] on button "Print" at bounding box center [492, 265] width 57 height 17
click at [431, 267] on link "Dismiss" at bounding box center [439, 265] width 20 height 8
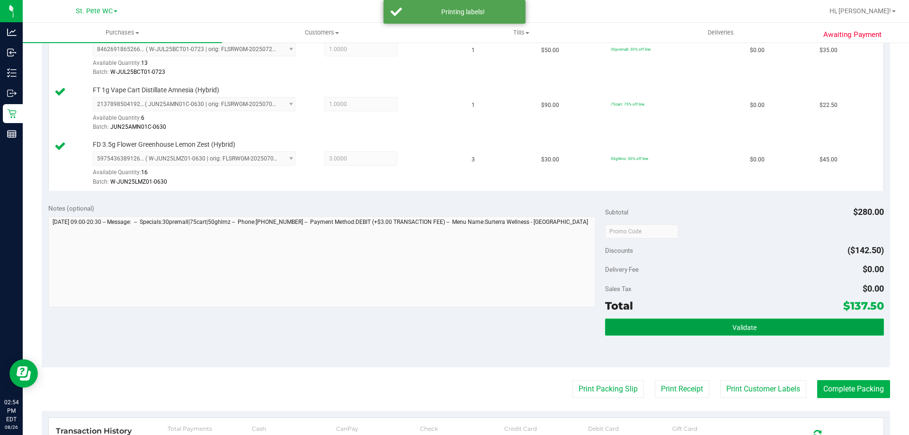
click at [678, 334] on button "Validate" at bounding box center [744, 327] width 278 height 17
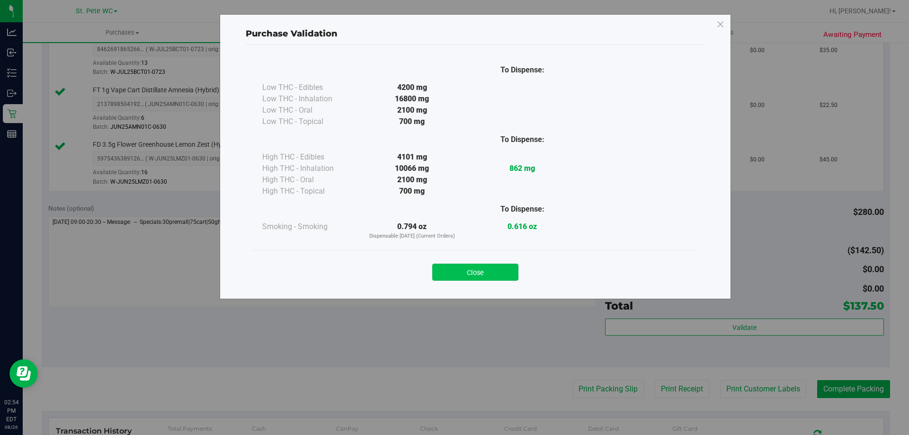
click at [453, 277] on button "Close" at bounding box center [475, 272] width 86 height 17
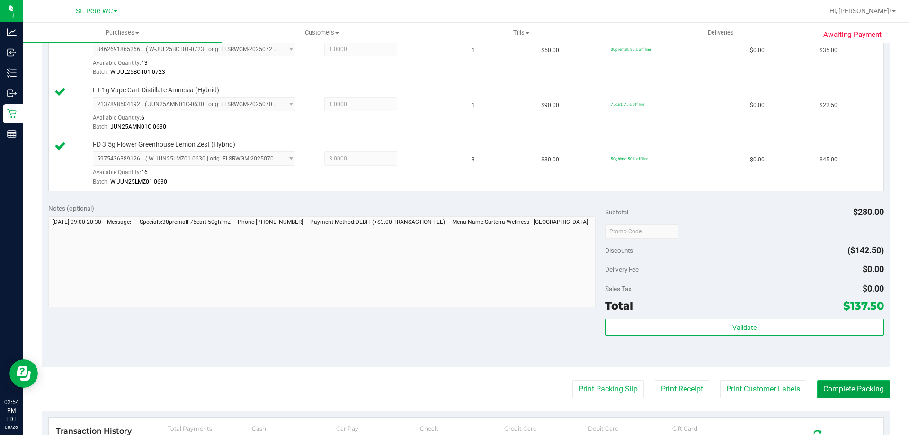
click at [849, 386] on button "Complete Packing" at bounding box center [853, 389] width 73 height 18
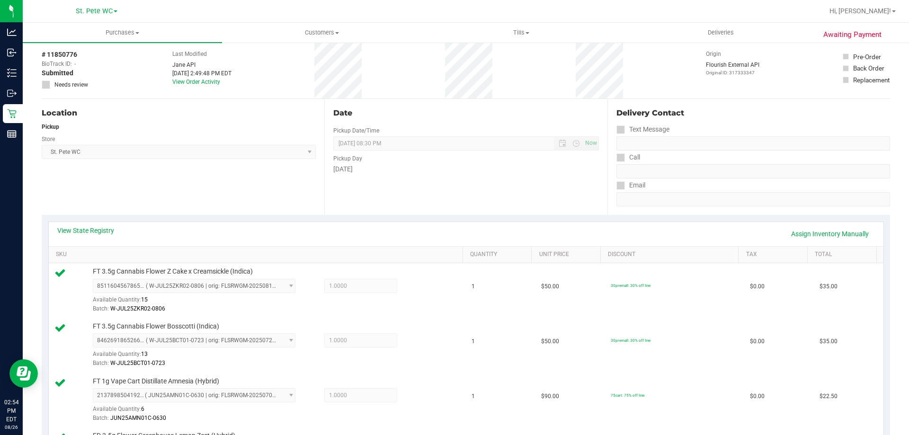
scroll to position [0, 0]
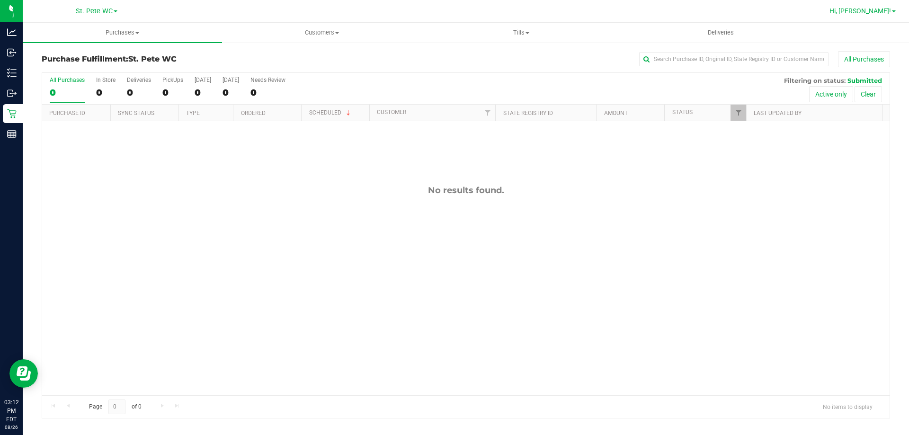
click at [878, 16] on link "Hi, [PERSON_NAME]!" at bounding box center [863, 11] width 74 height 10
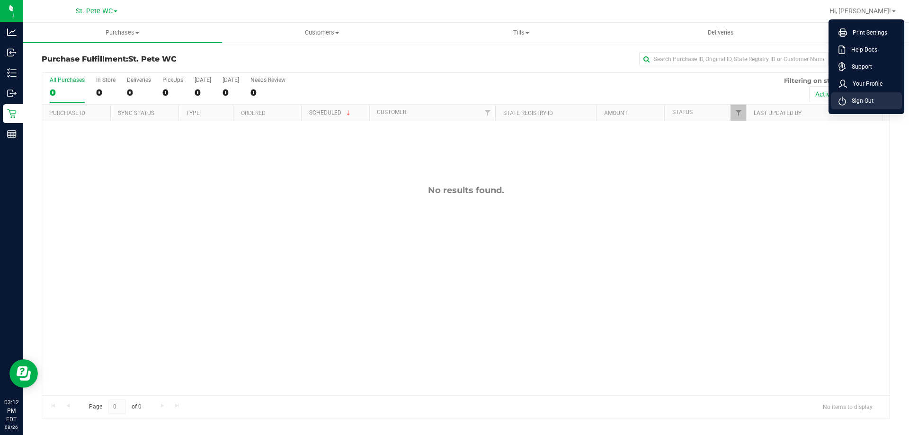
click at [890, 99] on li "Sign Out" at bounding box center [866, 100] width 71 height 17
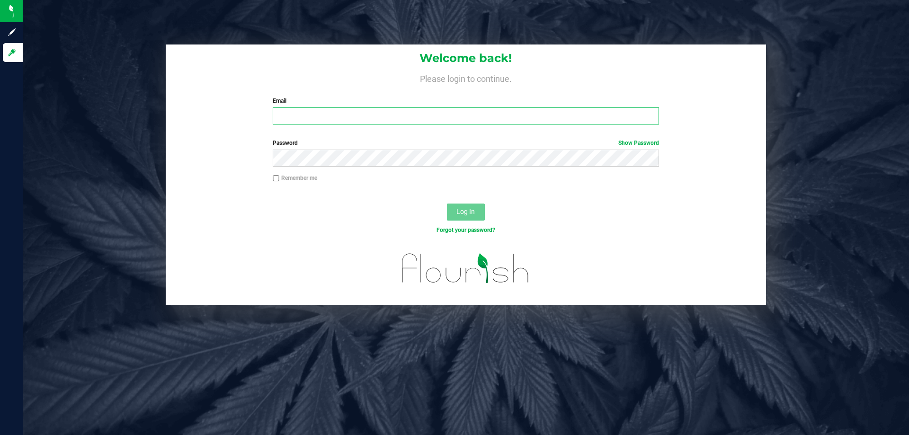
click at [462, 114] on input "Email" at bounding box center [466, 115] width 386 height 17
type input "hgladstone@liveparallel.com"
click at [447, 204] on button "Log In" at bounding box center [466, 212] width 38 height 17
